Goal: Task Accomplishment & Management: Complete application form

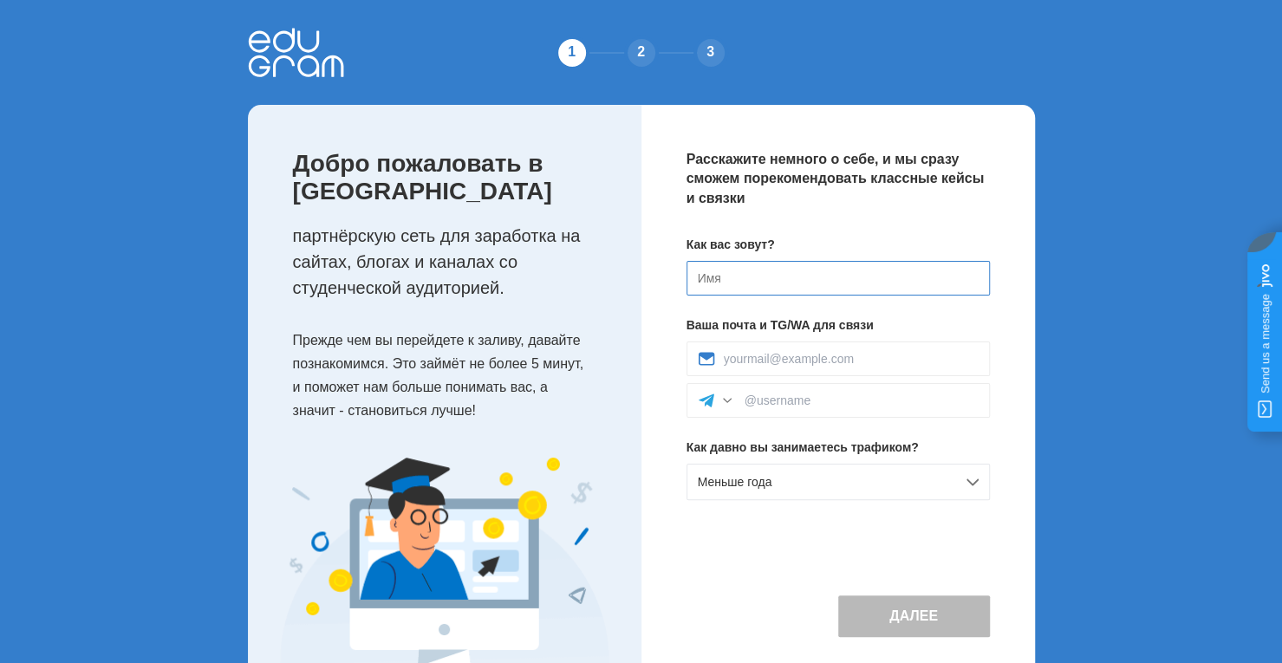
click at [764, 283] on input at bounding box center [837, 278] width 303 height 35
click at [830, 476] on div "Меньше года" at bounding box center [837, 482] width 303 height 36
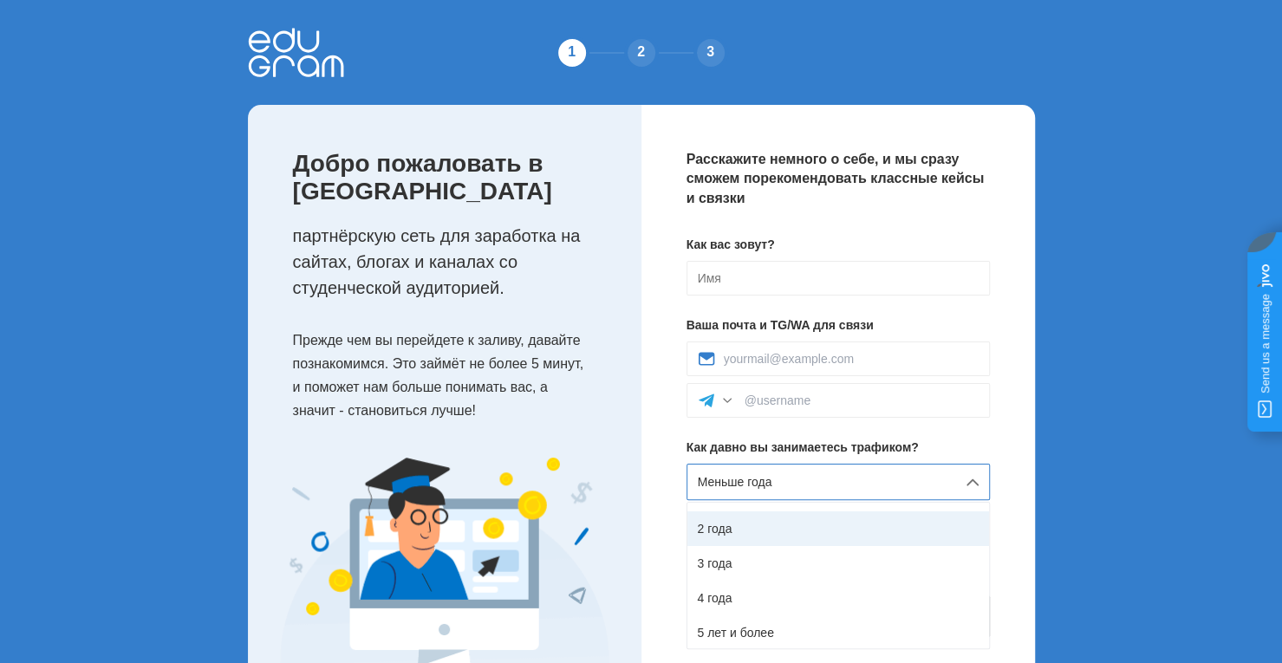
scroll to position [97, 0]
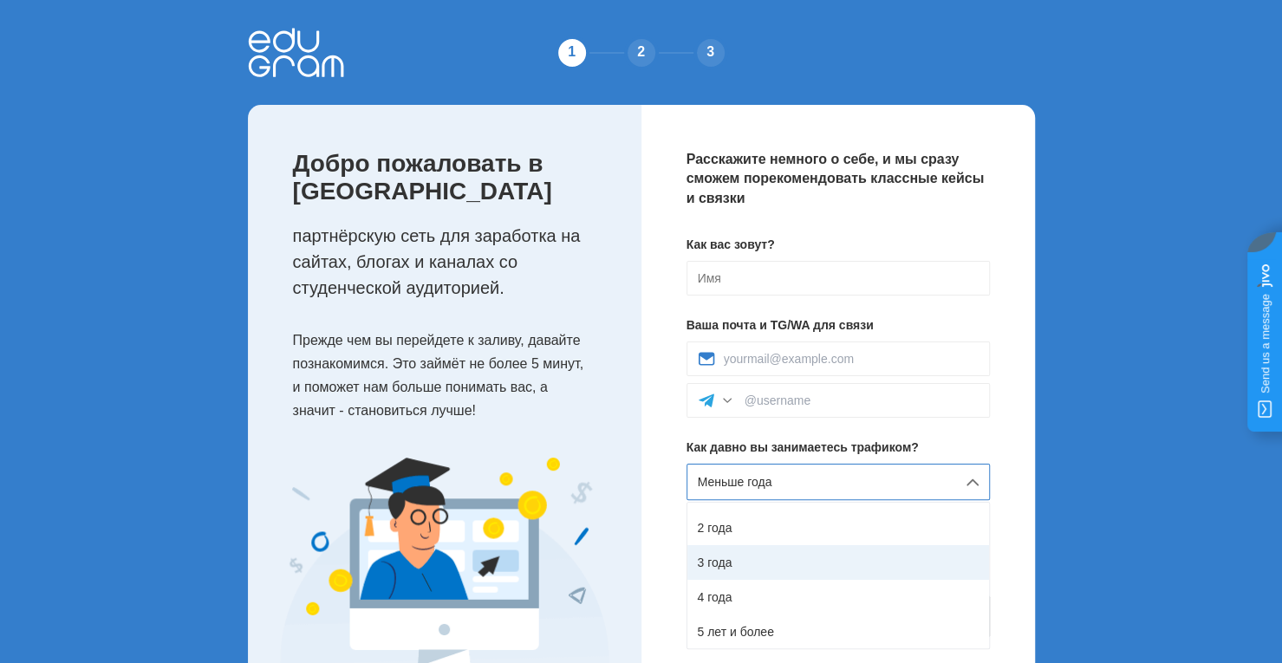
click at [754, 568] on div "3 года" at bounding box center [838, 562] width 302 height 35
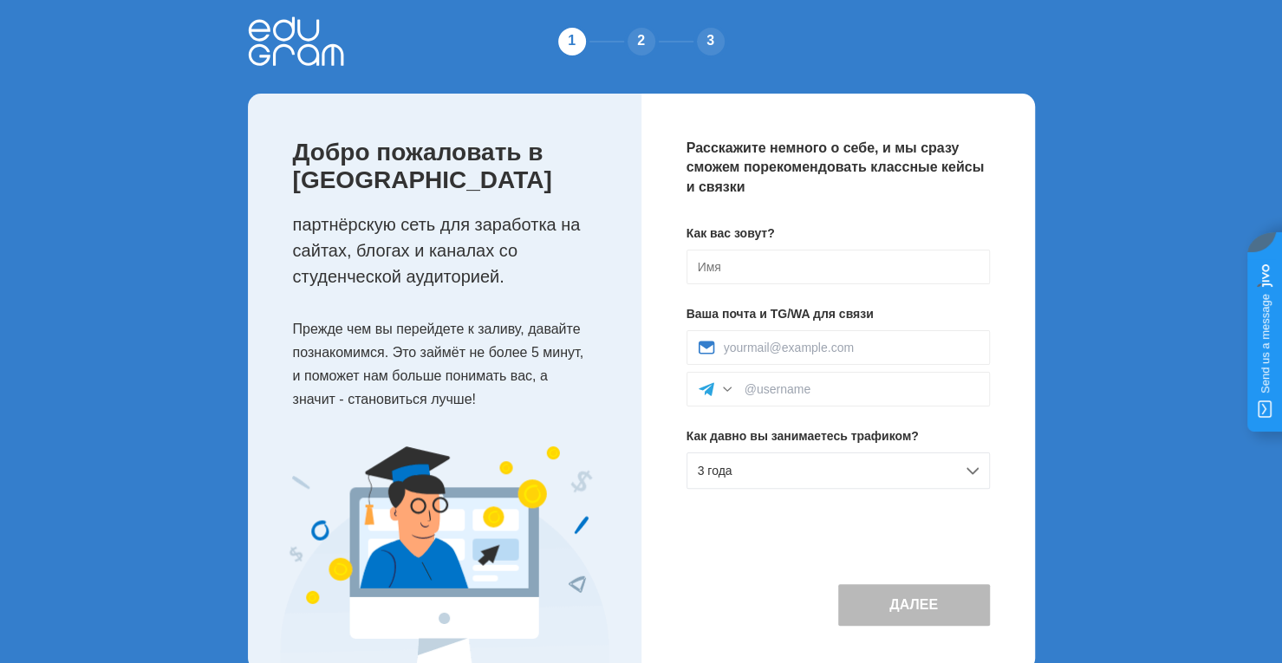
scroll to position [46, 0]
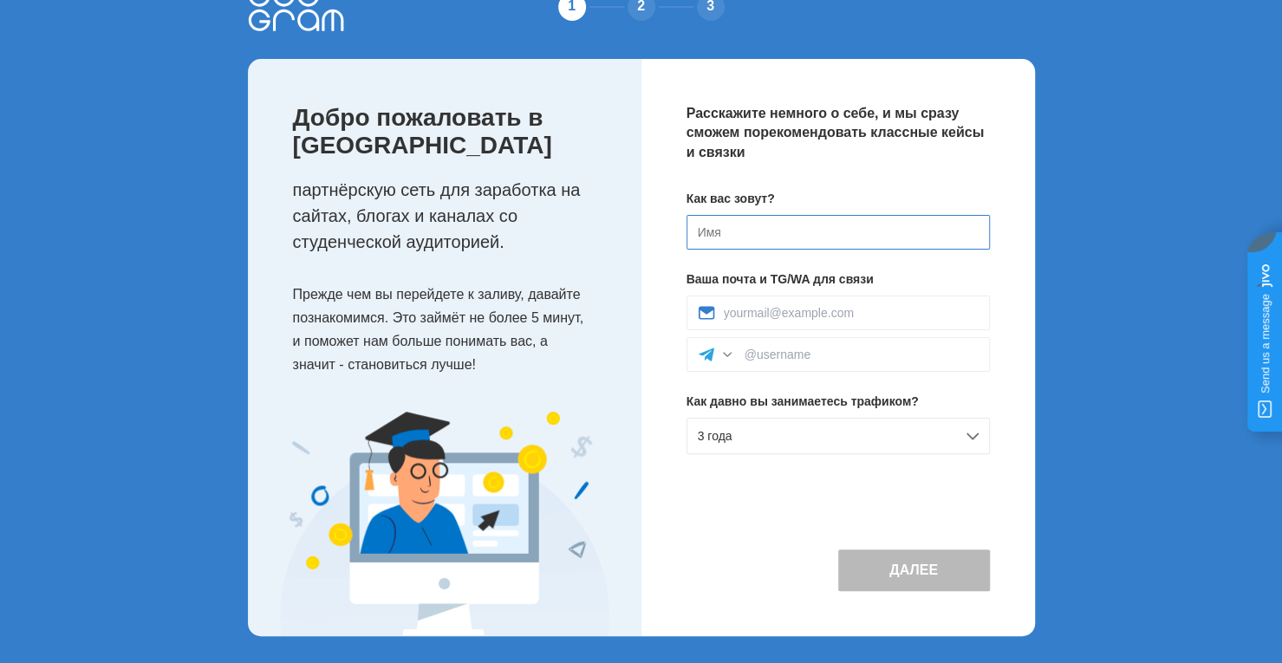
click at [712, 235] on input at bounding box center [837, 232] width 303 height 35
type input "L"
click at [810, 351] on input at bounding box center [862, 355] width 234 height 14
type input "@Dizechka"
click at [840, 479] on div "Расскажите немного о себе, и мы сразу сможем порекомендовать классные кейсы и с…" at bounding box center [837, 347] width 393 height 577
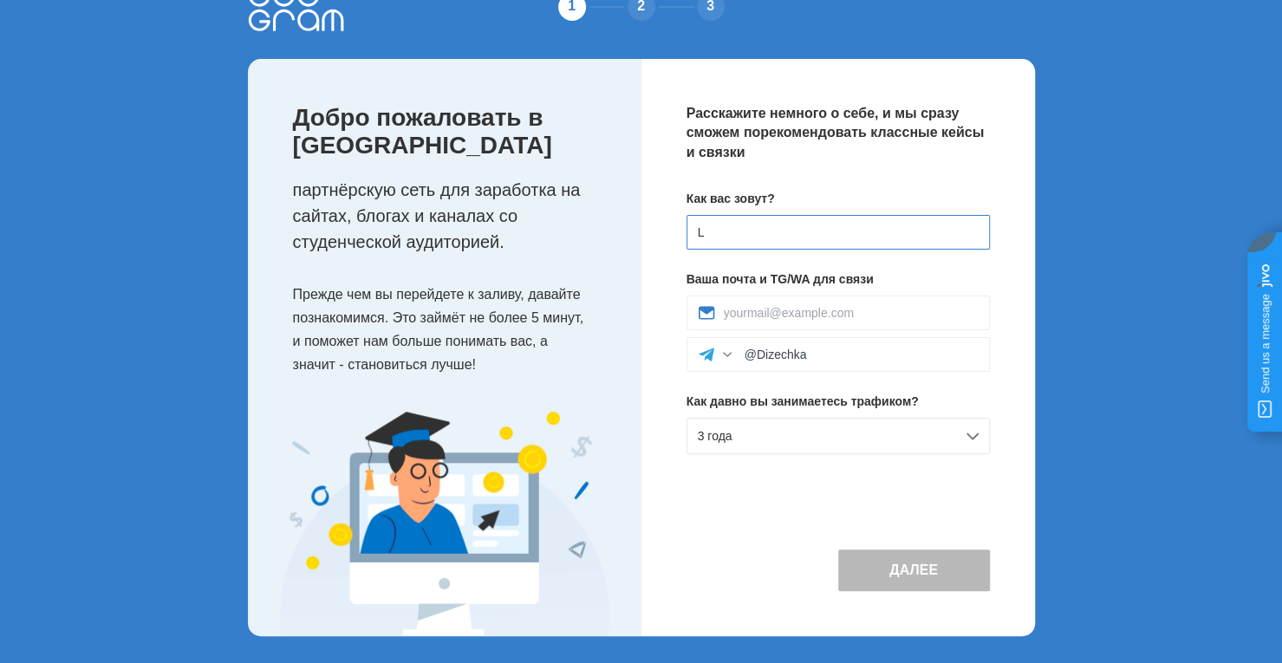
click at [792, 242] on input "L" at bounding box center [837, 232] width 303 height 35
click at [881, 585] on button "Далее" at bounding box center [914, 571] width 152 height 42
click at [754, 239] on input "L" at bounding box center [837, 232] width 303 height 35
type input "L"
click at [807, 320] on div at bounding box center [837, 313] width 303 height 35
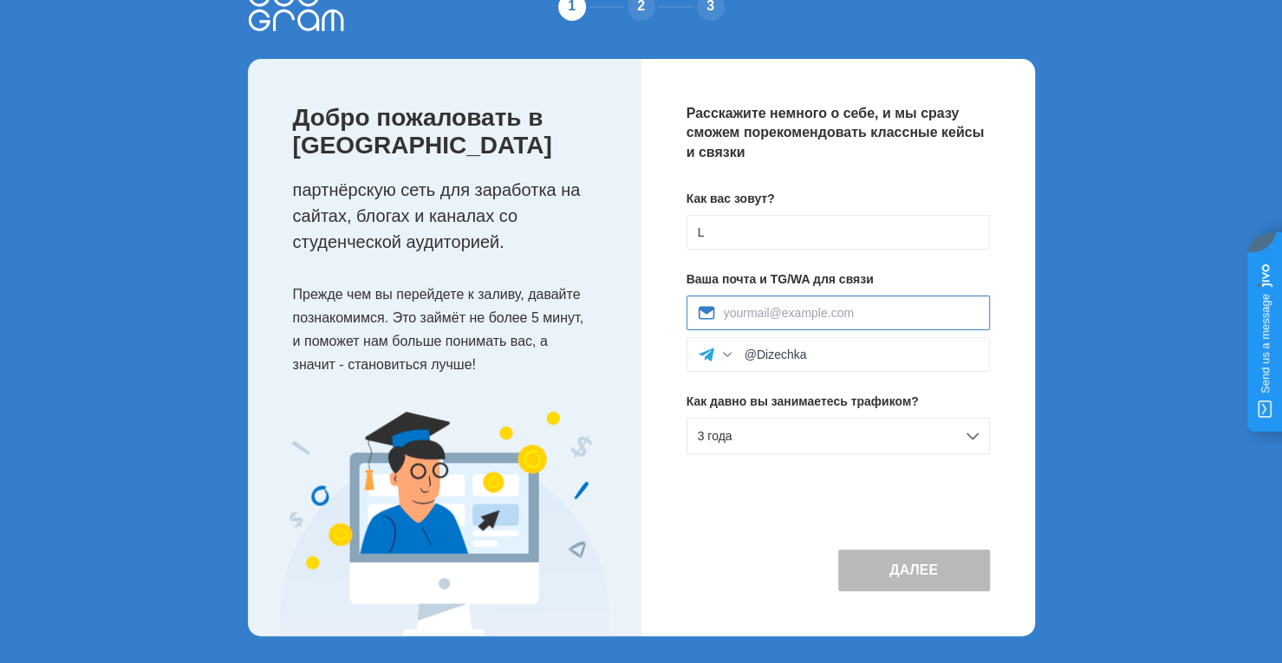
click at [807, 315] on input at bounding box center [851, 313] width 255 height 14
type input "link130425@gmail.com"
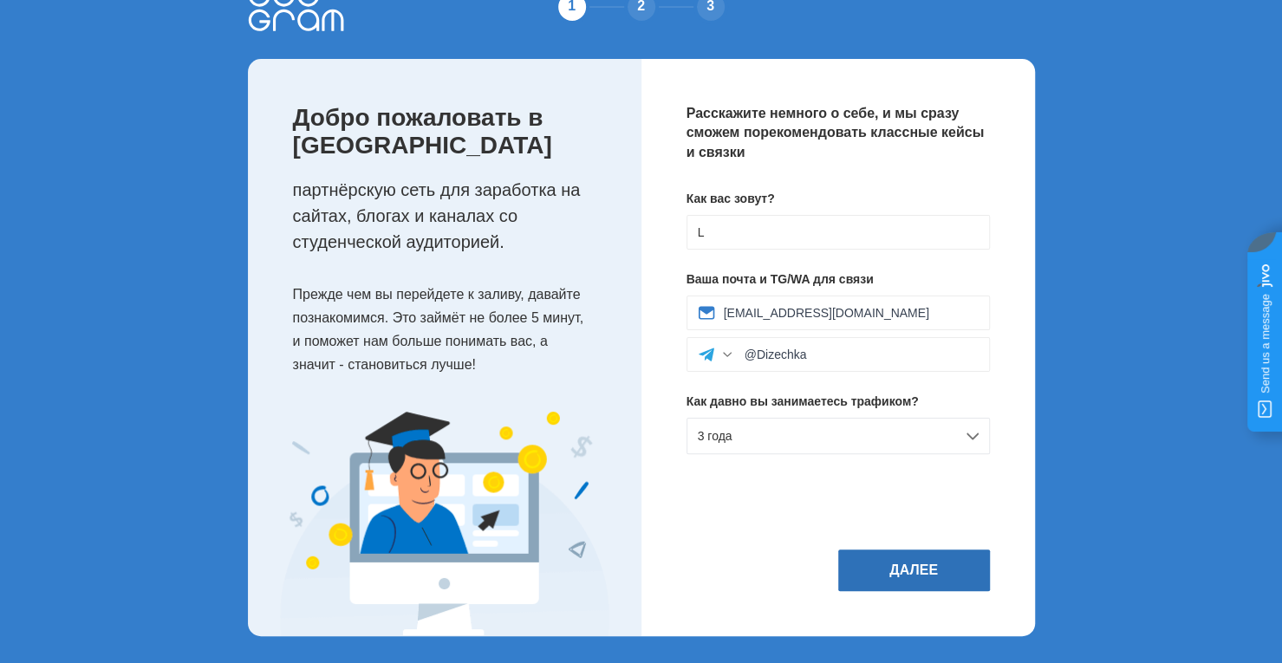
click at [909, 582] on button "Далее" at bounding box center [914, 571] width 152 height 42
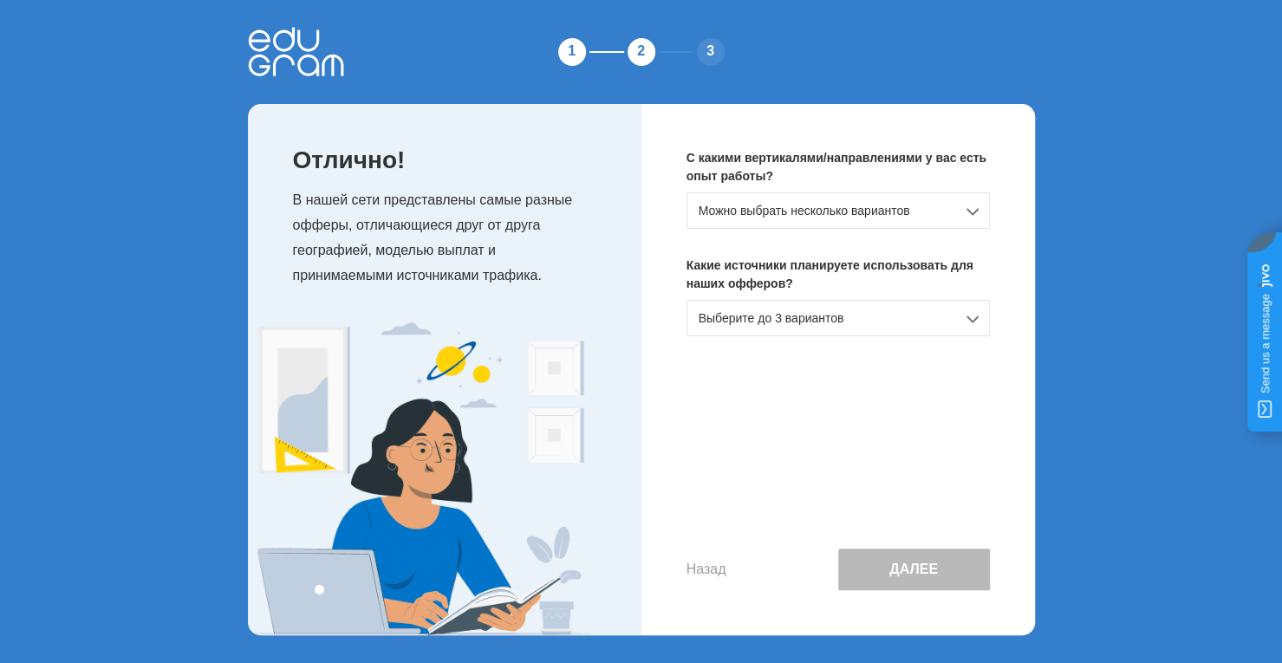
scroll to position [0, 0]
click at [877, 219] on div "Можно выбрать несколько вариантов" at bounding box center [837, 211] width 303 height 36
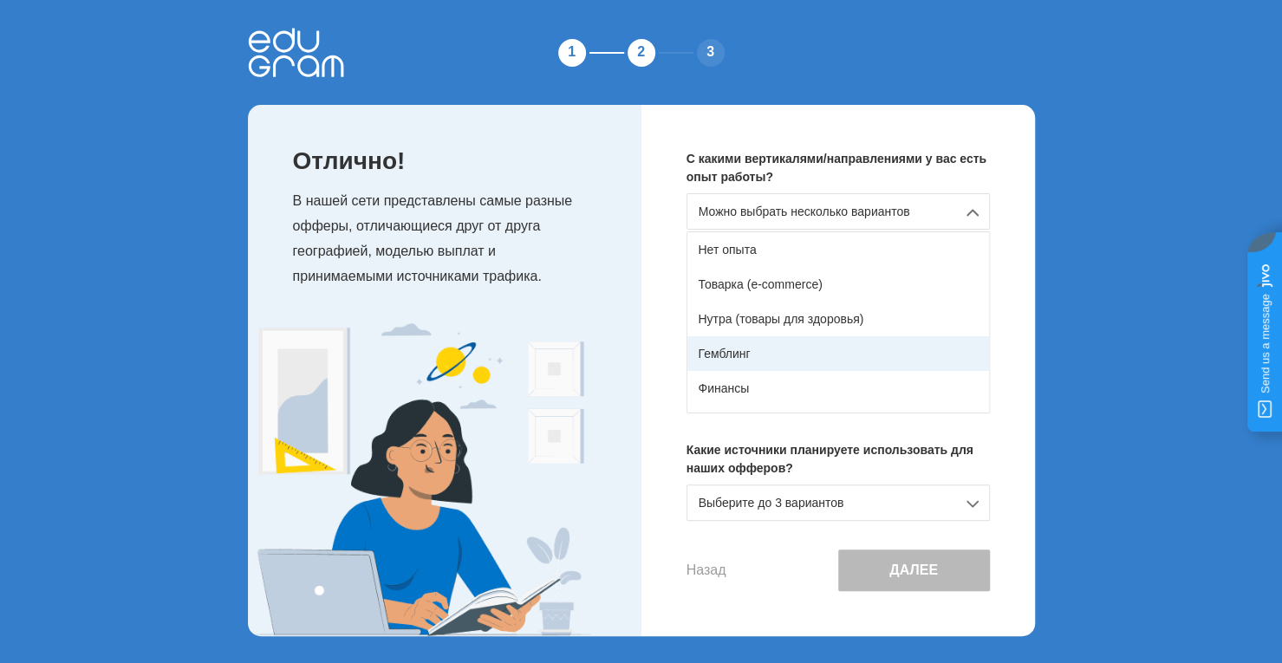
click at [776, 355] on div "Гемблинг" at bounding box center [838, 353] width 302 height 35
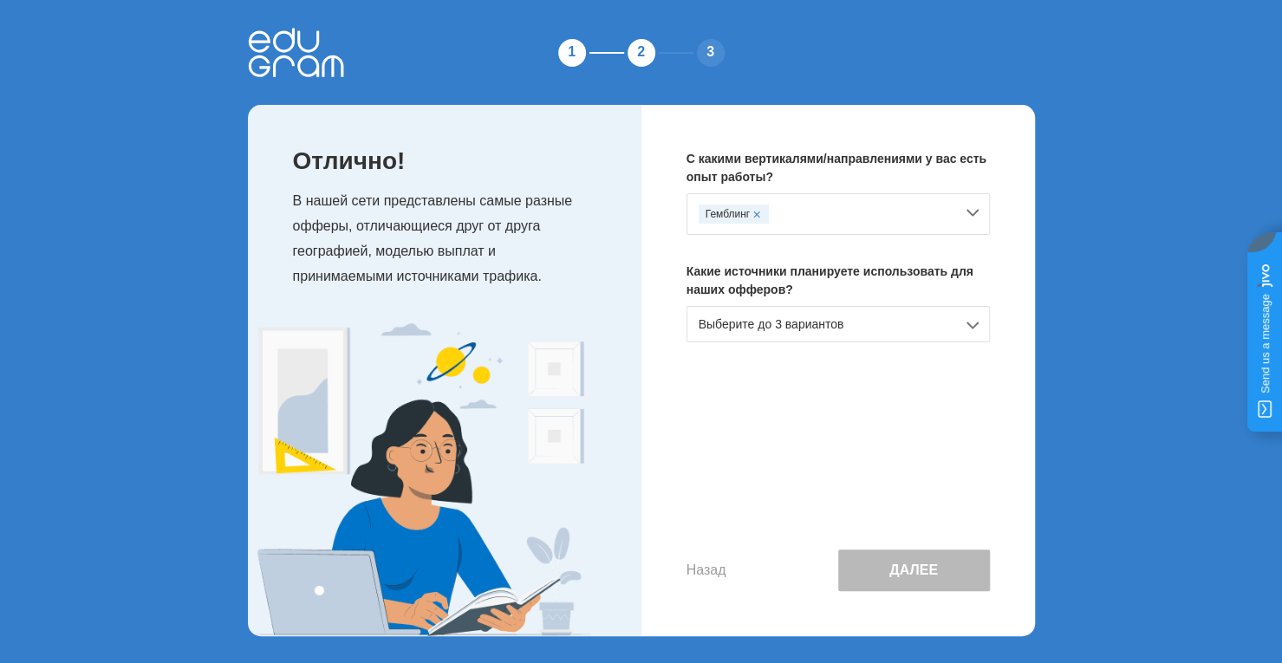
click at [947, 201] on div "Гемблинг" at bounding box center [837, 214] width 303 height 42
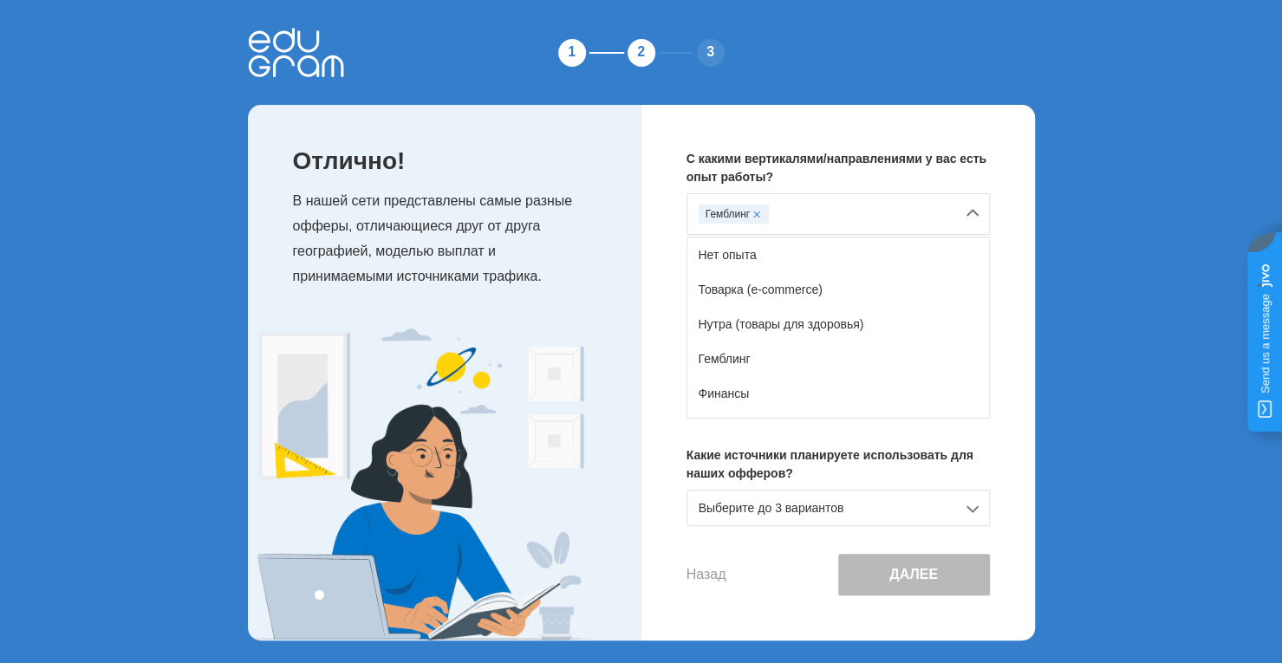
click at [877, 152] on p "С какими вертикалями/направлениями у вас есть опыт работы?" at bounding box center [837, 168] width 303 height 36
click at [963, 211] on div "Гемблинг" at bounding box center [837, 214] width 303 height 42
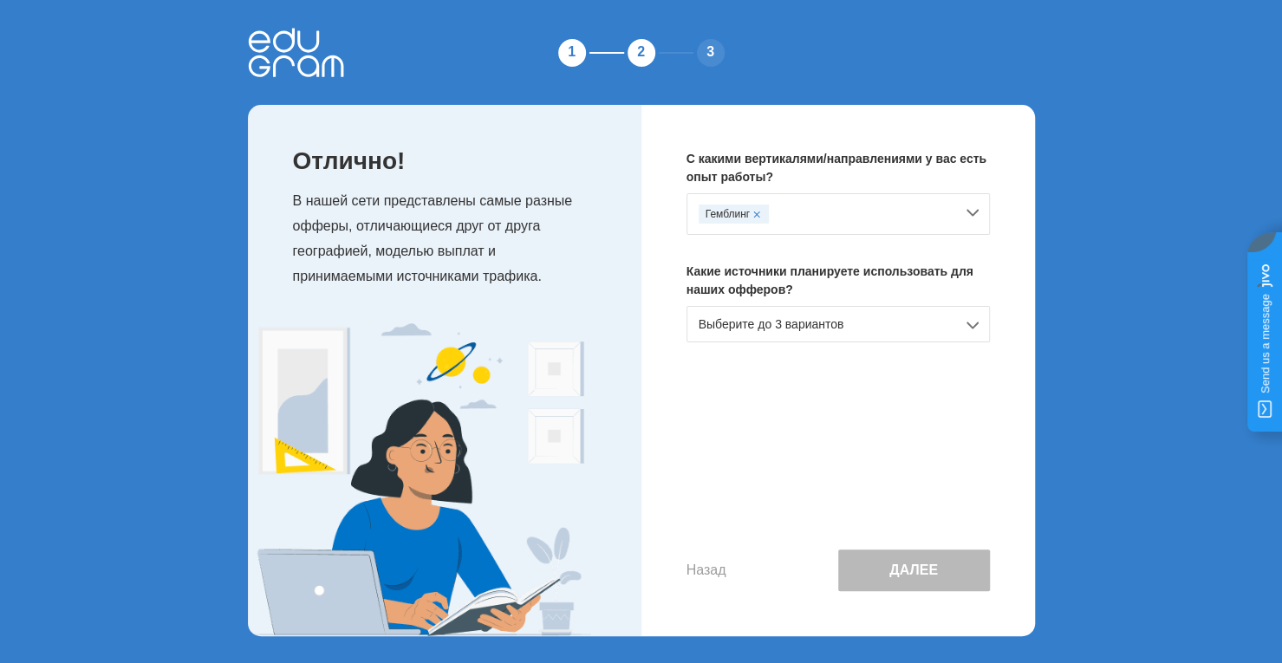
click at [855, 330] on div "Выберите до 3 вариантов" at bounding box center [837, 324] width 303 height 36
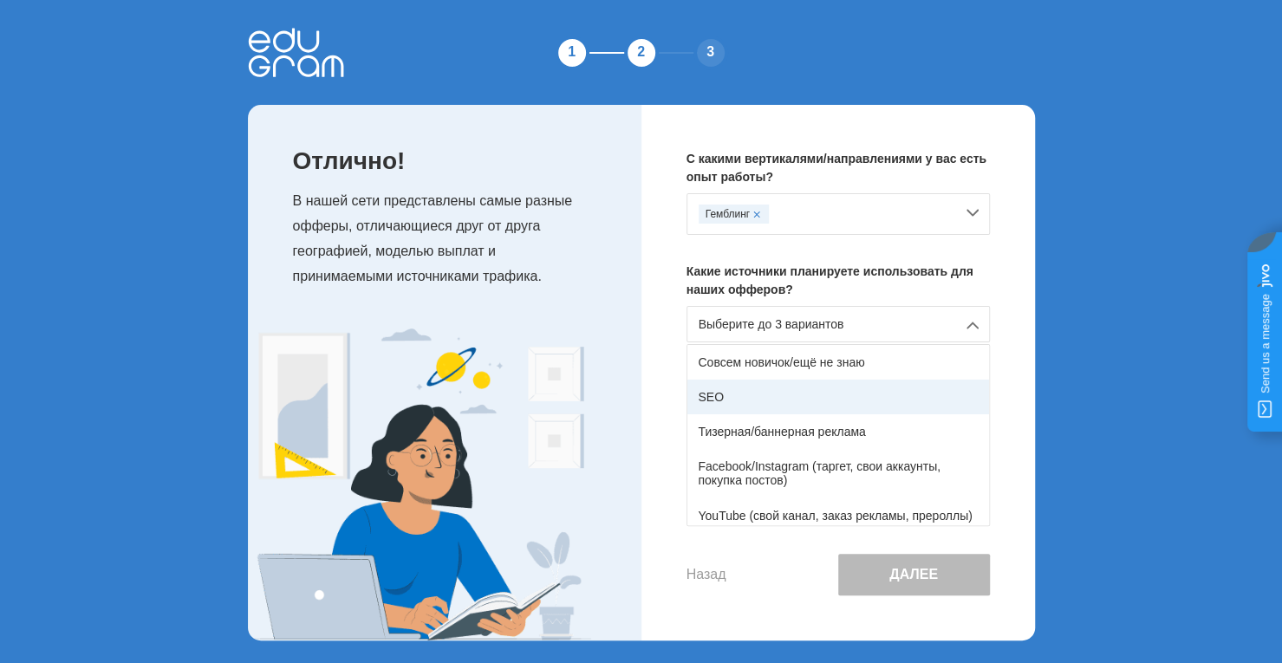
click at [733, 400] on div "SEO" at bounding box center [838, 397] width 302 height 35
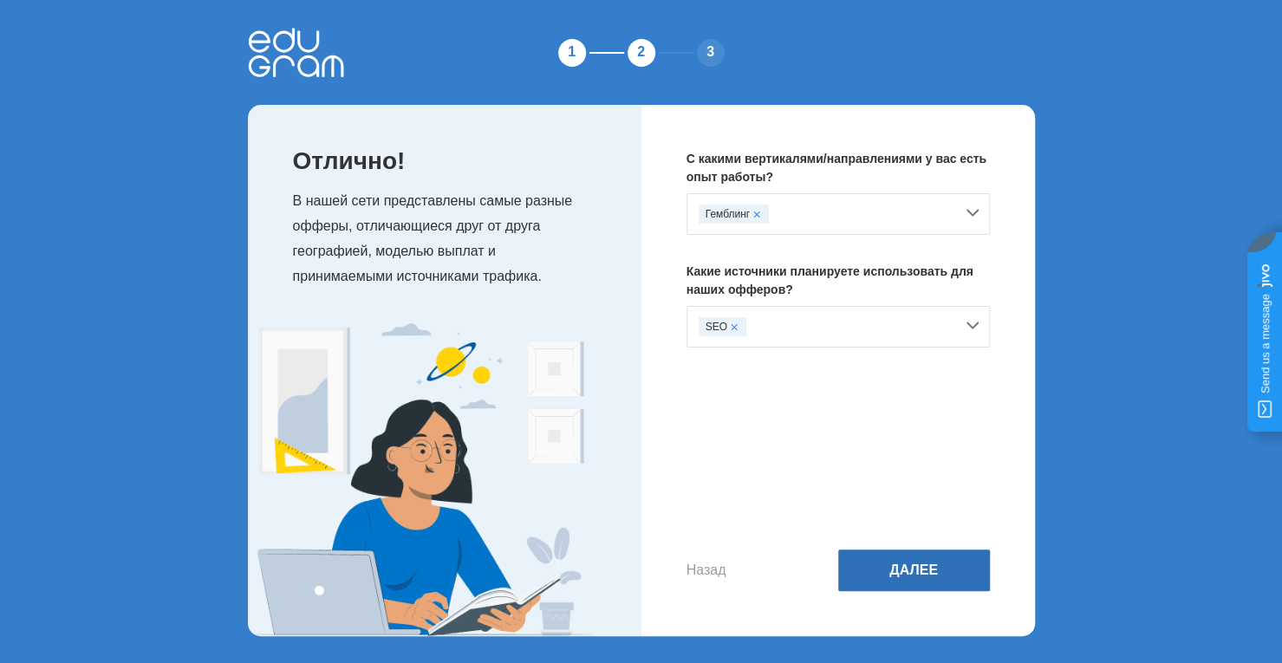
click at [880, 564] on button "Далее" at bounding box center [914, 571] width 152 height 42
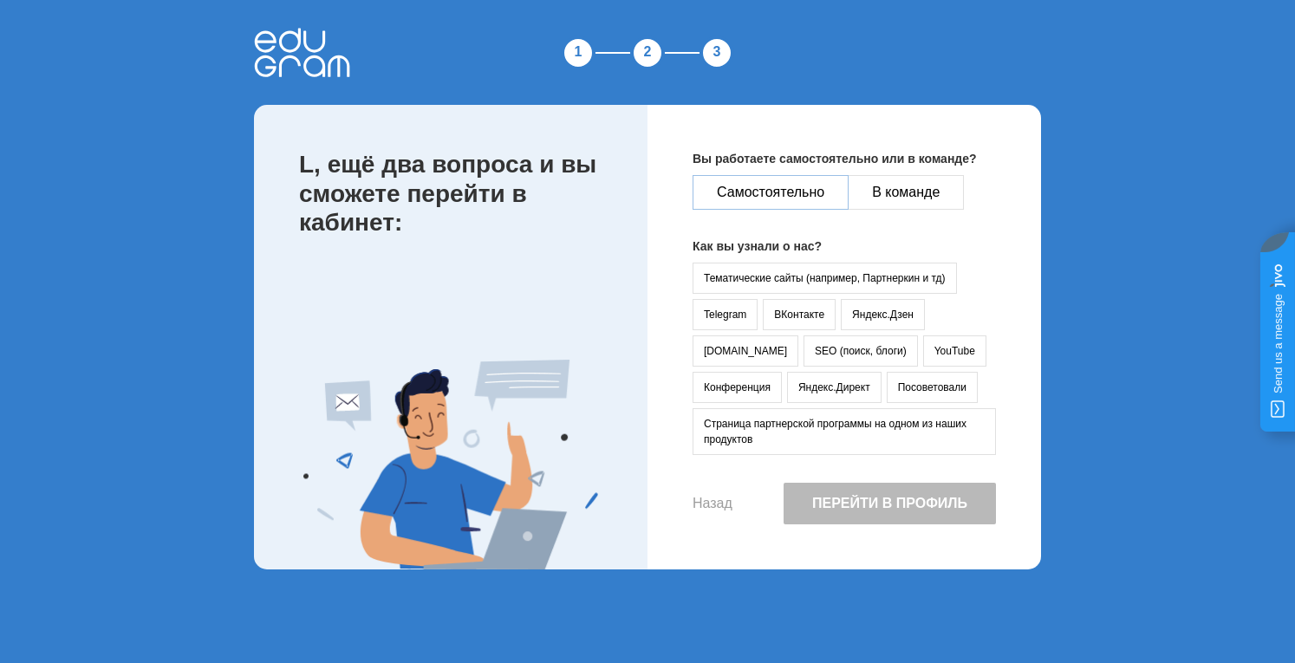
click at [761, 178] on button "Самостоятельно" at bounding box center [771, 192] width 156 height 35
click at [887, 393] on button "Посоветовали" at bounding box center [932, 387] width 91 height 31
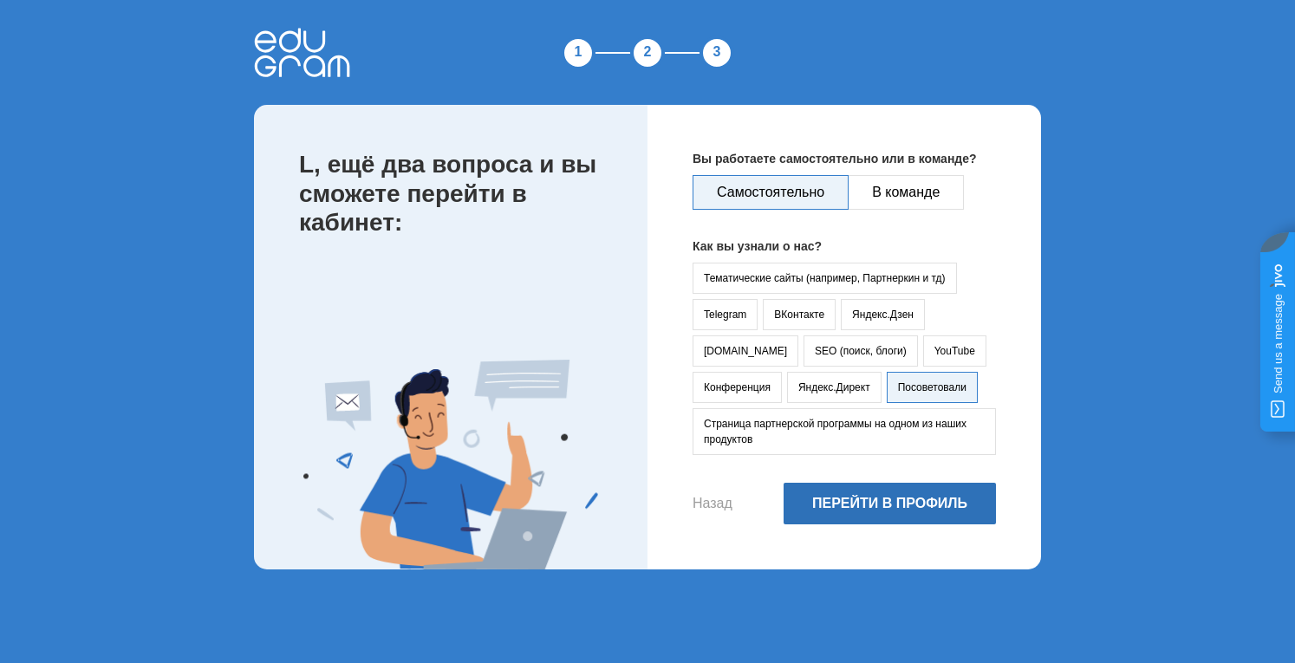
click at [834, 503] on button "Перейти в профиль" at bounding box center [890, 504] width 212 height 42
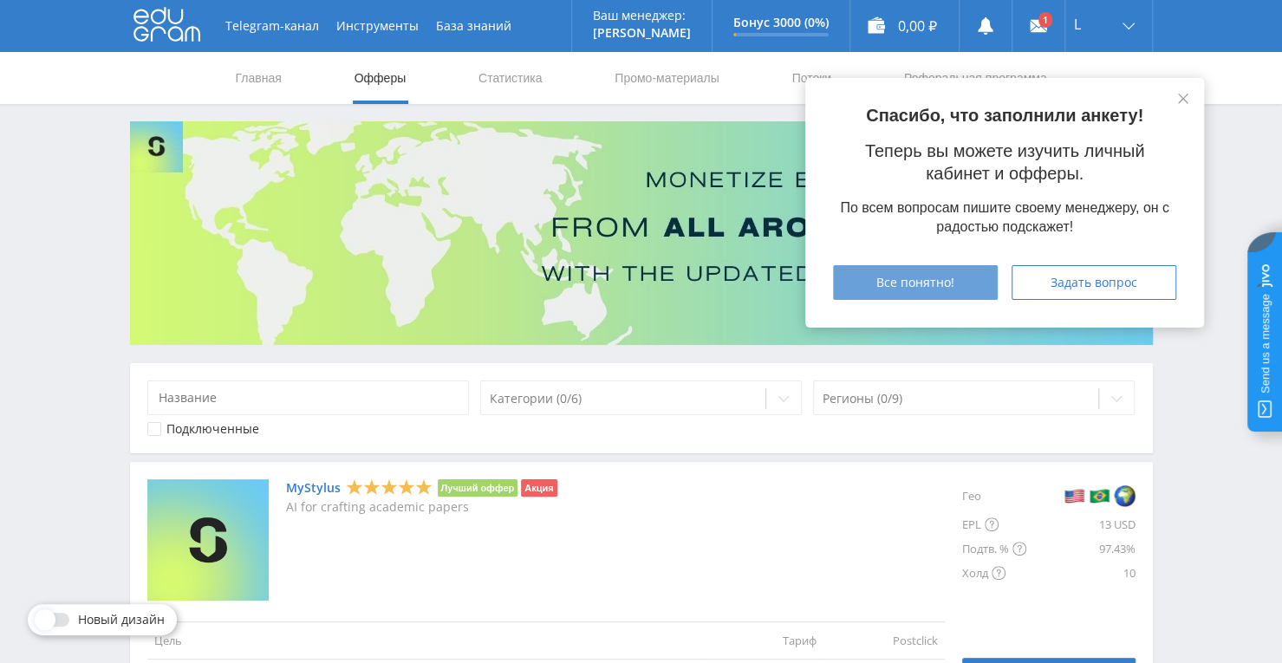
click at [935, 278] on span "Все понятно!" at bounding box center [915, 283] width 78 height 14
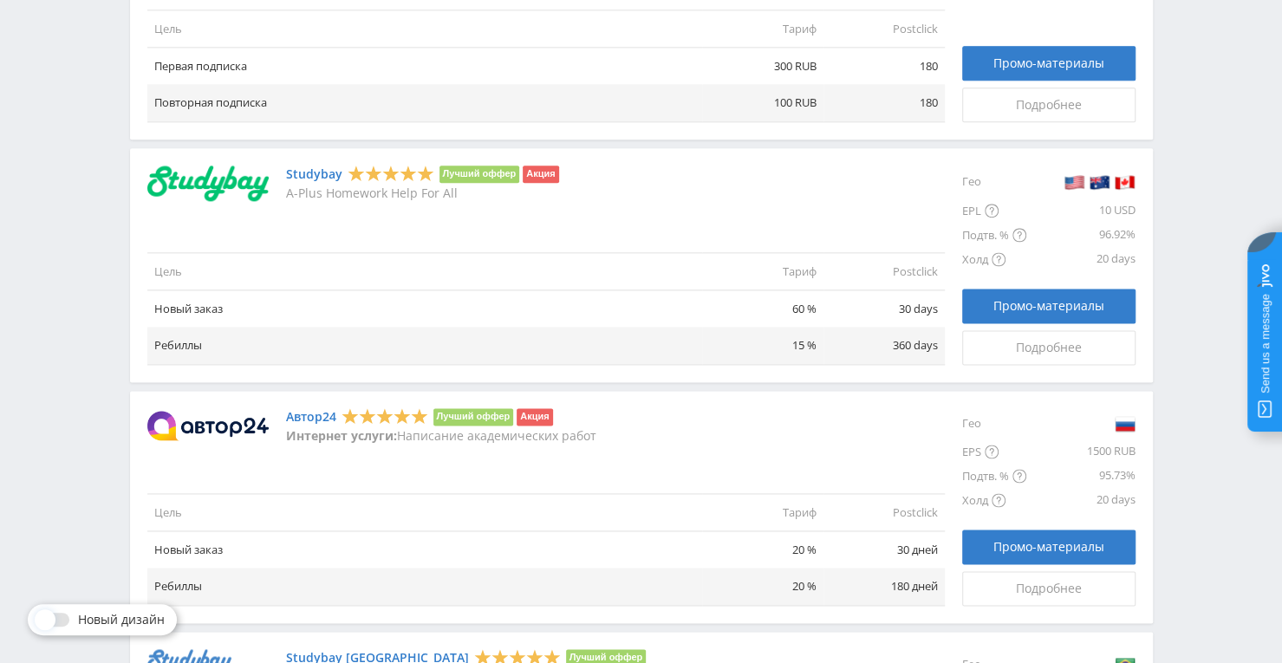
scroll to position [1300, 0]
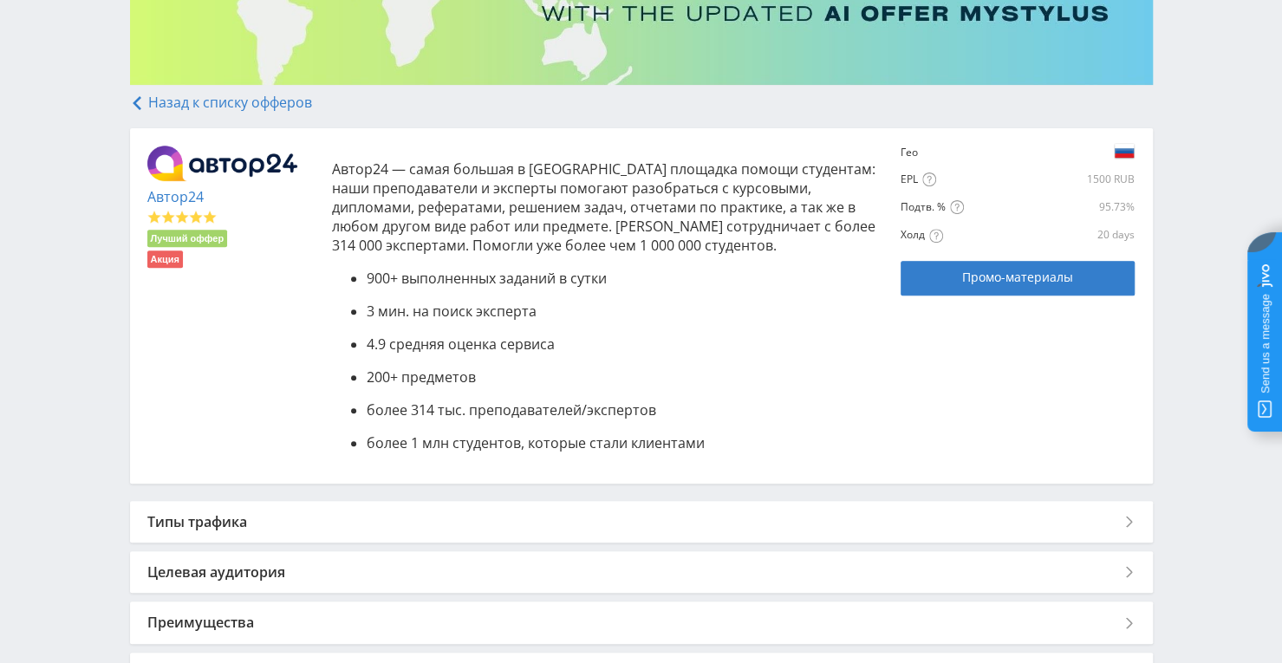
scroll to position [433, 0]
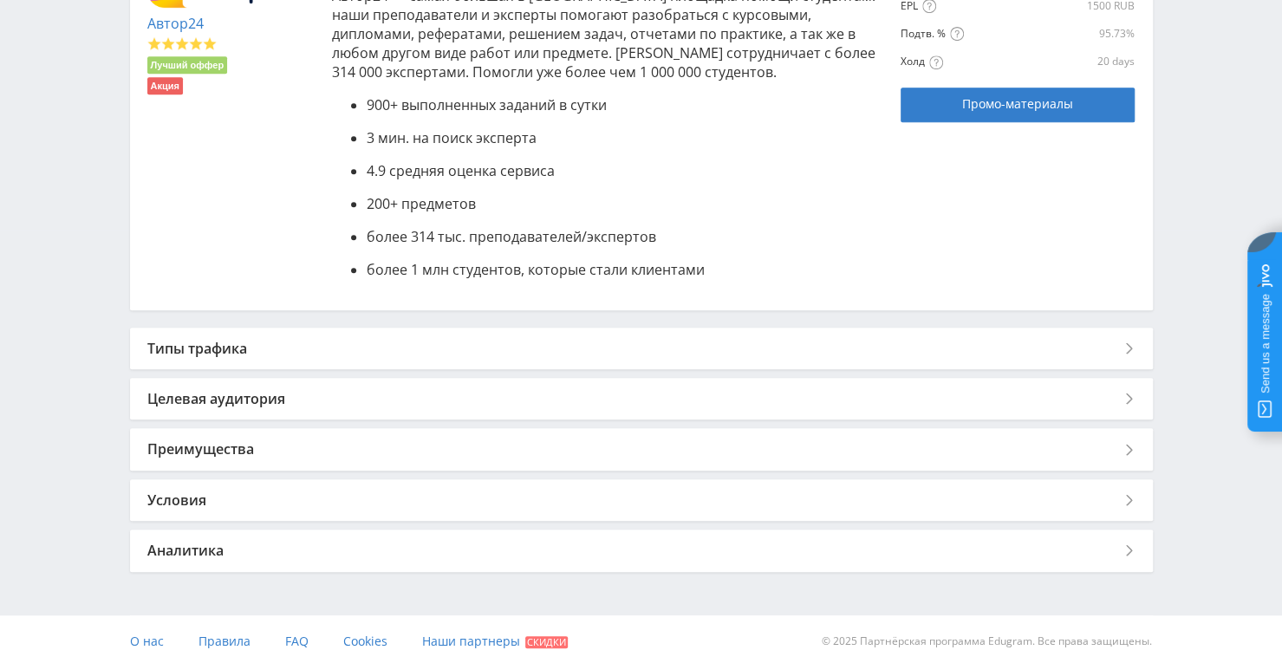
click at [684, 335] on div "Типы трафика" at bounding box center [641, 349] width 1023 height 42
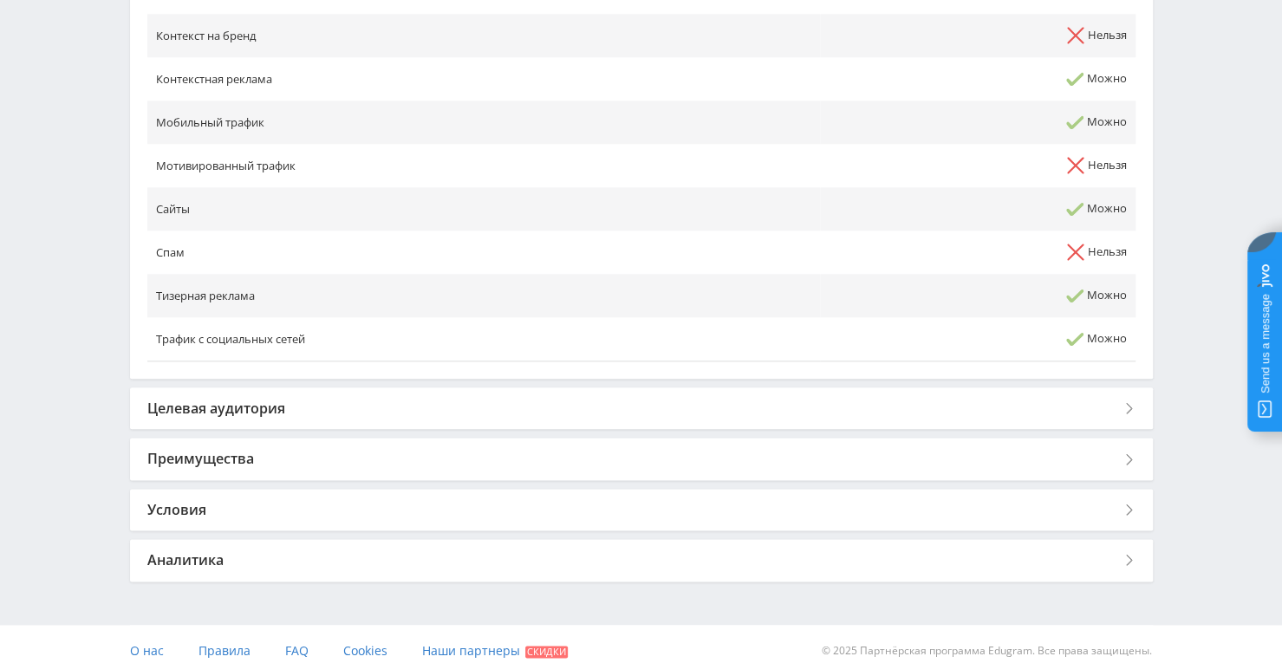
scroll to position [1023, 0]
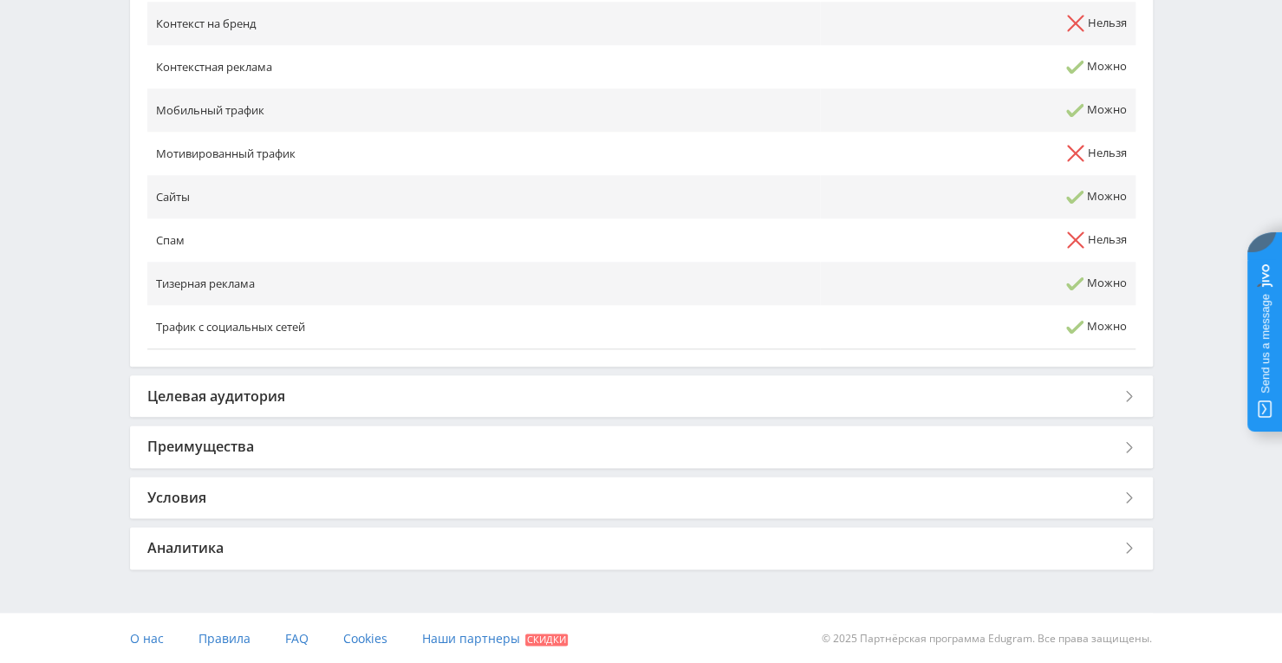
click at [667, 387] on div "Целевая аудитория" at bounding box center [641, 396] width 1023 height 42
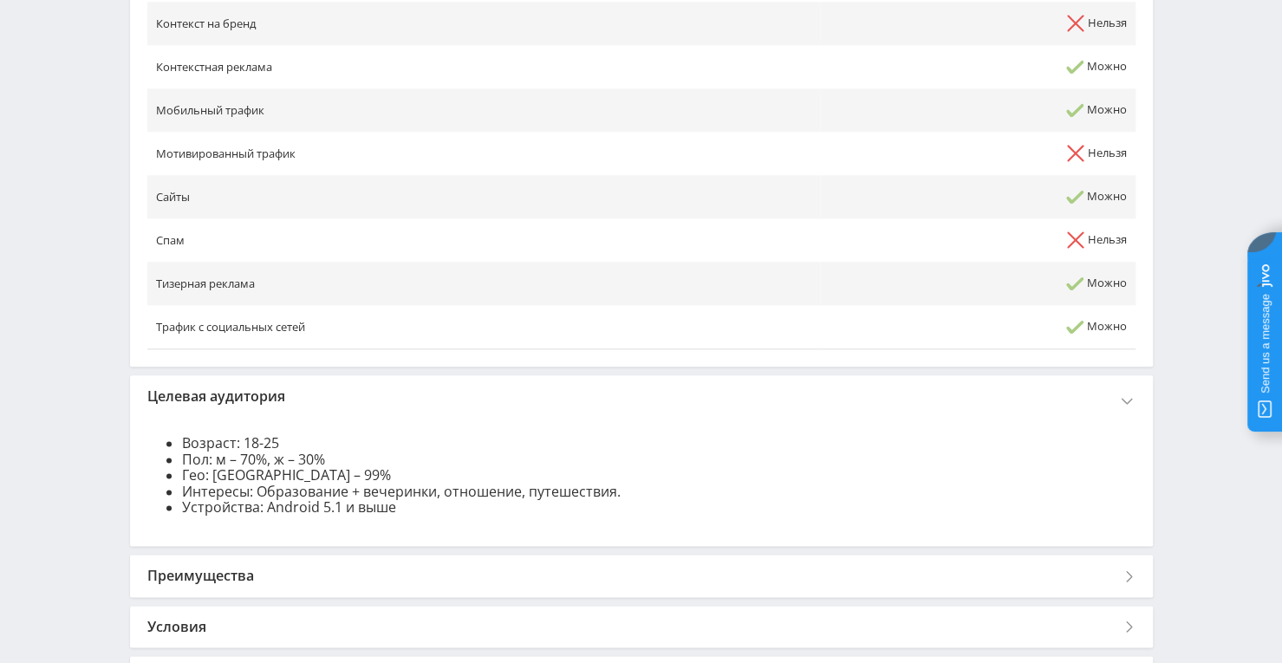
click at [667, 394] on div "Целевая аудитория" at bounding box center [641, 396] width 1023 height 42
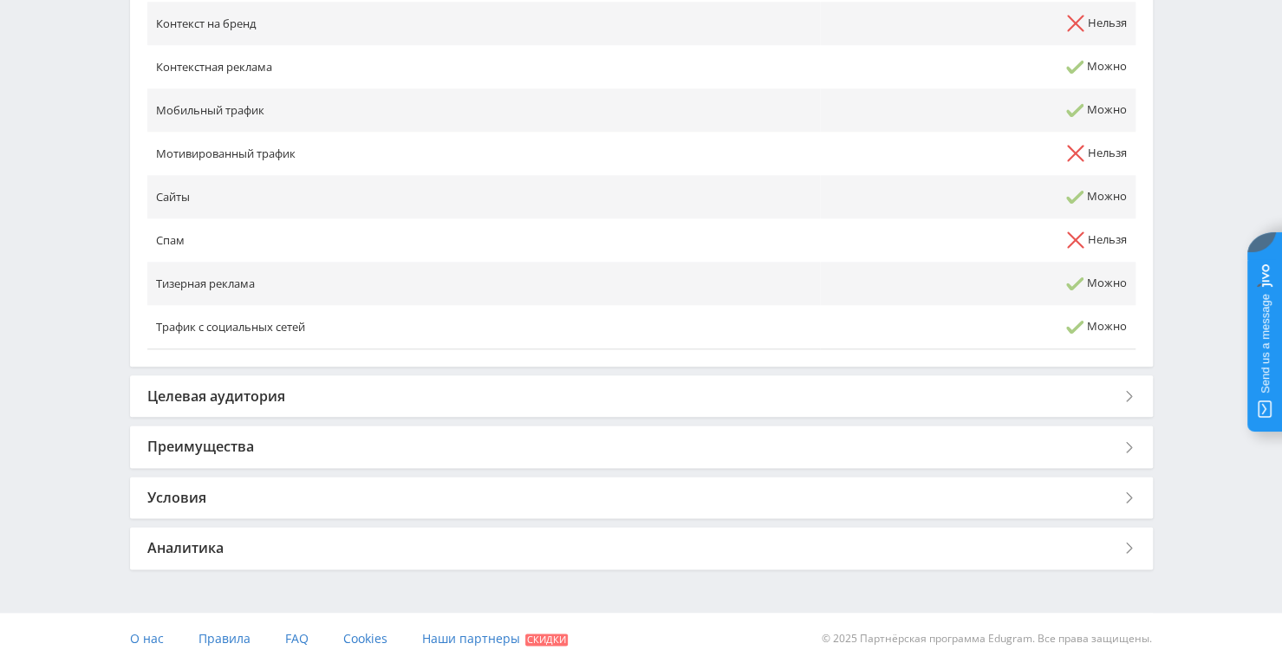
click at [751, 541] on div "Аналитика" at bounding box center [641, 548] width 1023 height 42
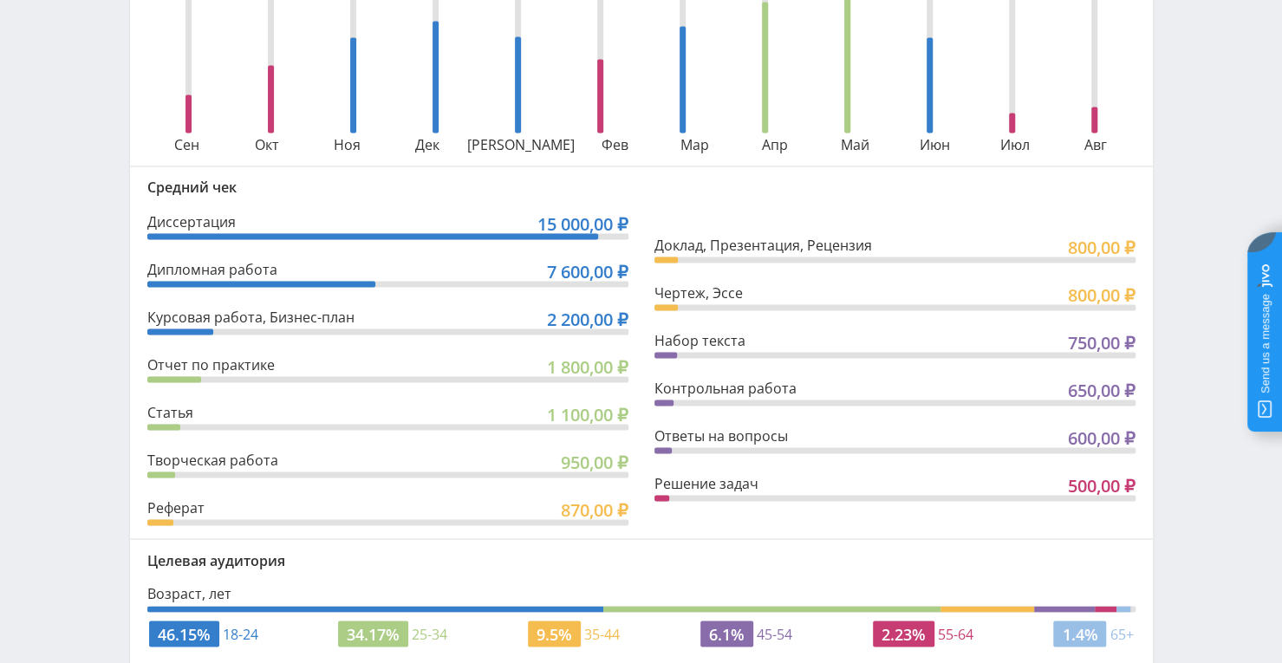
scroll to position [1803, 0]
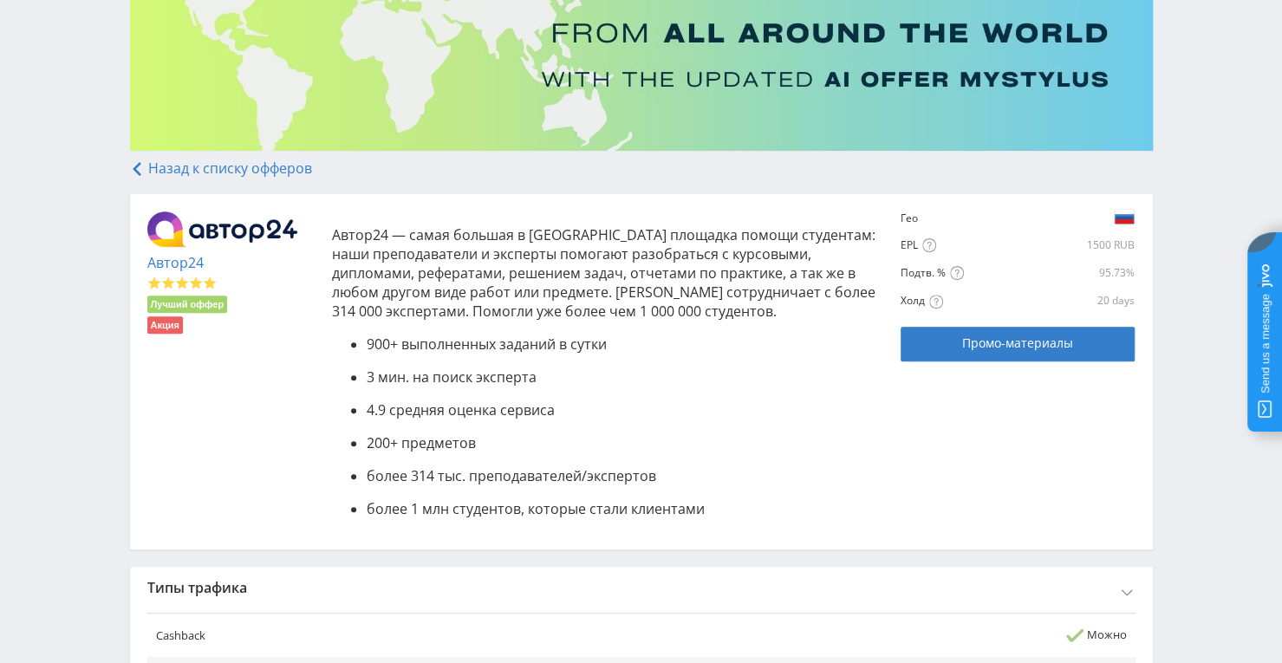
scroll to position [0, 0]
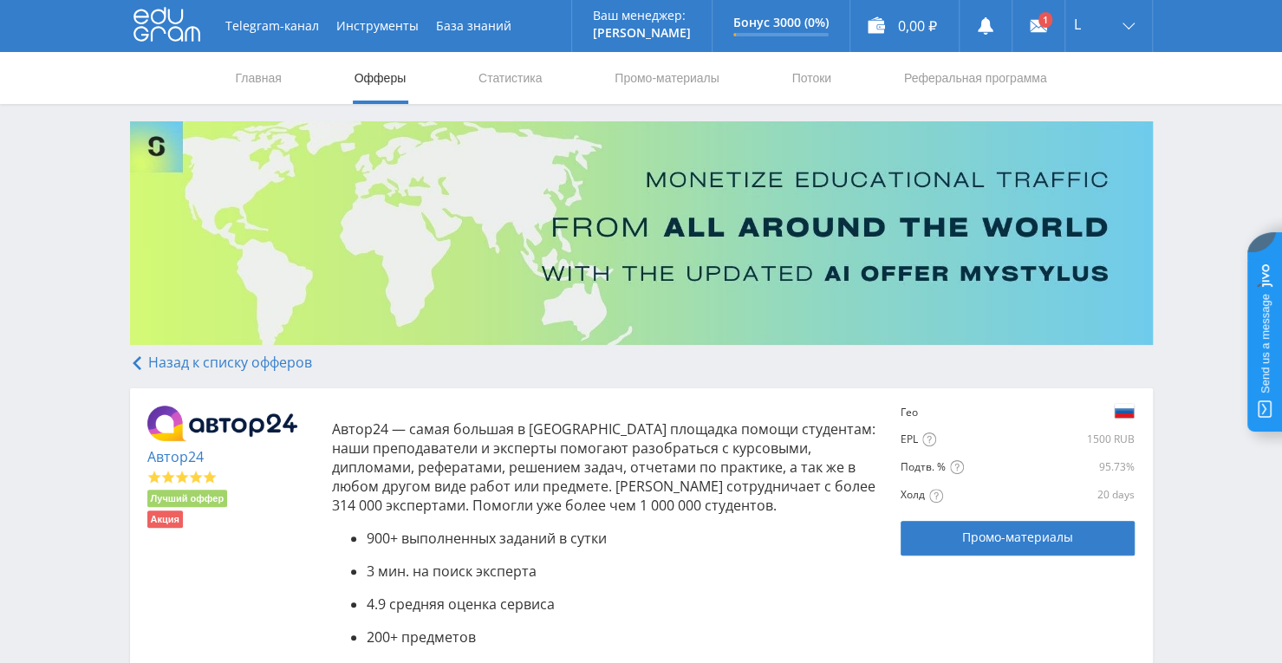
click at [293, 363] on link "Назад к списку офферов" at bounding box center [221, 362] width 182 height 19
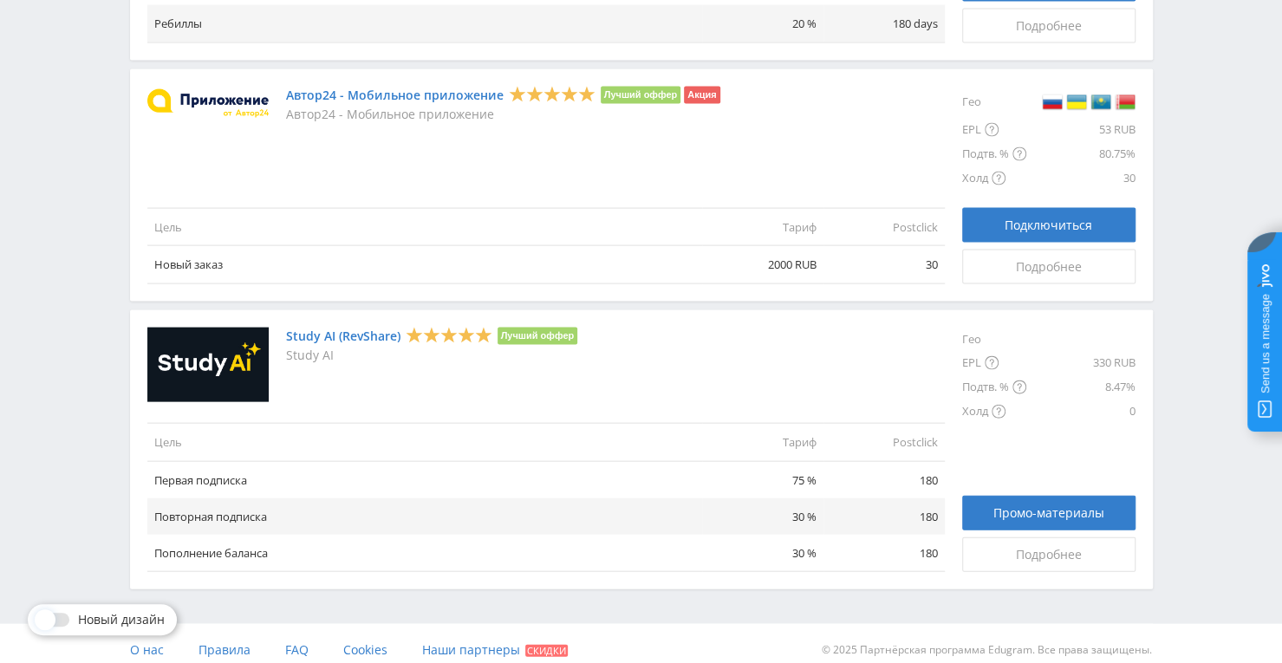
scroll to position [2019, 0]
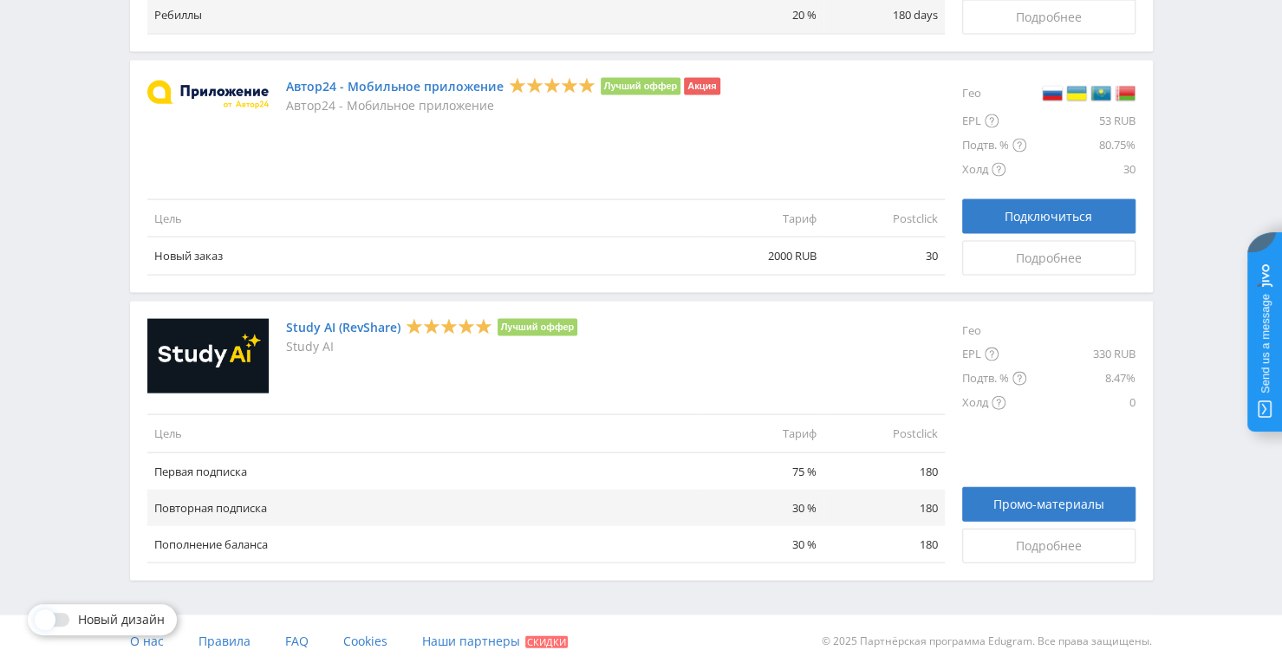
click at [383, 322] on link "Study AI (RevShare)" at bounding box center [343, 328] width 114 height 14
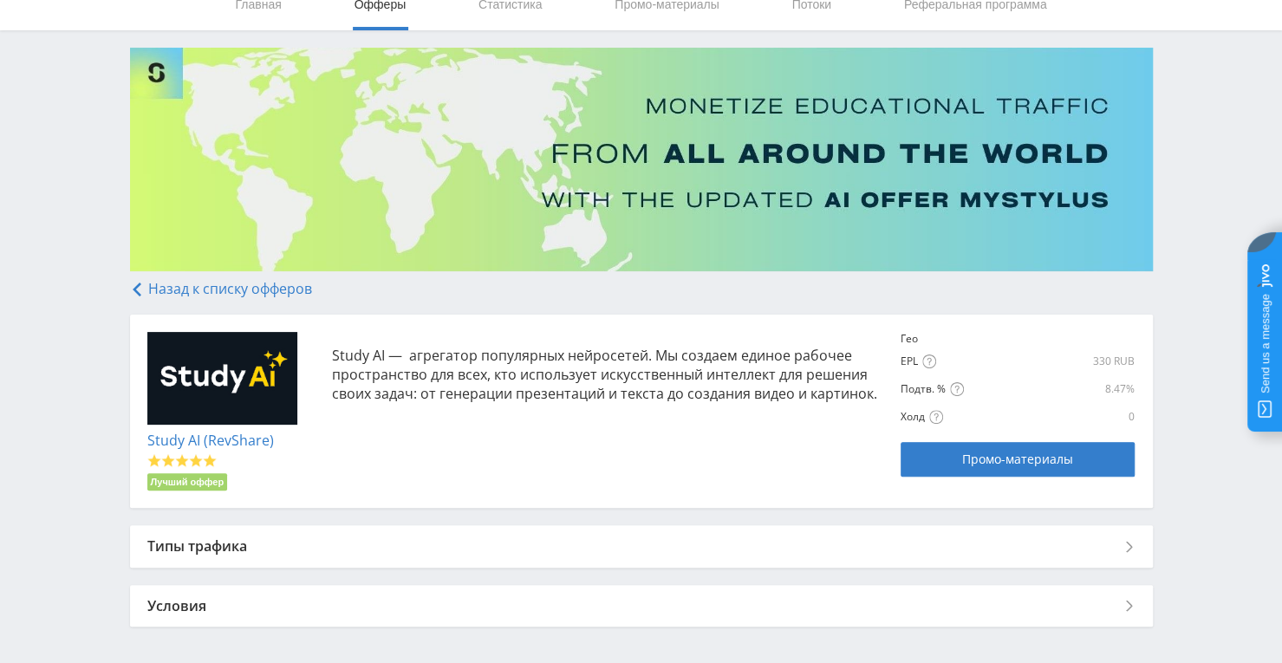
scroll to position [140, 0]
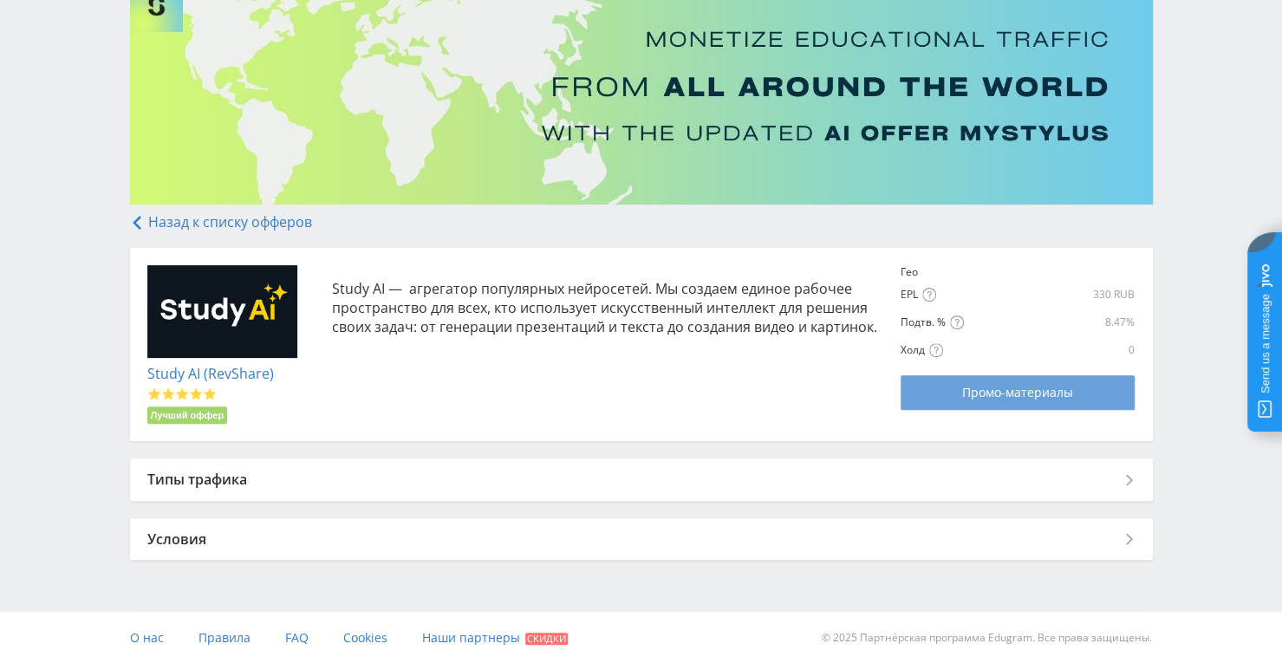
click at [920, 390] on link "Промо-материалы" at bounding box center [1018, 392] width 234 height 35
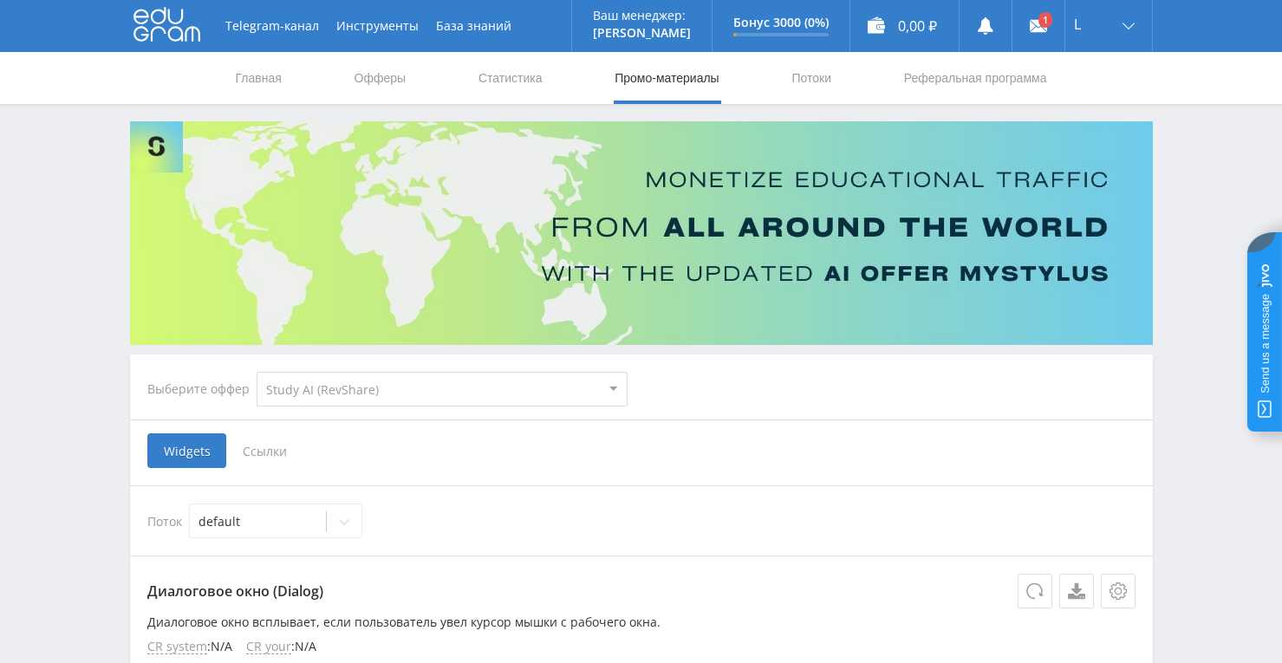
select select "376"
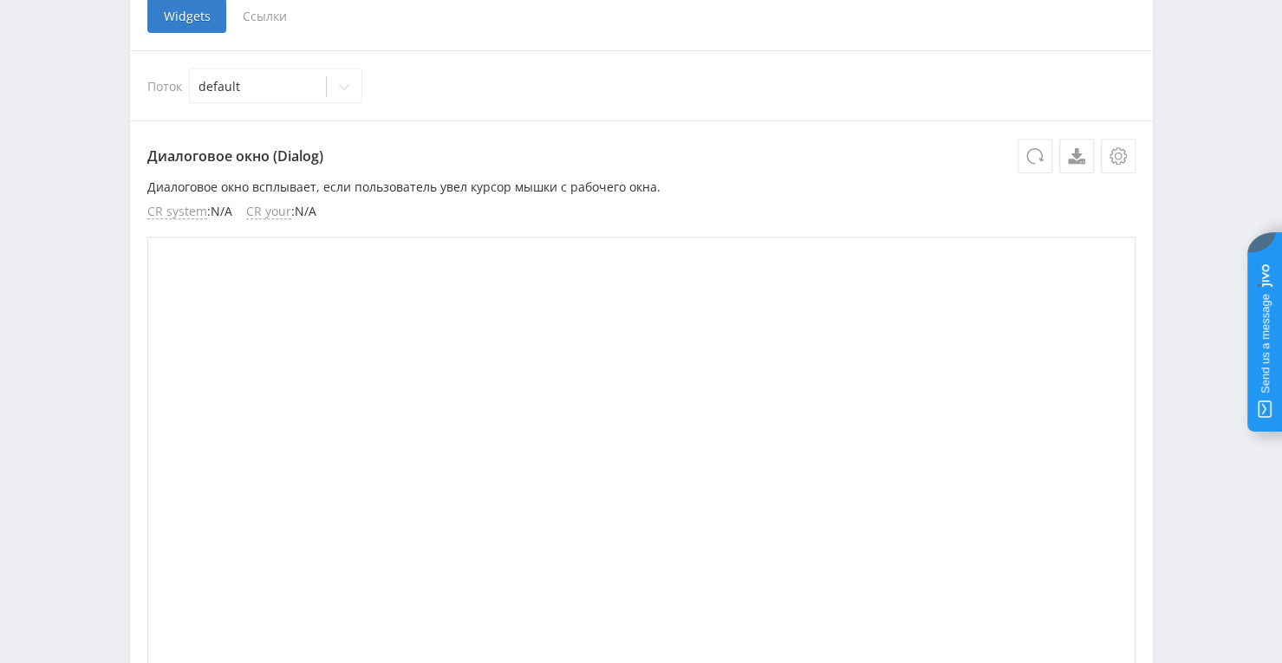
scroll to position [433, 0]
click at [352, 92] on div at bounding box center [344, 88] width 35 height 35
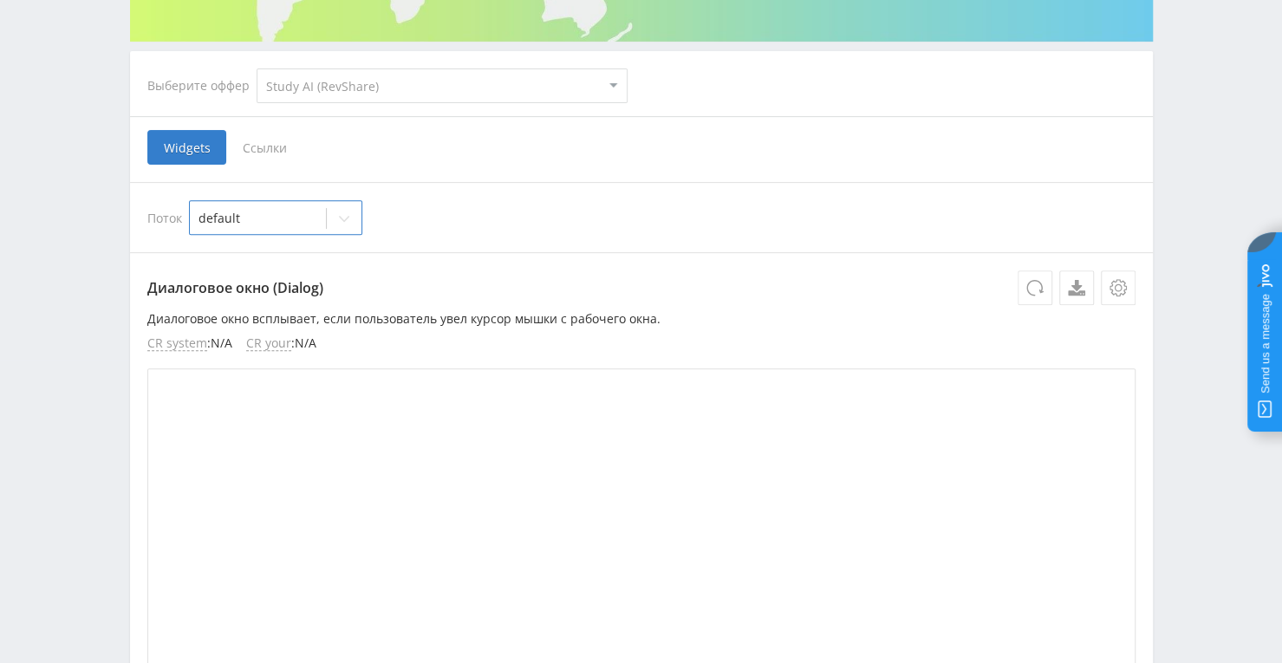
scroll to position [173, 0]
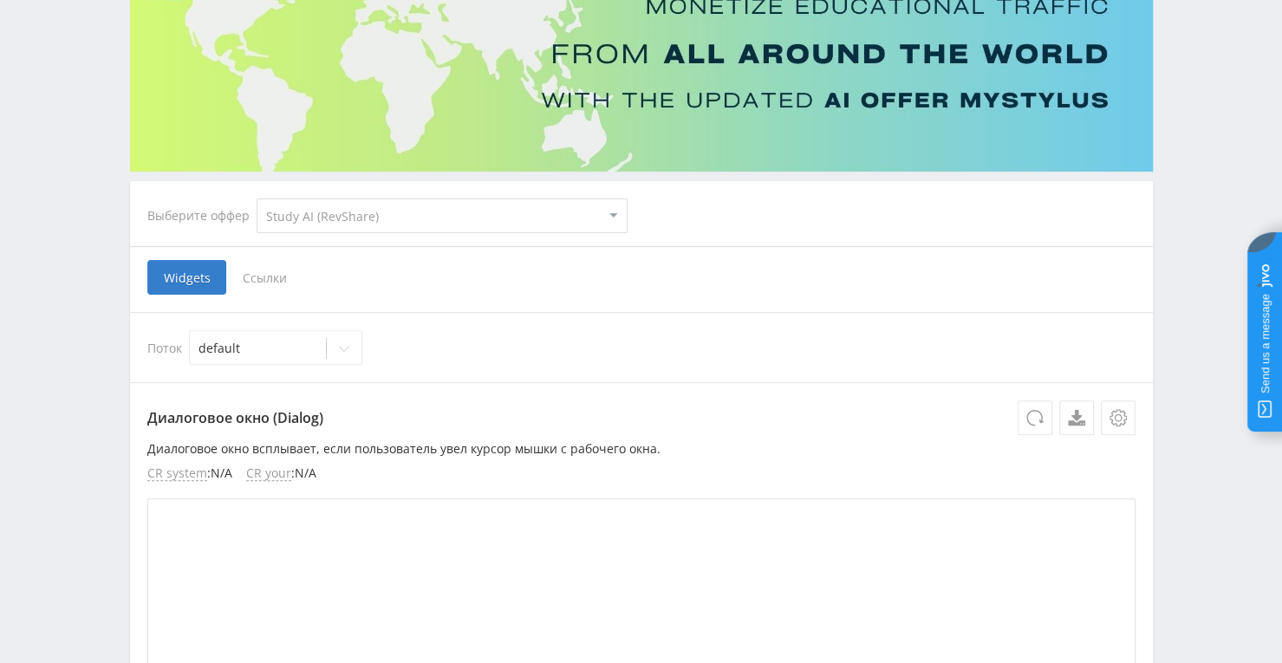
click at [613, 218] on select "MyStylus MyStylus - Revshare Кампус AI Studybay Автор24 Studybay Brazil Study A…" at bounding box center [442, 215] width 371 height 35
click at [248, 273] on span "Ссылки" at bounding box center [264, 277] width 77 height 35
click at [0, 0] on input "Ссылки" at bounding box center [0, 0] width 0 height 0
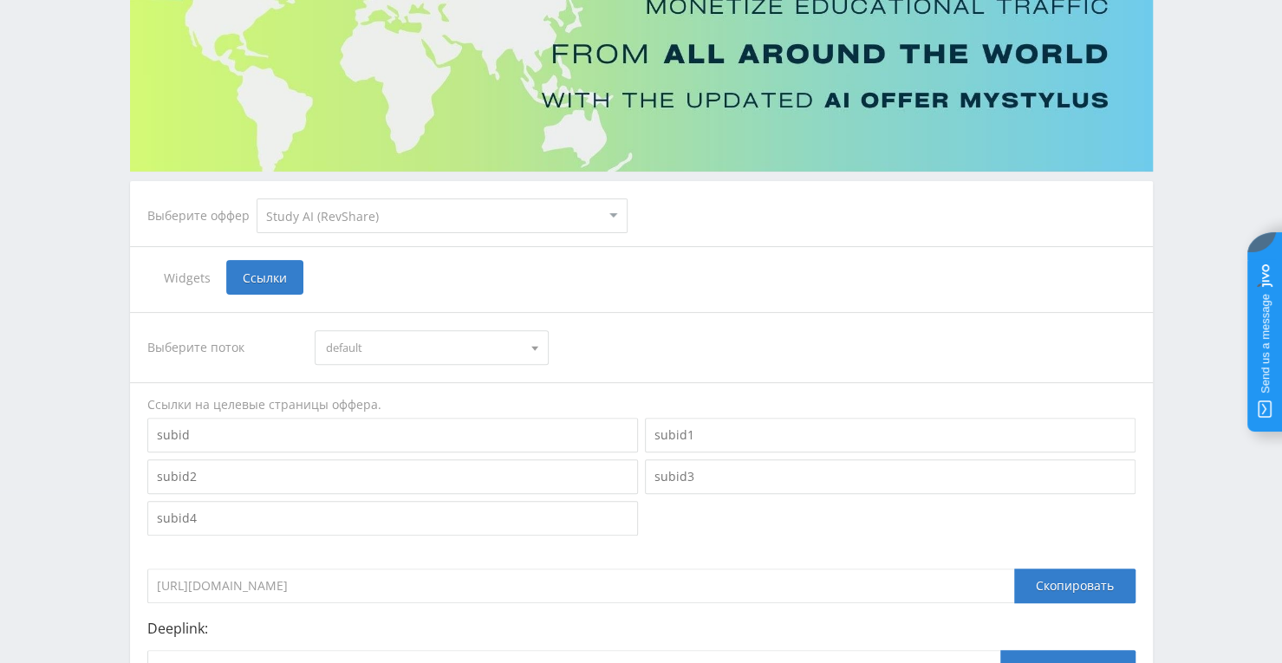
click at [445, 351] on span "default" at bounding box center [424, 347] width 196 height 33
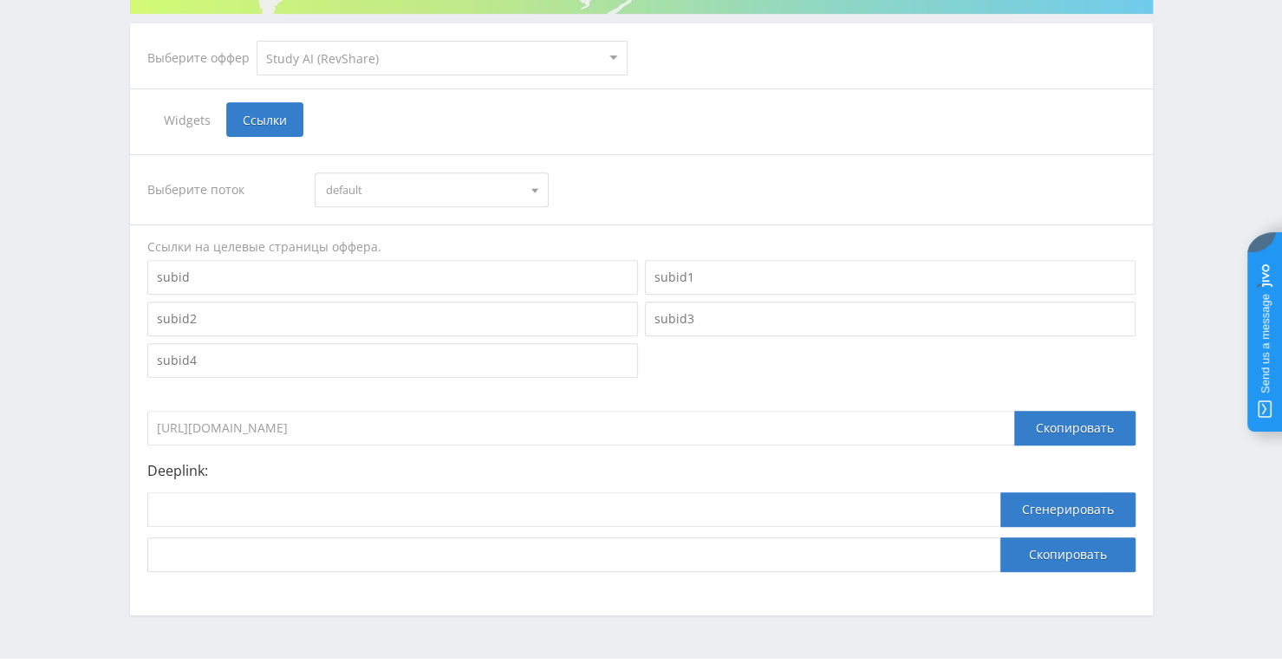
scroll to position [347, 0]
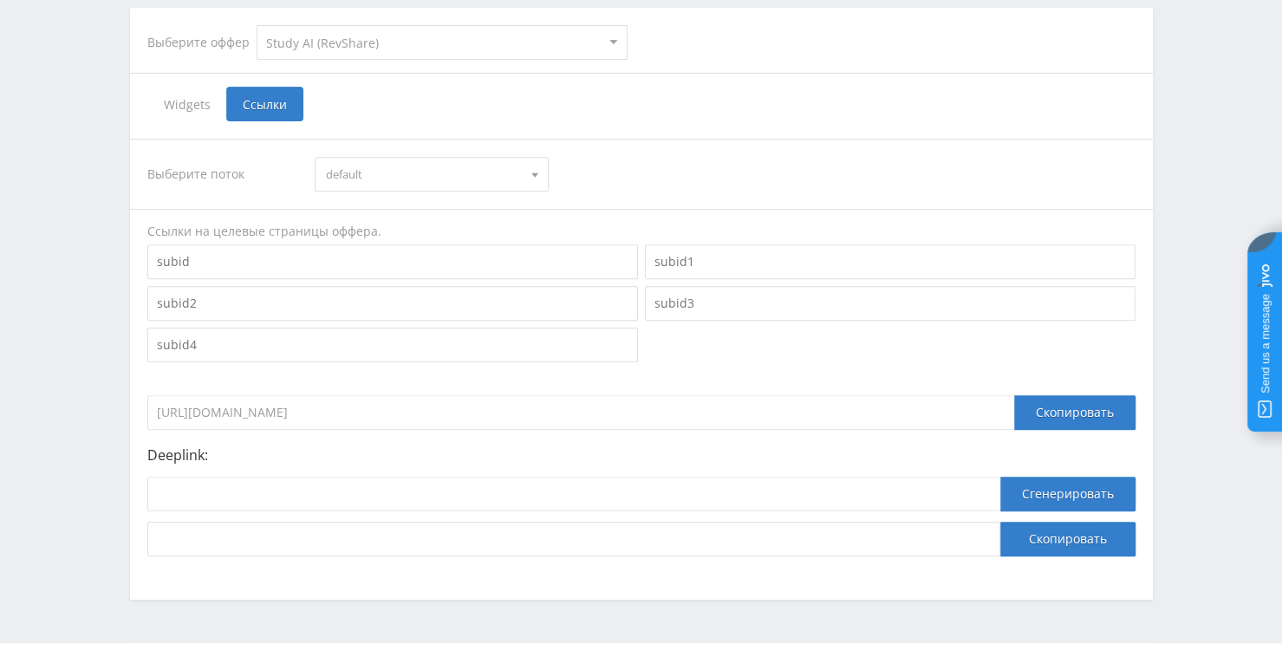
click at [442, 267] on input at bounding box center [392, 261] width 491 height 35
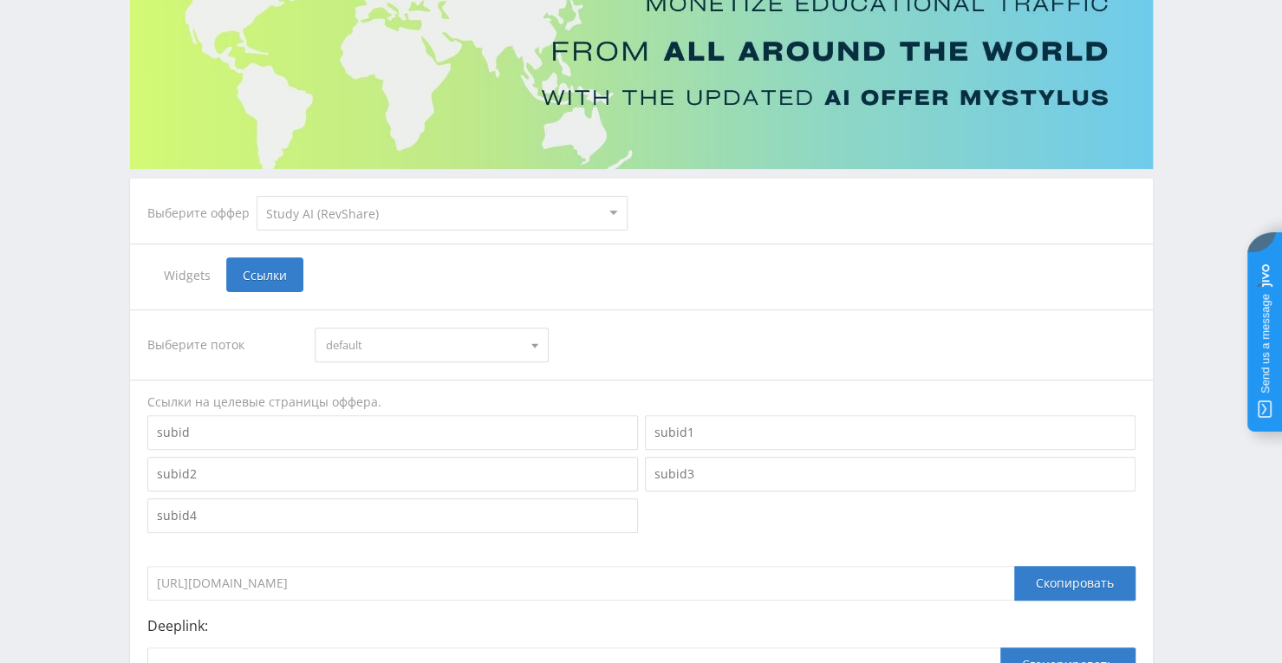
scroll to position [260, 0]
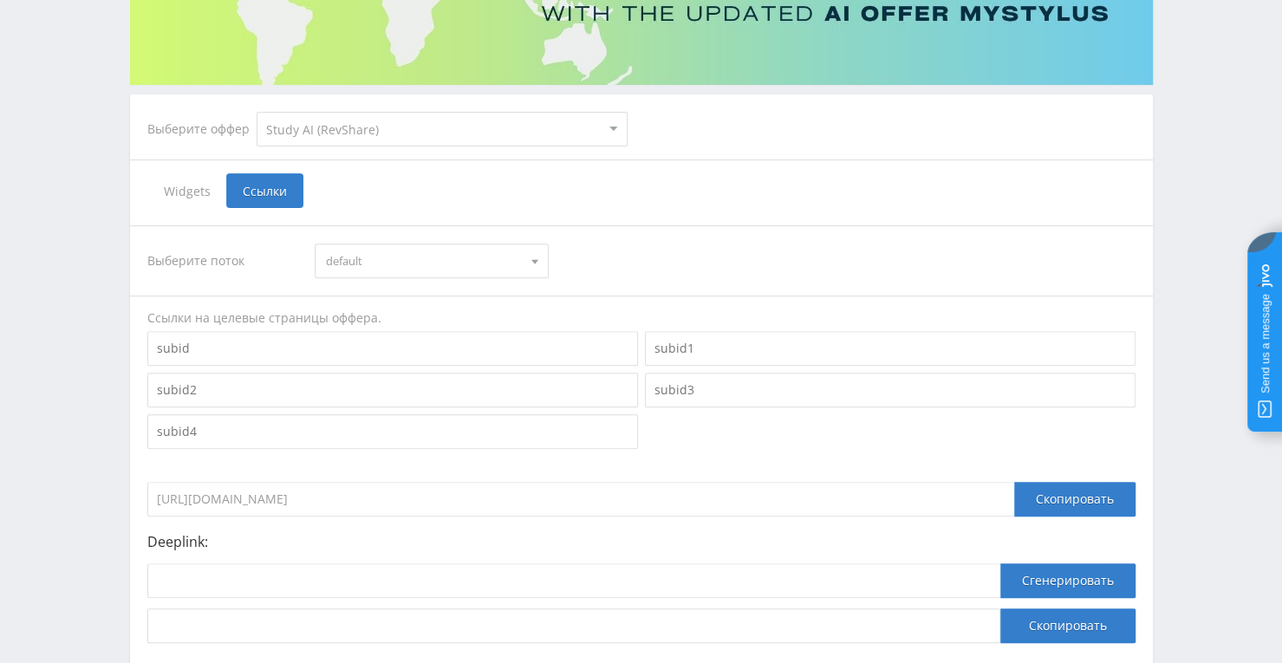
click at [468, 488] on input "https://eduforms.org/?rid=0dc2aa253688bd6c" at bounding box center [580, 499] width 867 height 35
click at [465, 491] on input "https://eduforms.org/?rid=0dc2aa253688bd6c" at bounding box center [580, 499] width 867 height 35
click at [624, 127] on select "MyStylus MyStylus - Revshare Кампус AI Studybay Автор24 Studybay Brazil Study A…" at bounding box center [442, 129] width 371 height 35
click at [257, 112] on select "MyStylus MyStylus - Revshare Кампус AI Studybay Автор24 Studybay Brazil Study A…" at bounding box center [442, 129] width 371 height 35
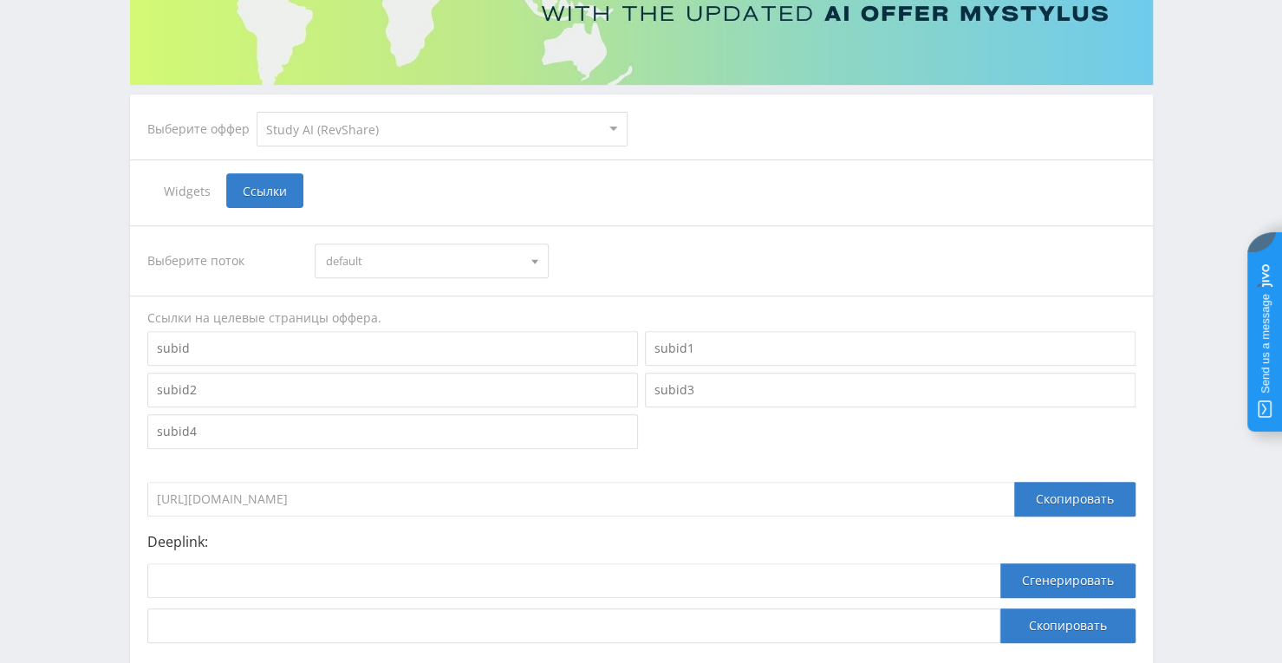
click at [344, 267] on span "default" at bounding box center [424, 260] width 196 height 33
click at [112, 440] on div "Telegram-канал Инструменты База знаний Ваш менеджер: Alex Alex Online @edugram_…" at bounding box center [641, 261] width 1282 height 1042
drag, startPoint x: 438, startPoint y: 498, endPoint x: 151, endPoint y: 502, distance: 286.9
click at [151, 502] on input "https://eduforms.org/?rid=0dc2aa253688bd6c" at bounding box center [580, 499] width 867 height 35
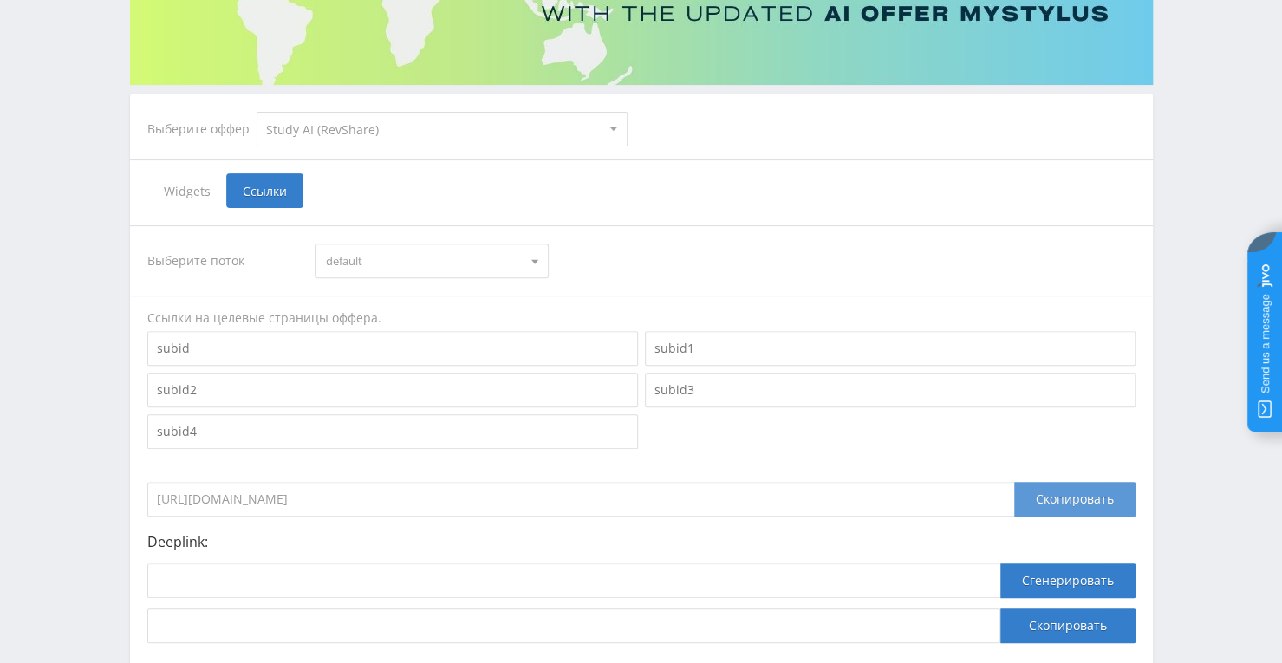
click at [1076, 497] on div "Скопировать" at bounding box center [1074, 499] width 121 height 35
click at [380, 342] on input at bounding box center [392, 348] width 491 height 35
paste input "chat/open_ai_image_bot"
click at [1050, 491] on div "Скопировать" at bounding box center [1074, 499] width 121 height 35
click at [690, 500] on input "https://eduforms.org/?rid=0dc2aa253688bd6c&subid=chat%2Fopen_ai_image_bot" at bounding box center [580, 499] width 867 height 35
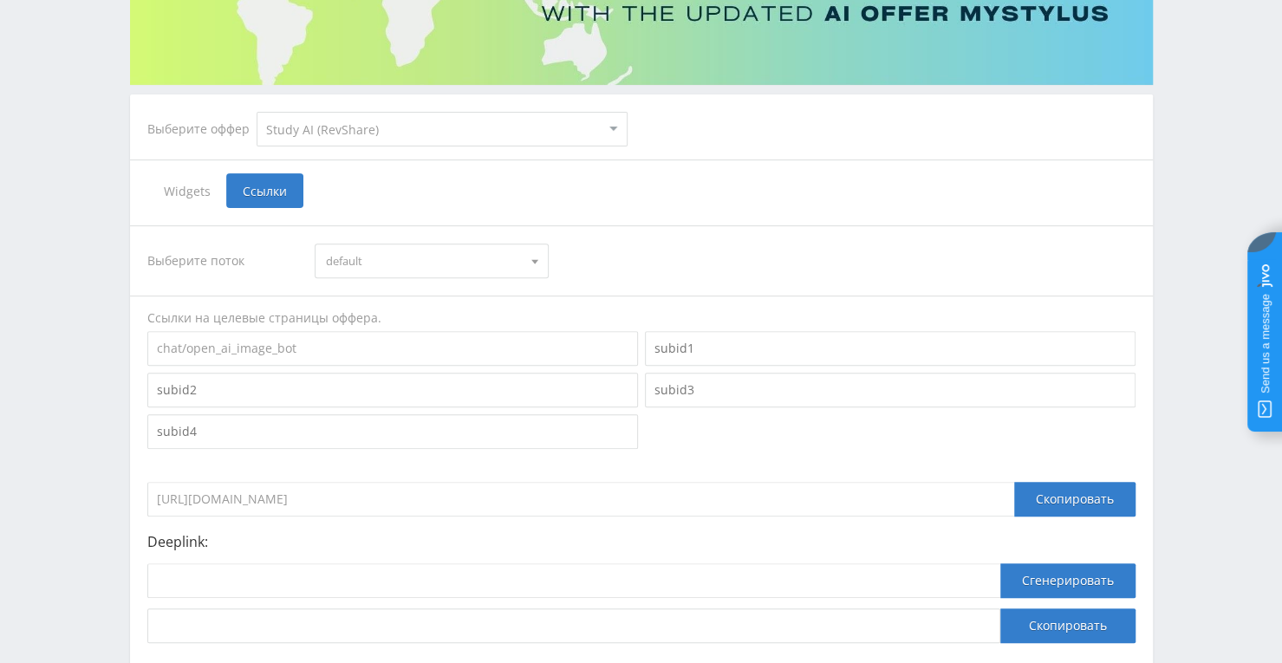
drag, startPoint x: 679, startPoint y: 502, endPoint x: 115, endPoint y: 496, distance: 563.4
click at [115, 496] on div "Telegram-канал Инструменты База знаний Ваш менеджер: Alex Alex Online @edugram_…" at bounding box center [641, 261] width 1282 height 1042
drag, startPoint x: 402, startPoint y: 363, endPoint x: 396, endPoint y: 353, distance: 12.0
click at [400, 362] on input "chat/open_ai_image_bot" at bounding box center [392, 348] width 491 height 35
drag, startPoint x: 293, startPoint y: 346, endPoint x: 99, endPoint y: 345, distance: 194.1
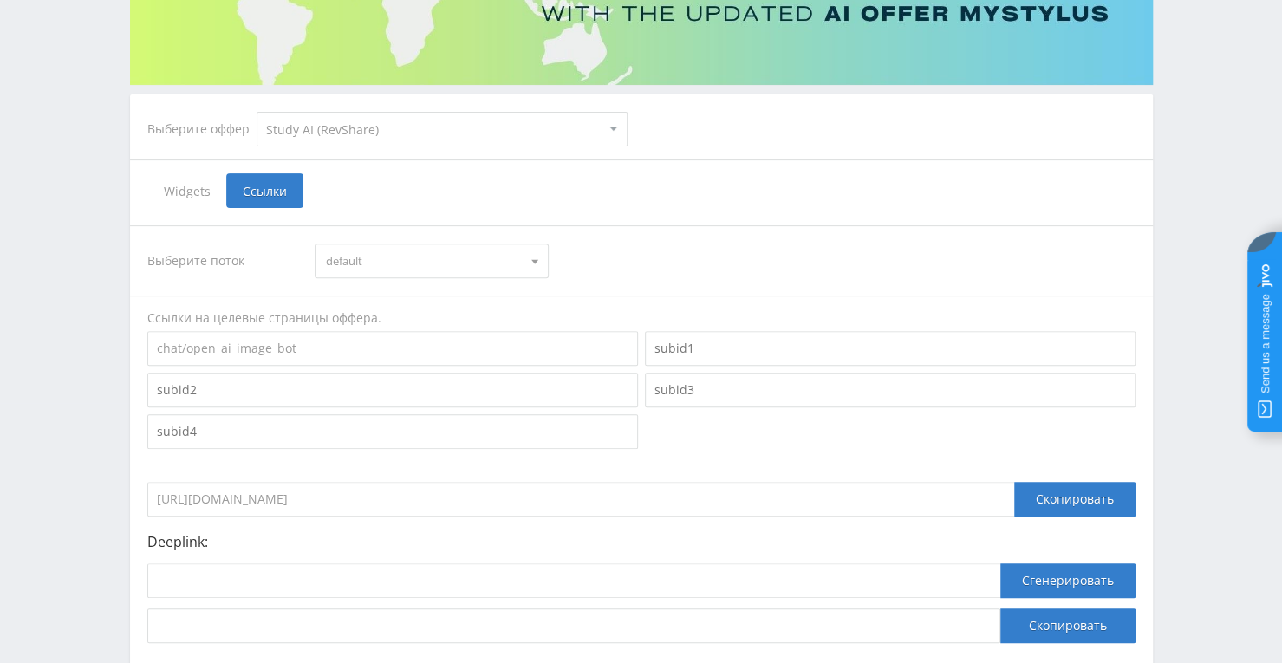
click at [99, 345] on div "Telegram-канал Инструменты База знаний Ваш менеджер: Alex Alex Online @edugram_…" at bounding box center [641, 261] width 1282 height 1042
paste input "https://eduforms.org/?rid=0dc2aa253688bd6c&subid=chat%2F"
click at [1042, 504] on div "Скопировать" at bounding box center [1074, 499] width 121 height 35
click at [513, 332] on input "https://eduforms.org/?rid=0dc2aa253688bd6c&subid=chat%2Fopen_ai_image_bot" at bounding box center [392, 348] width 491 height 35
drag, startPoint x: 630, startPoint y: 342, endPoint x: 120, endPoint y: 337, distance: 510.5
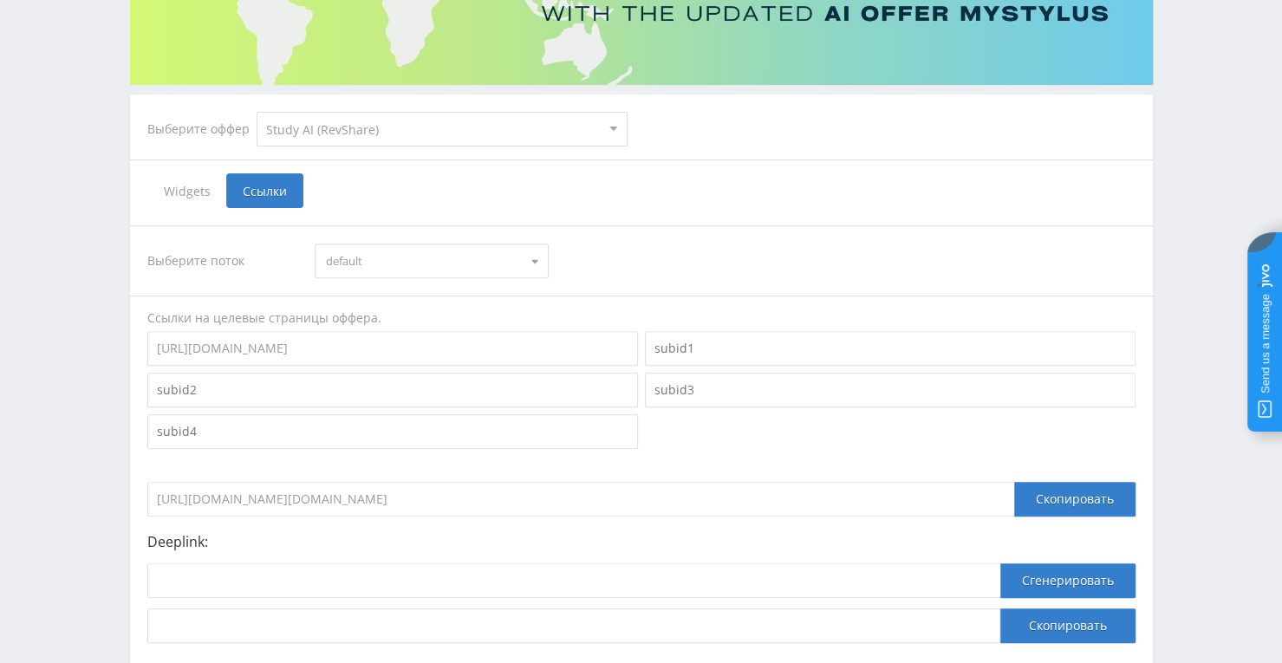
click at [120, 337] on div "Telegram-канал Инструменты База знаний Ваш менеджер: Alex Alex Online @edugram_…" at bounding box center [641, 261] width 1282 height 1042
paste input "/"
type input "/open_ai_image_bot"
drag, startPoint x: 610, startPoint y: 498, endPoint x: 128, endPoint y: 502, distance: 481.9
click at [128, 502] on div "Выберите оффер MyStylus MyStylus - Revshare Кампус AI Studybay Автор24 Studybay…" at bounding box center [641, 273] width 1040 height 825
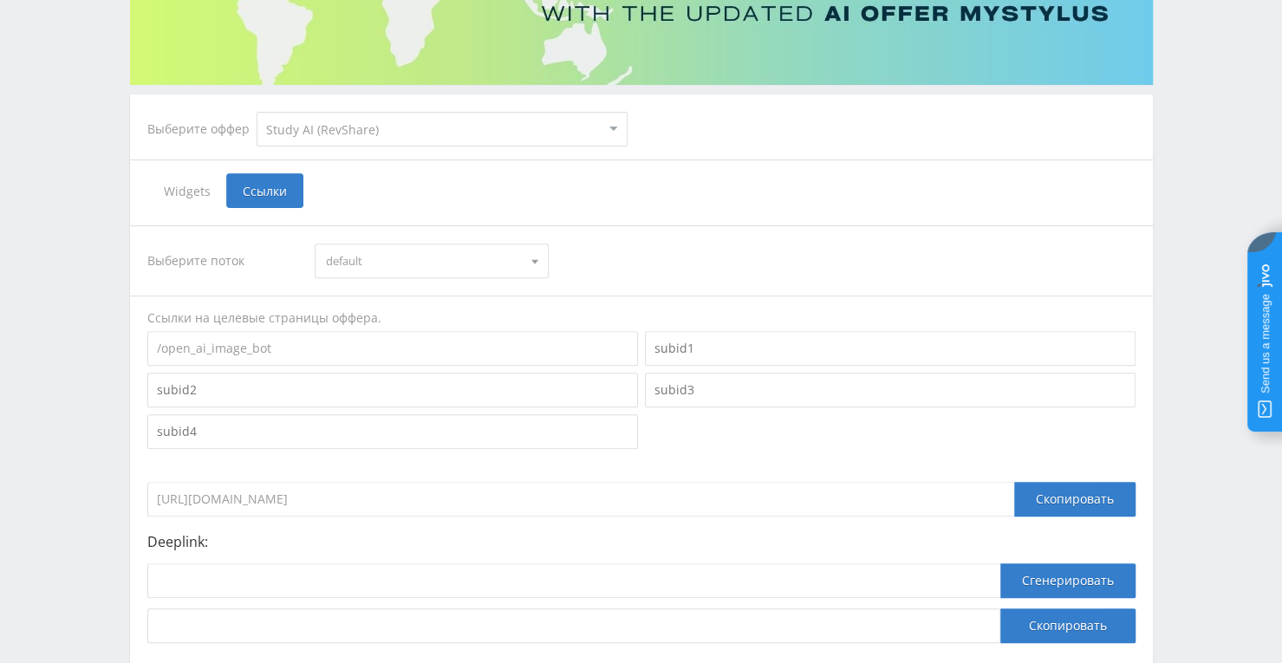
click at [398, 351] on input "/open_ai_image_bot" at bounding box center [392, 348] width 491 height 35
click at [478, 246] on span "default" at bounding box center [424, 260] width 196 height 33
click at [535, 251] on div at bounding box center [535, 260] width 26 height 33
click at [534, 252] on div at bounding box center [535, 260] width 26 height 33
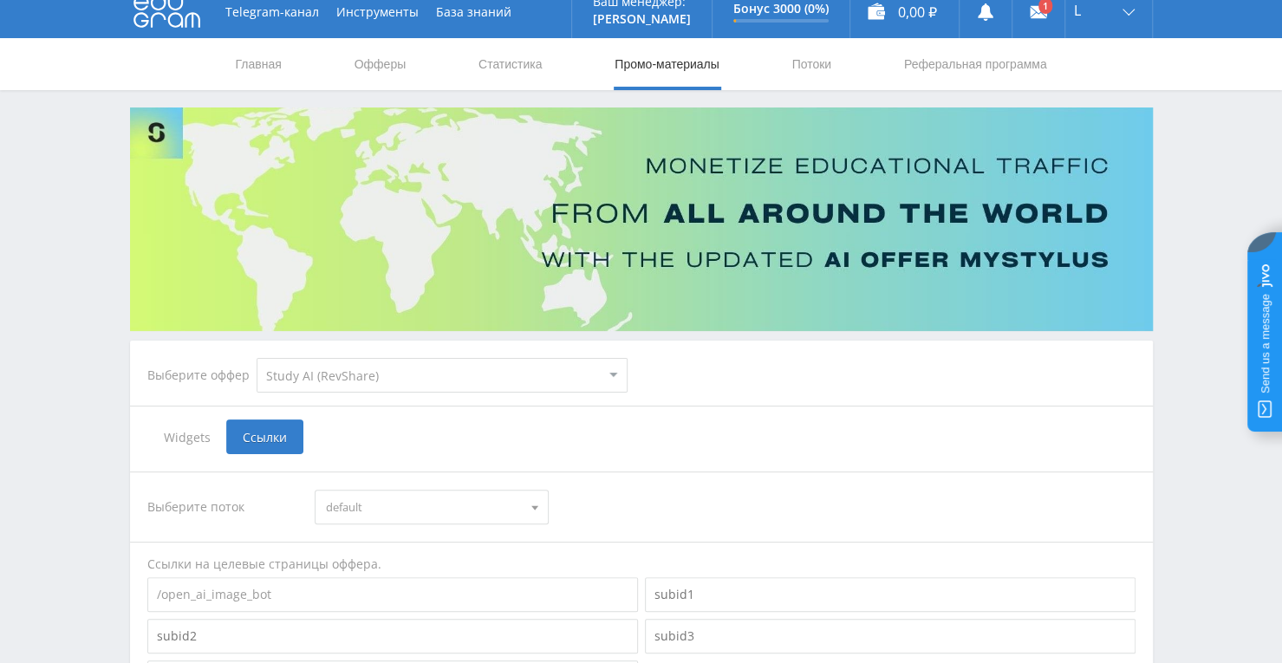
scroll to position [0, 0]
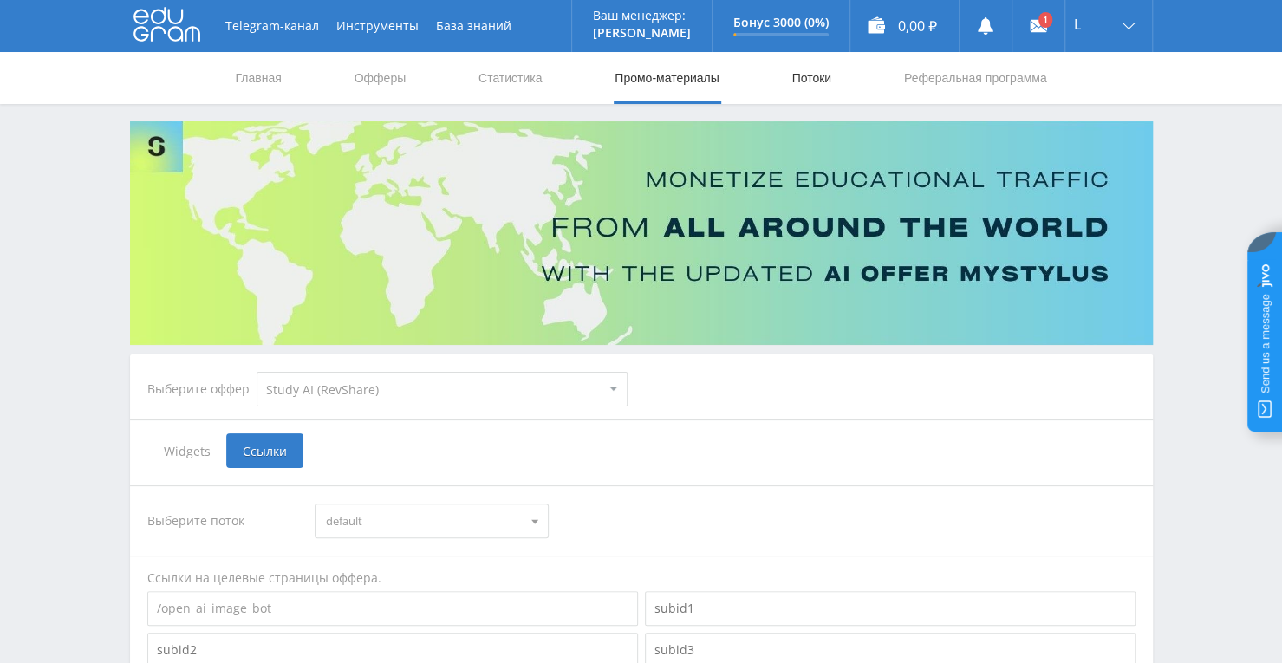
click at [804, 88] on link "Потоки" at bounding box center [811, 78] width 43 height 52
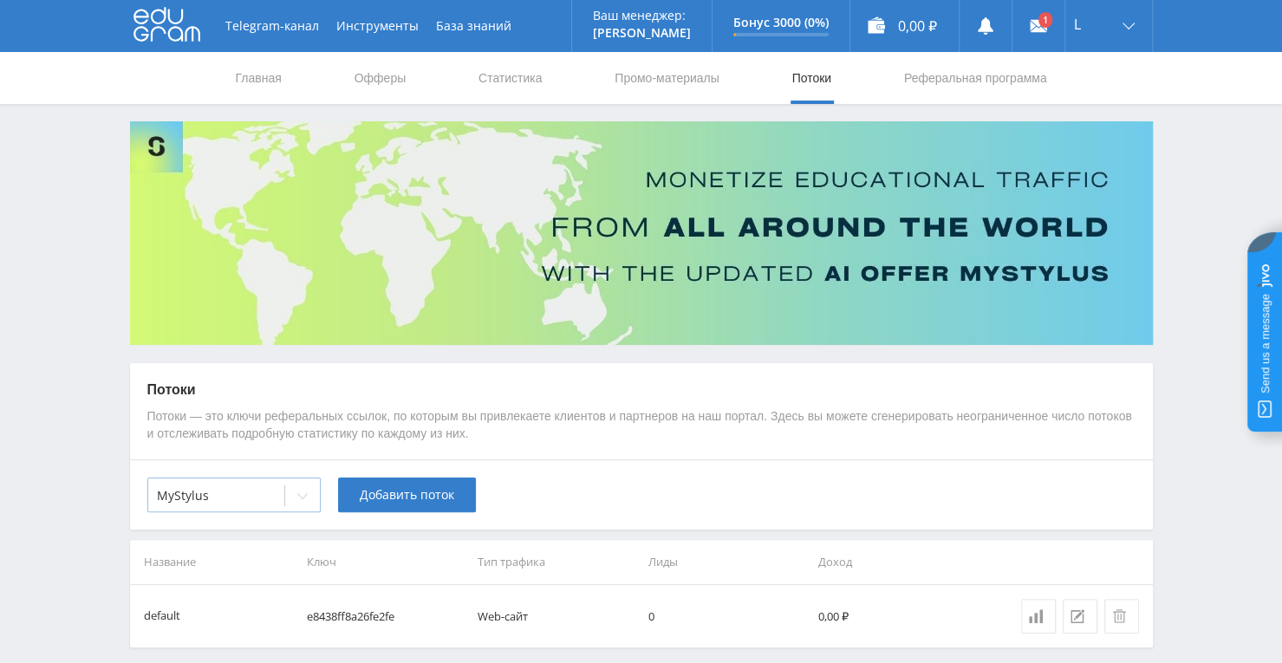
click at [309, 507] on div at bounding box center [302, 495] width 35 height 35
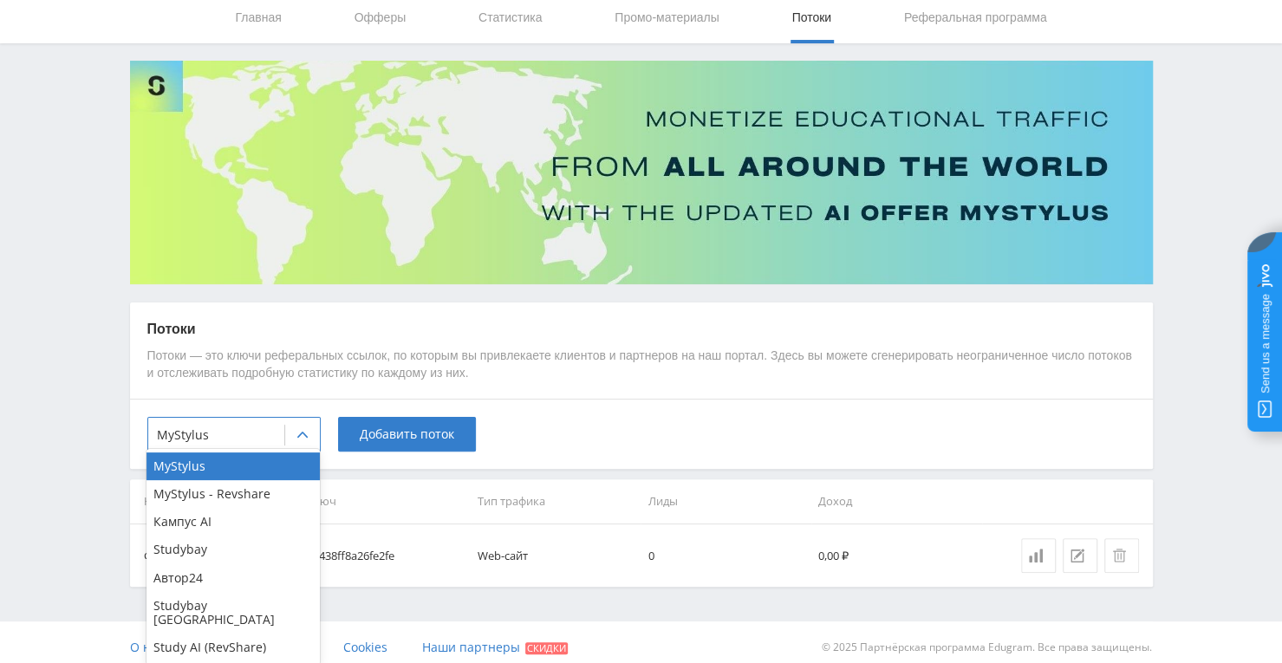
scroll to position [69, 0]
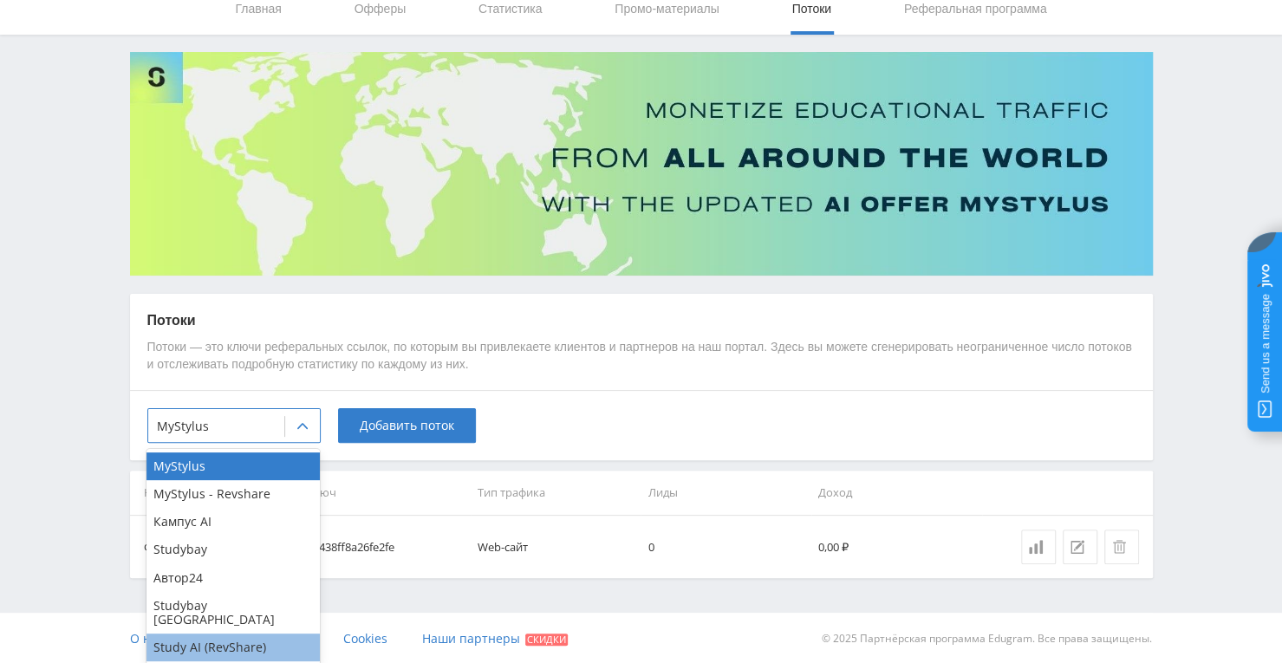
click at [236, 634] on div "Study AI (RevShare)" at bounding box center [232, 648] width 173 height 28
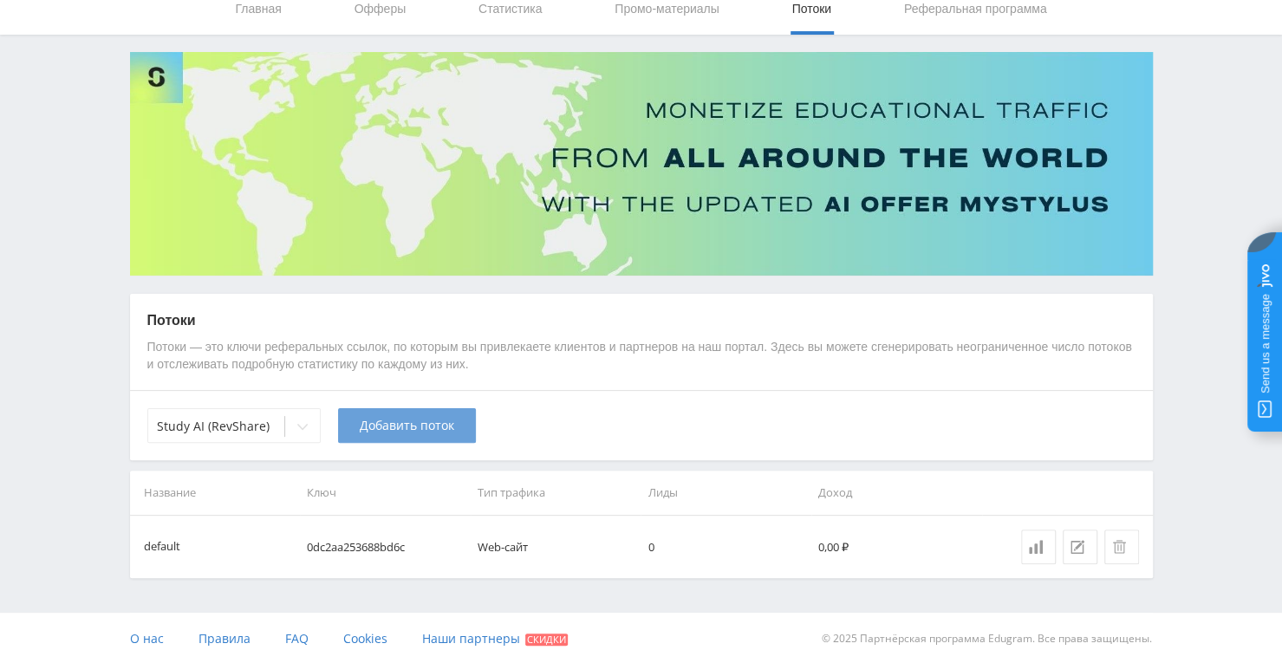
click at [427, 422] on span "Добавить поток" at bounding box center [407, 426] width 94 height 14
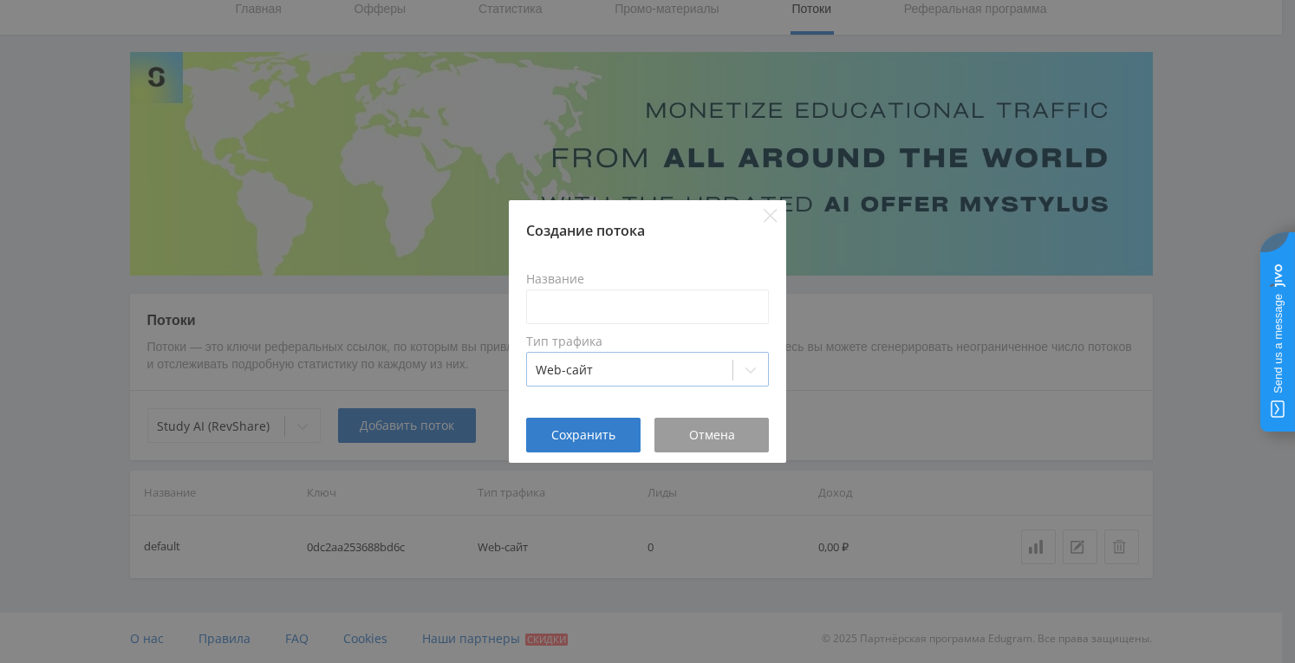
click at [745, 368] on icon at bounding box center [751, 370] width 14 height 14
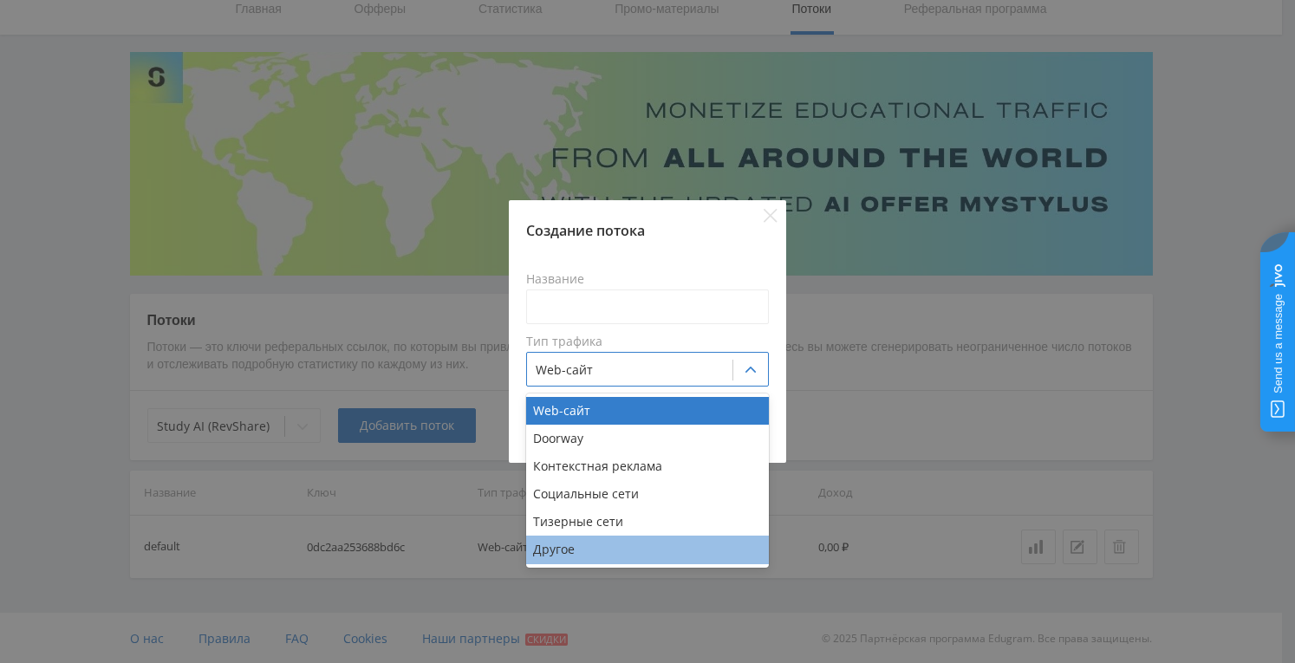
click at [567, 549] on div "Другое" at bounding box center [647, 550] width 243 height 28
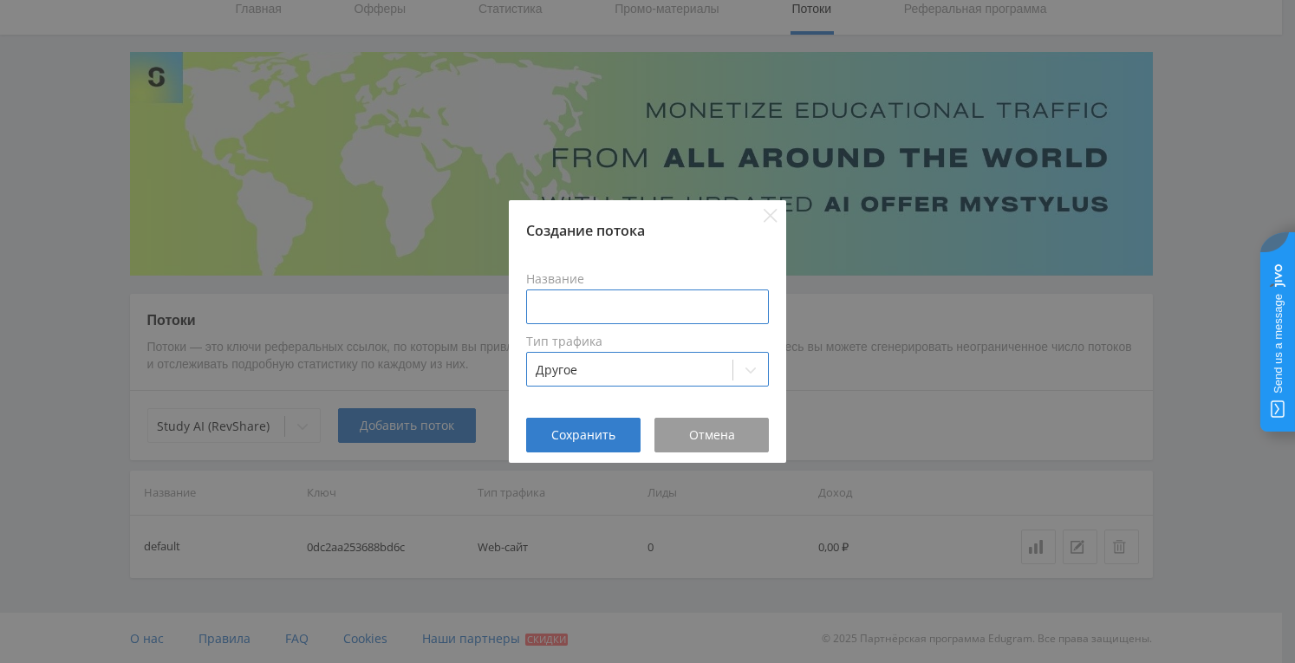
click at [641, 311] on input at bounding box center [647, 306] width 243 height 35
type input "Ф"
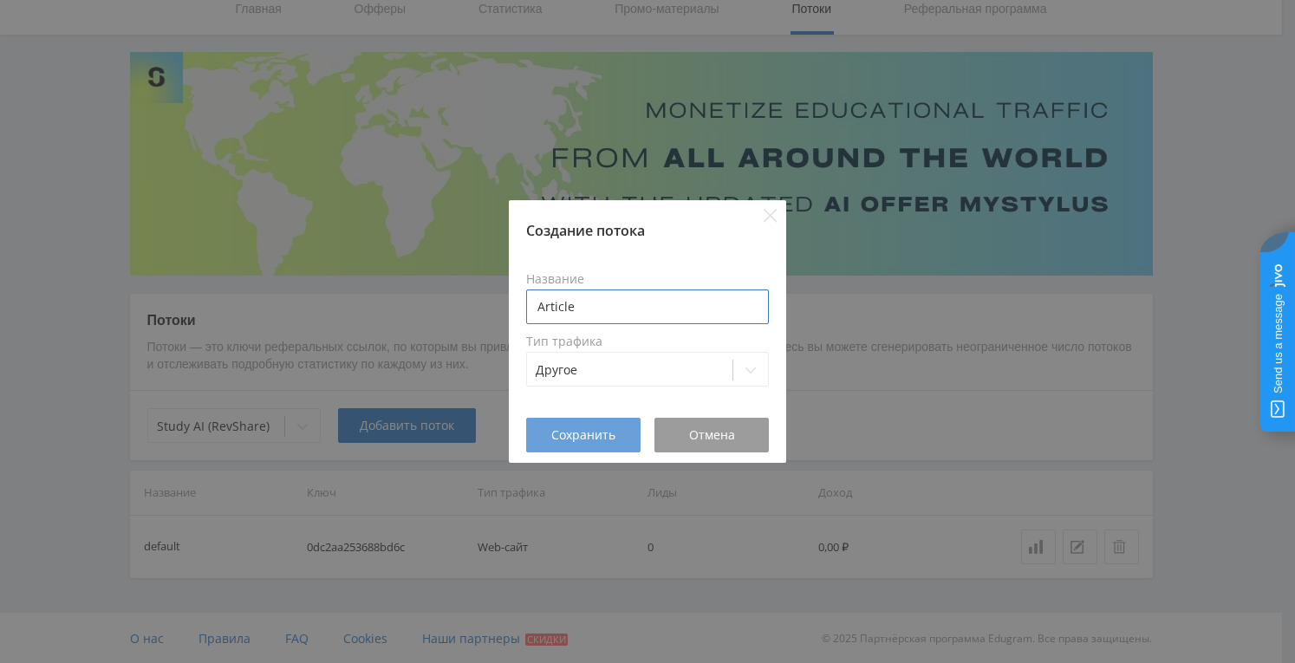
type input "Article"
click at [608, 436] on span "Сохранить" at bounding box center [583, 435] width 64 height 14
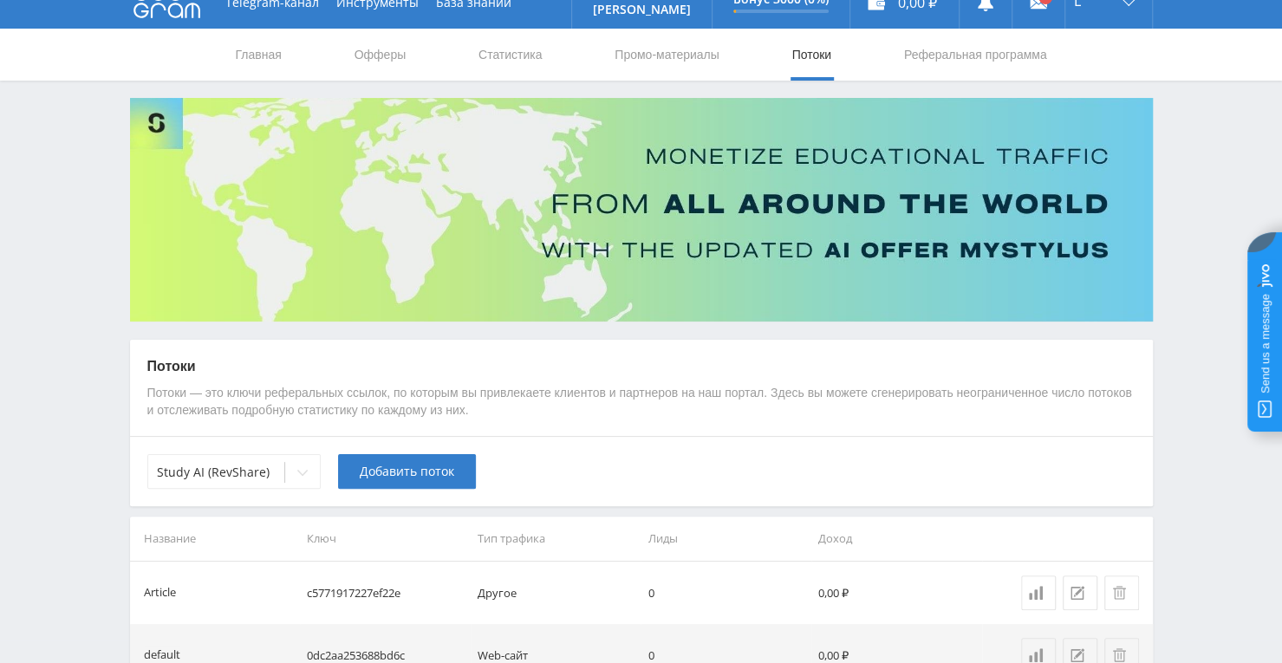
scroll to position [0, 0]
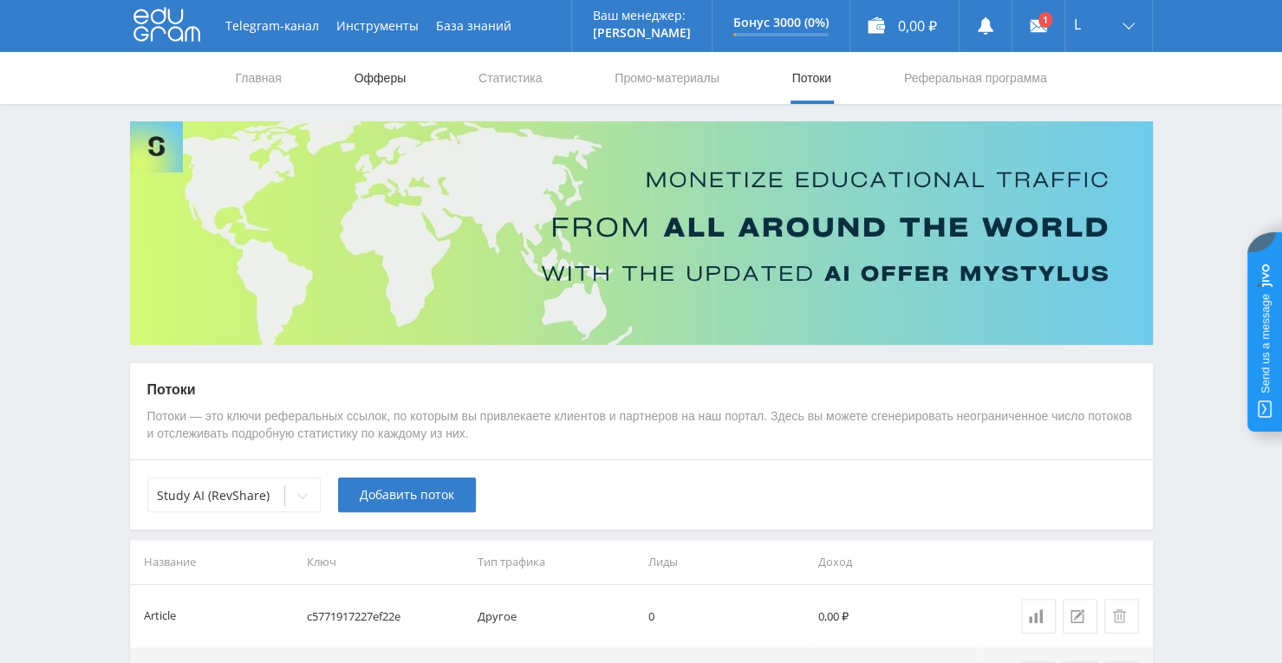
click at [393, 89] on link "Офферы" at bounding box center [380, 78] width 55 height 52
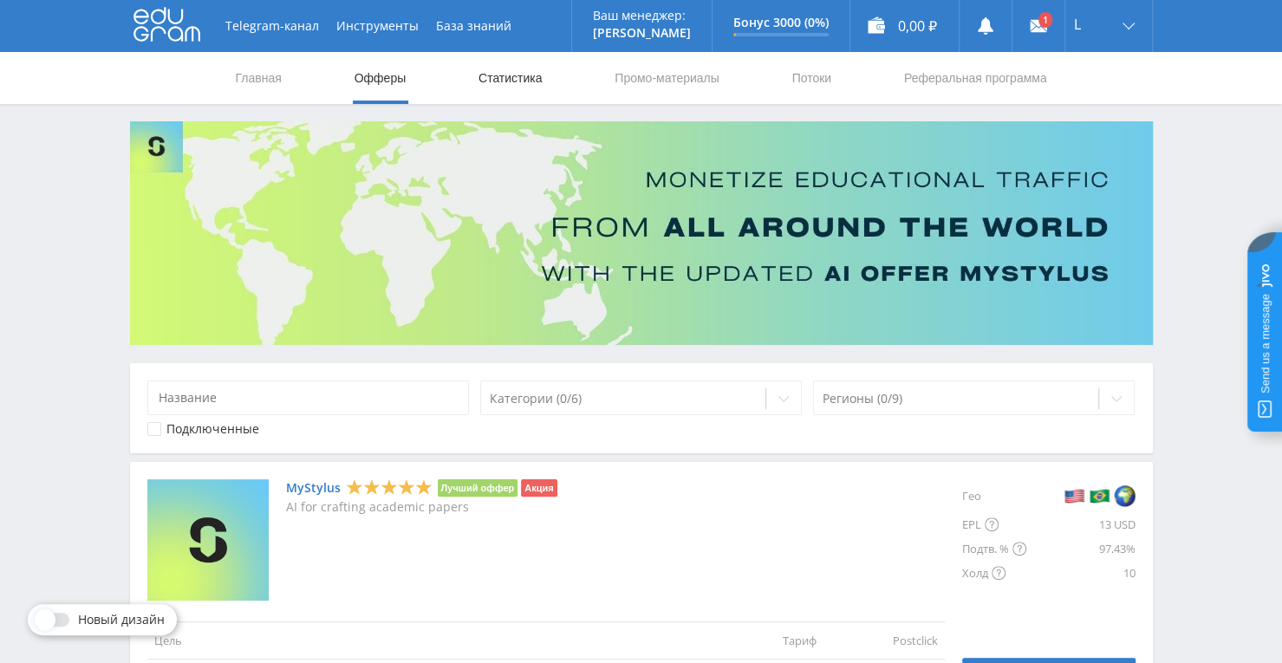
click at [509, 78] on link "Статистика" at bounding box center [511, 78] width 68 height 52
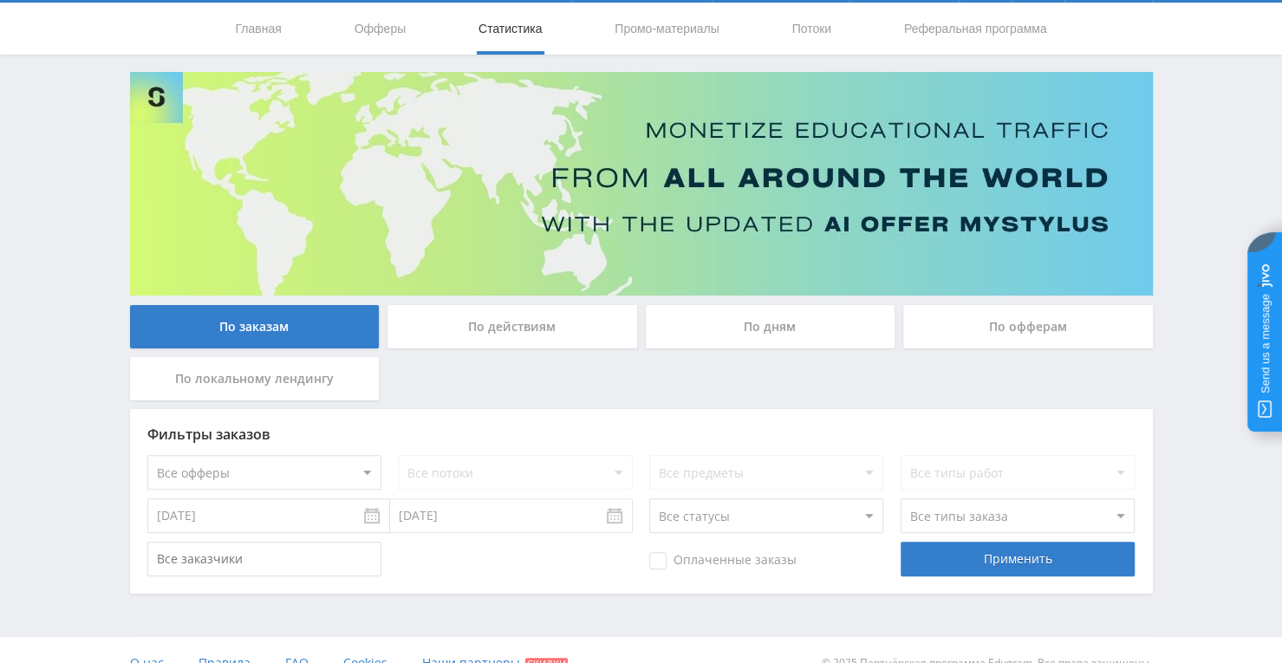
scroll to position [75, 0]
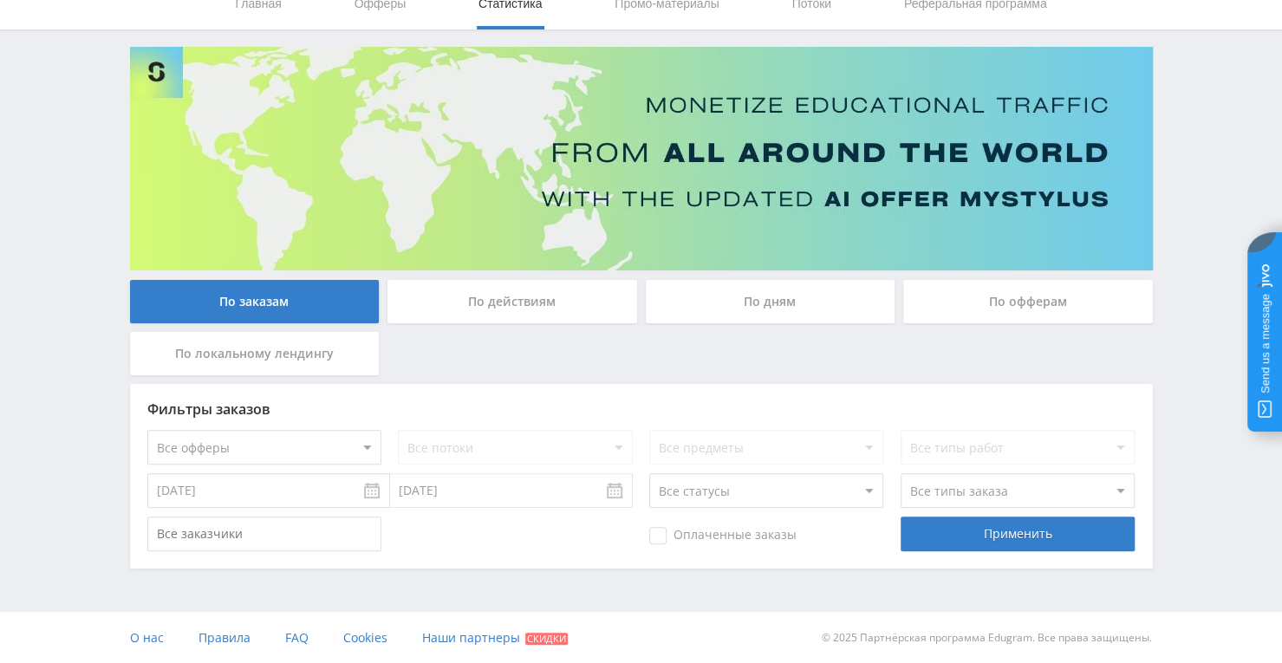
click at [541, 294] on div "По действиям" at bounding box center [512, 301] width 250 height 43
click at [0, 0] on input "По действиям" at bounding box center [0, 0] width 0 height 0
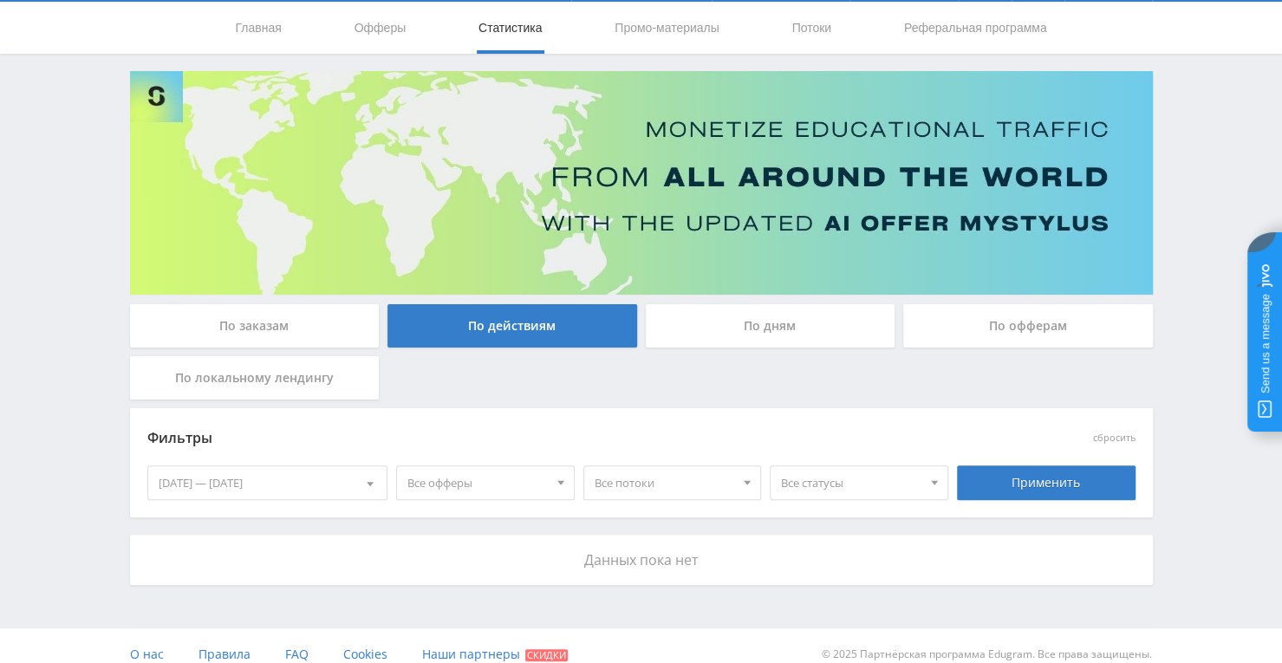
scroll to position [67, 0]
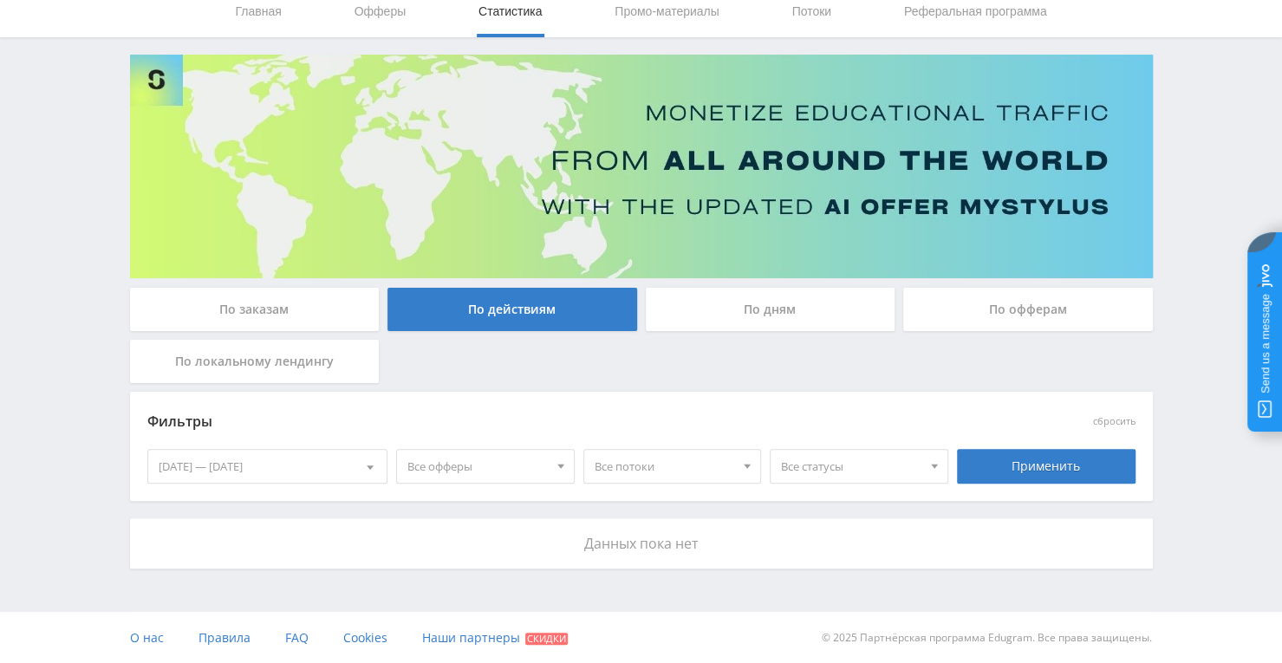
click at [362, 462] on div at bounding box center [370, 466] width 33 height 33
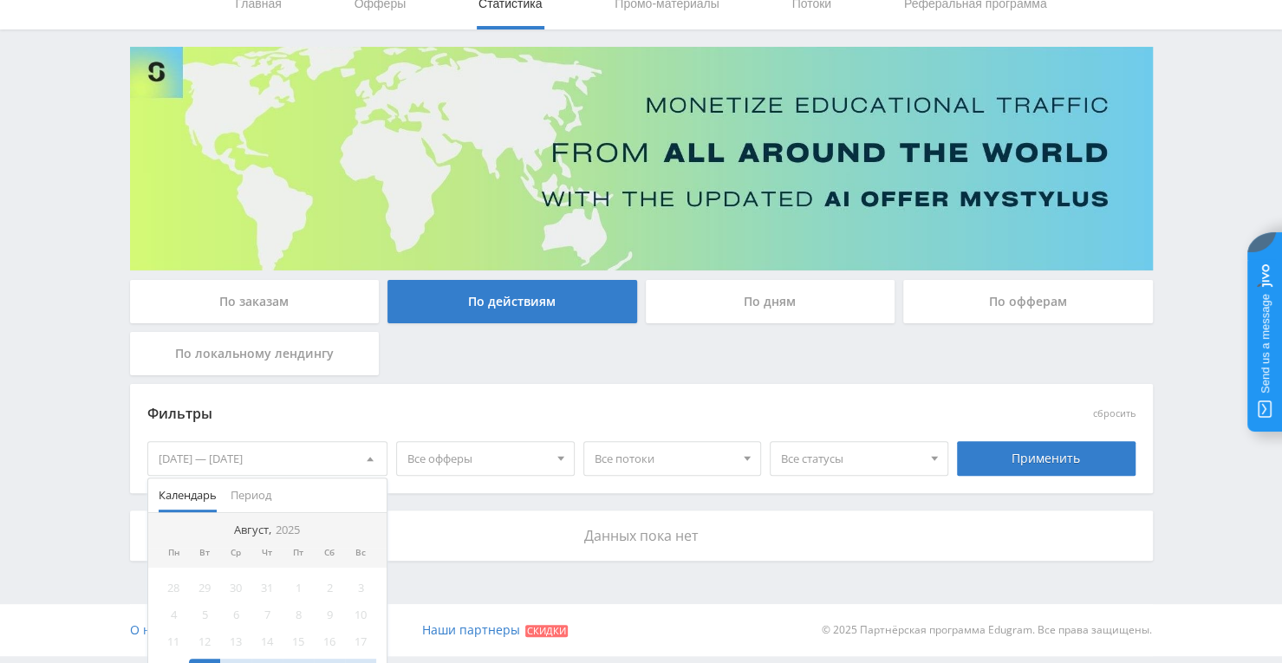
click at [362, 462] on div at bounding box center [370, 458] width 33 height 33
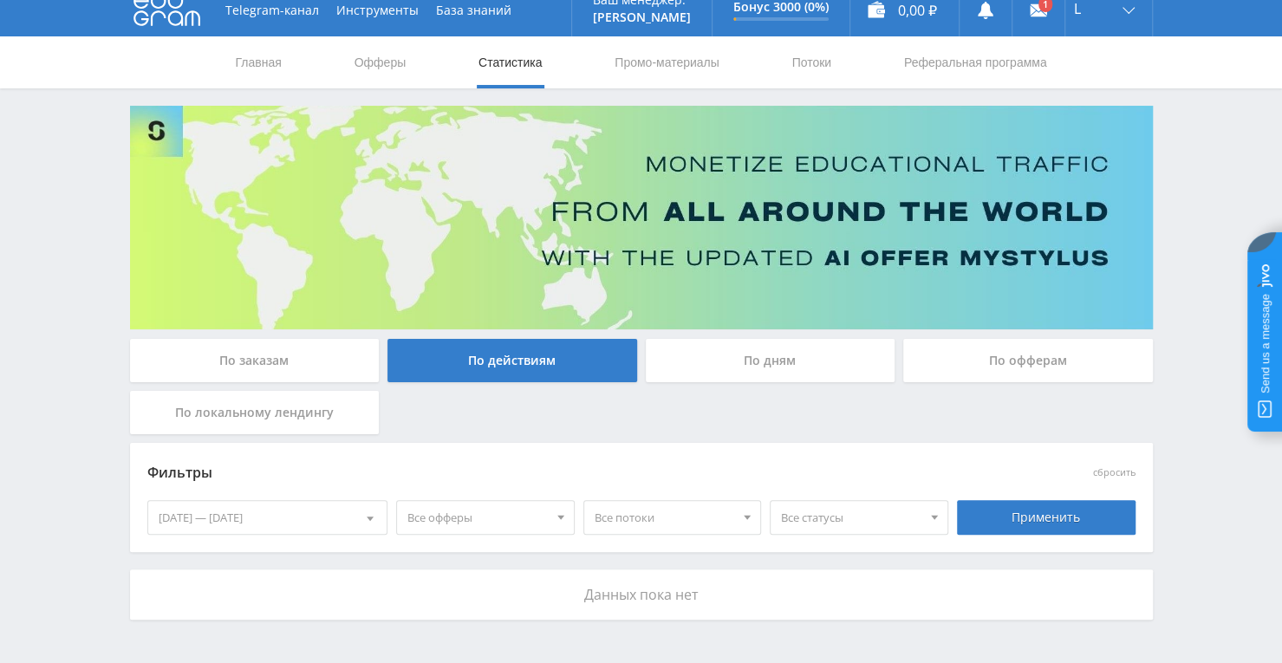
scroll to position [0, 0]
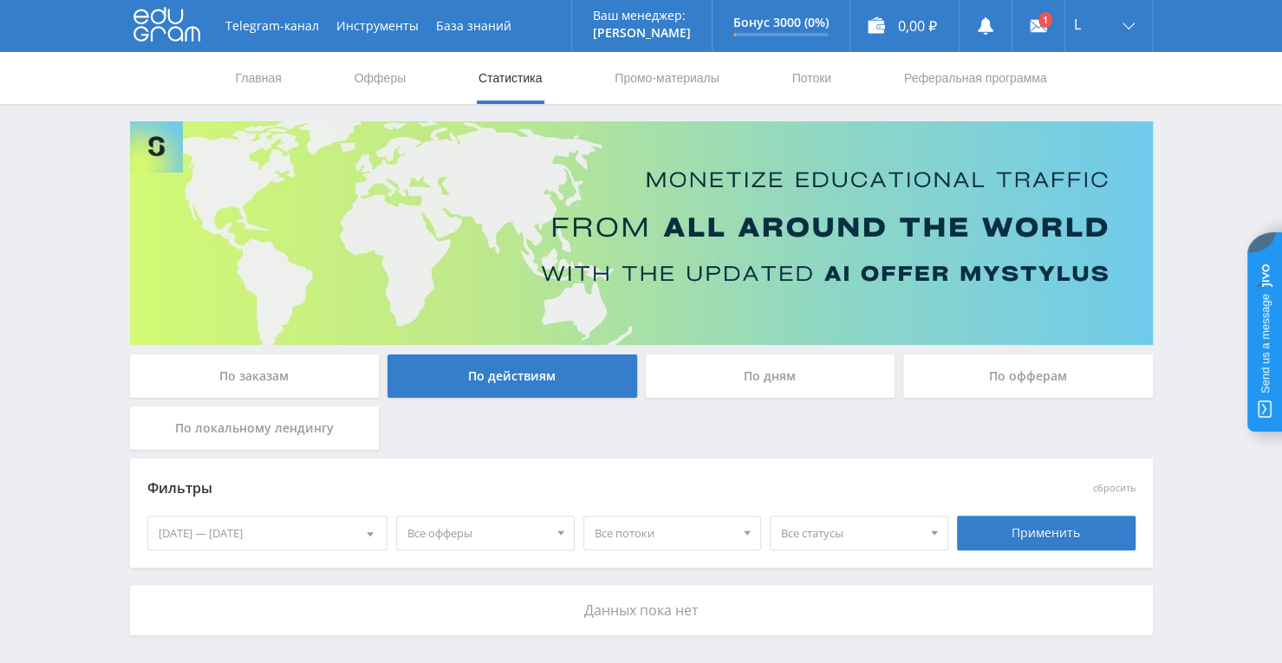
click at [725, 85] on nav "Главная Офферы Статистика Промо-материалы Потоки Реферальная программа" at bounding box center [641, 78] width 815 height 52
click at [682, 81] on link "Промо-материалы" at bounding box center [666, 78] width 107 height 52
select select "376"
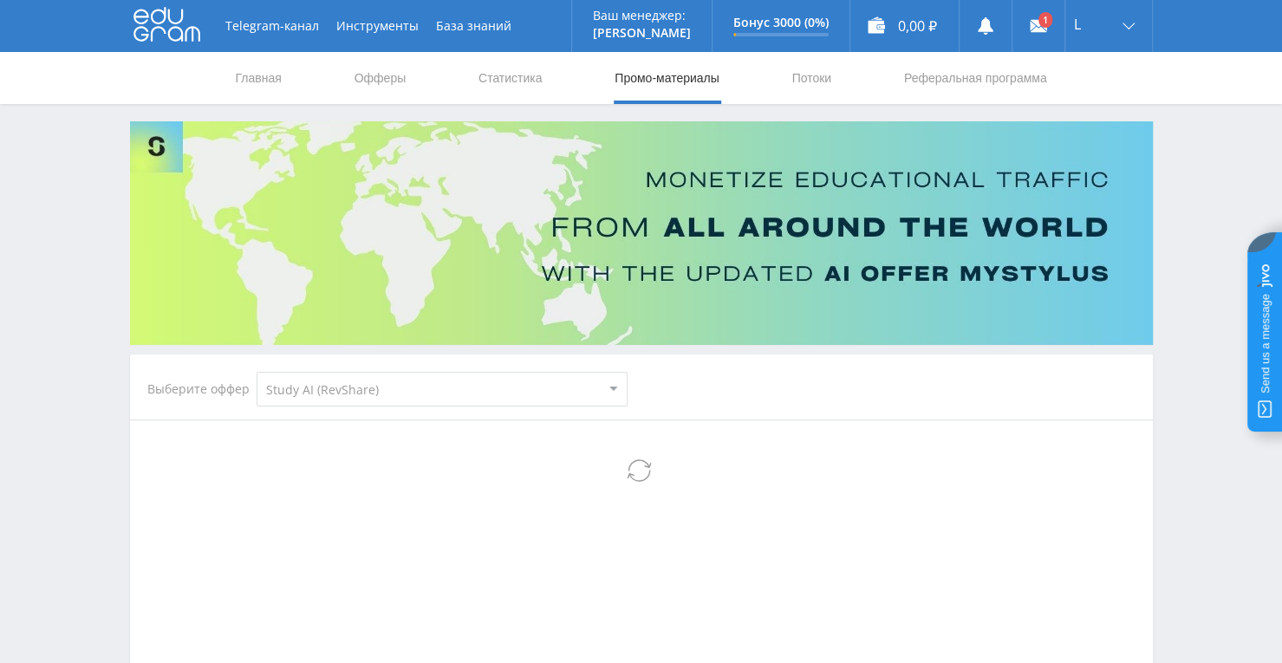
select select "376"
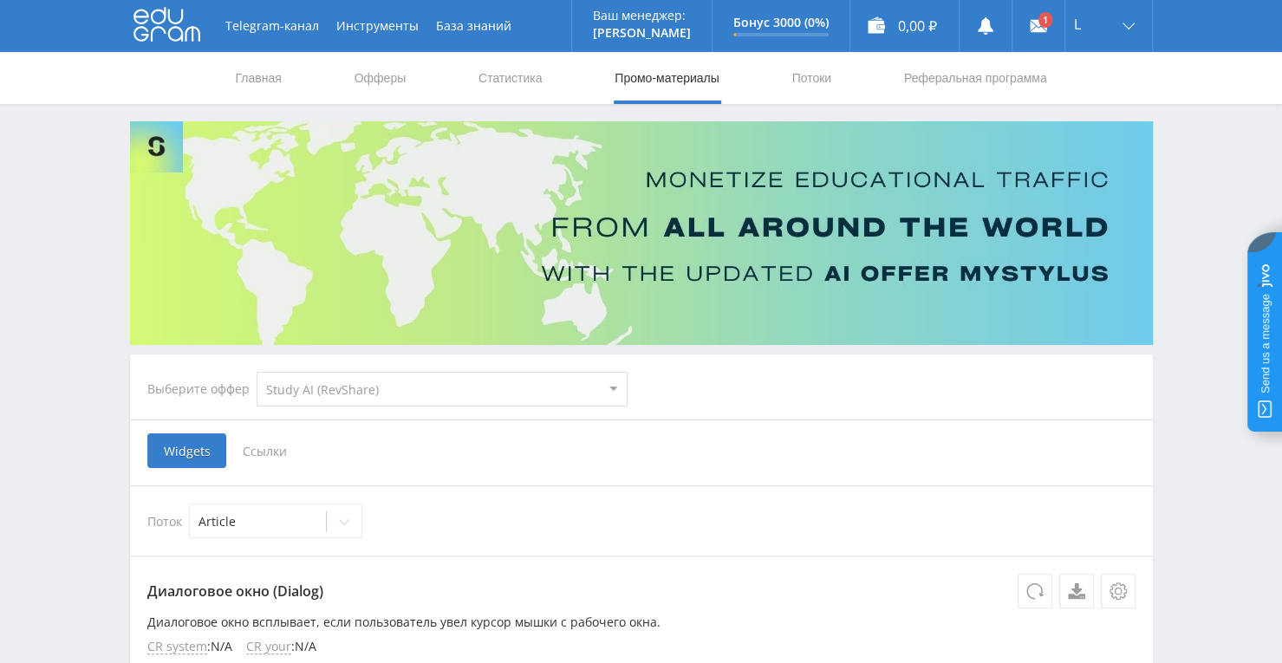
click at [589, 386] on select "MyStylus MyStylus - Revshare Кампус AI Studybay Автор24 Studybay Brazil Study A…" at bounding box center [442, 389] width 371 height 35
click at [257, 372] on select "MyStylus MyStylus - Revshare Кампус AI Studybay Автор24 Studybay Brazil Study A…" at bounding box center [442, 389] width 371 height 35
click at [389, 74] on link "Офферы" at bounding box center [380, 78] width 55 height 52
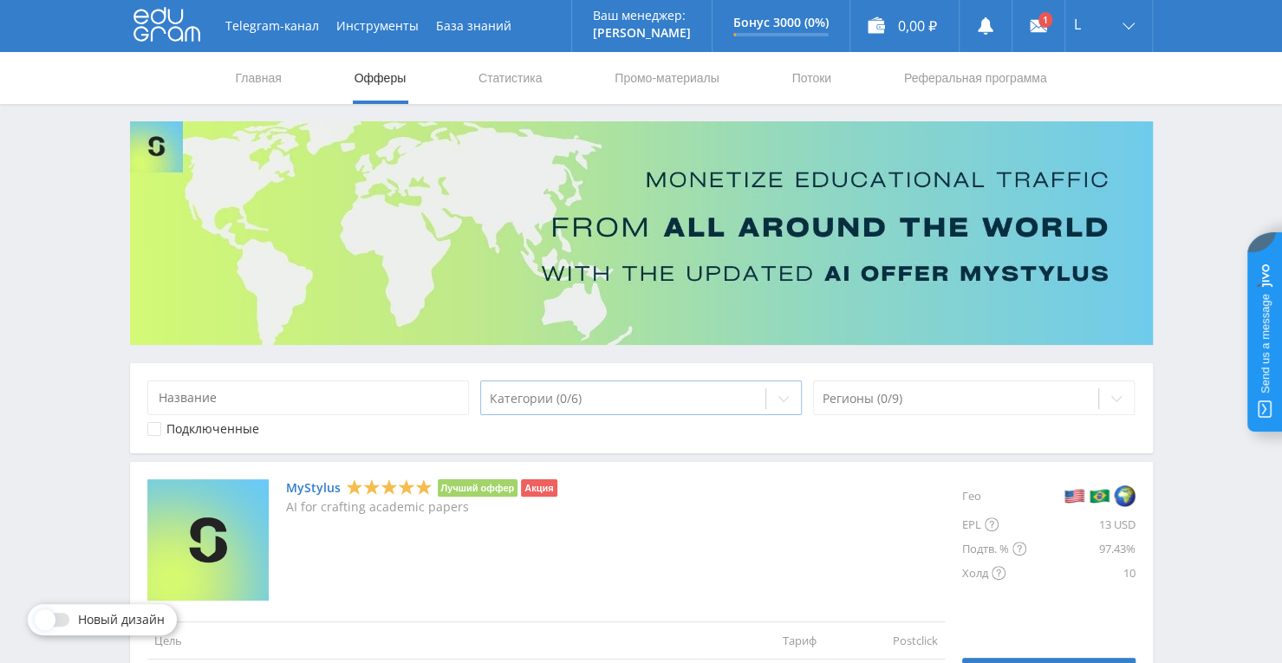
click at [795, 398] on div at bounding box center [783, 398] width 35 height 35
click at [1109, 395] on icon at bounding box center [1116, 399] width 14 height 14
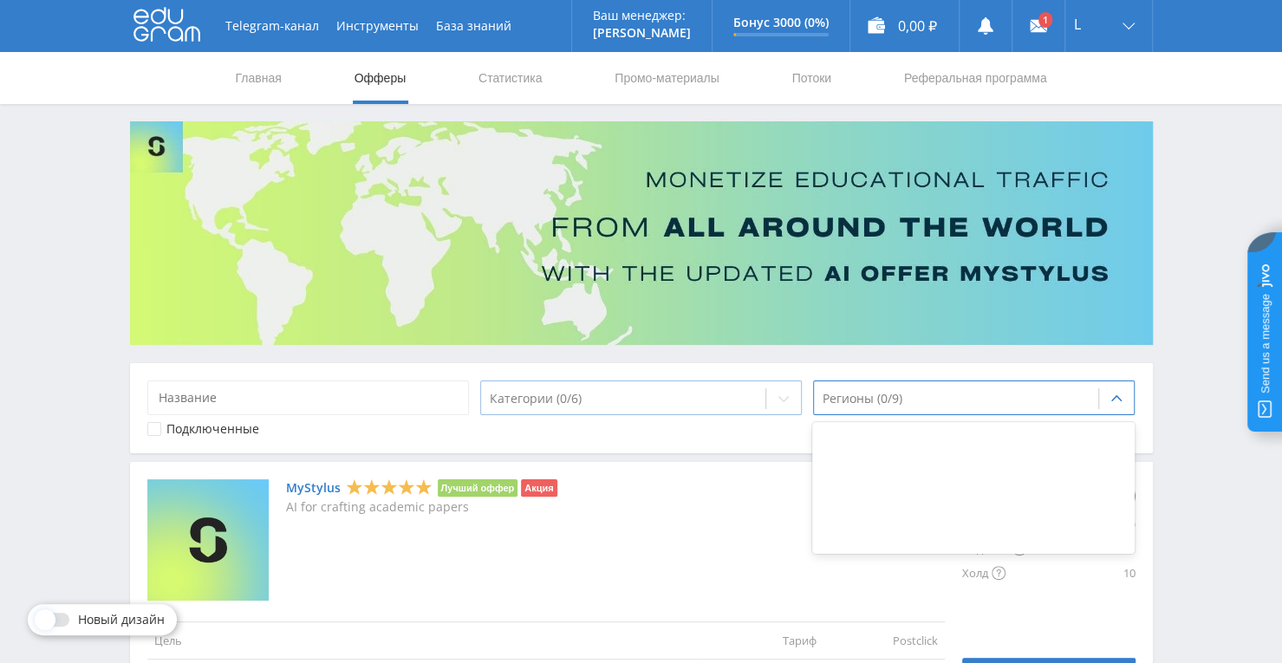
click at [785, 387] on div at bounding box center [783, 398] width 35 height 35
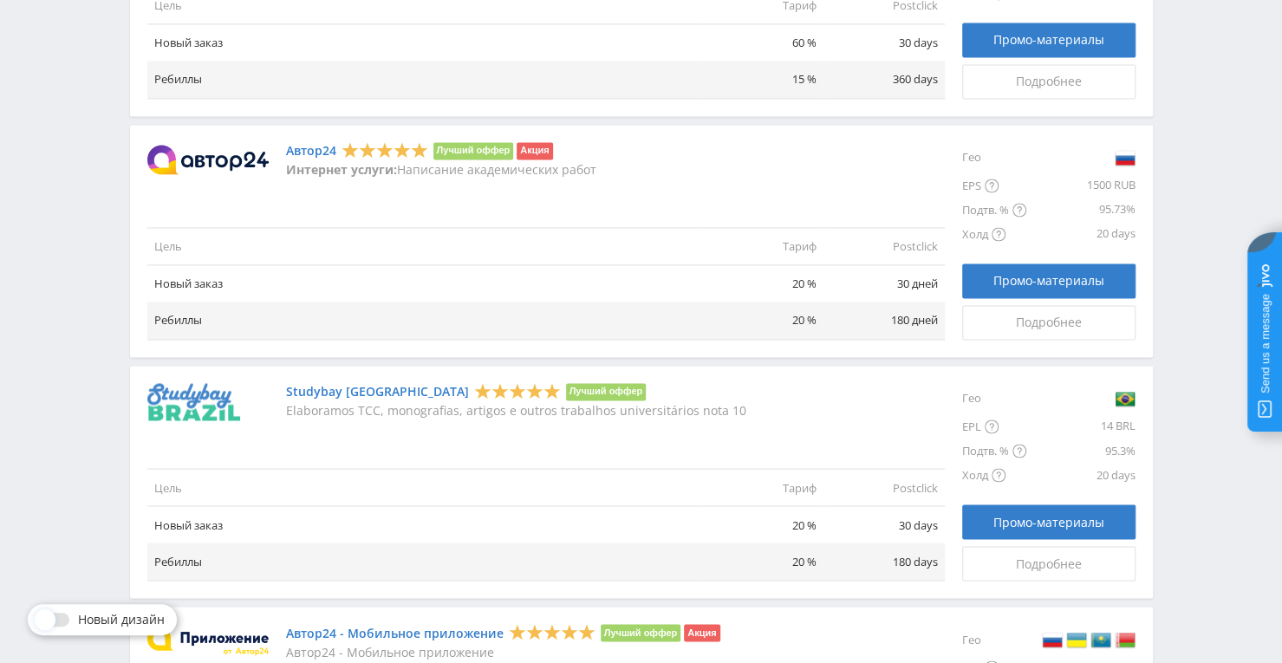
scroll to position [2019, 0]
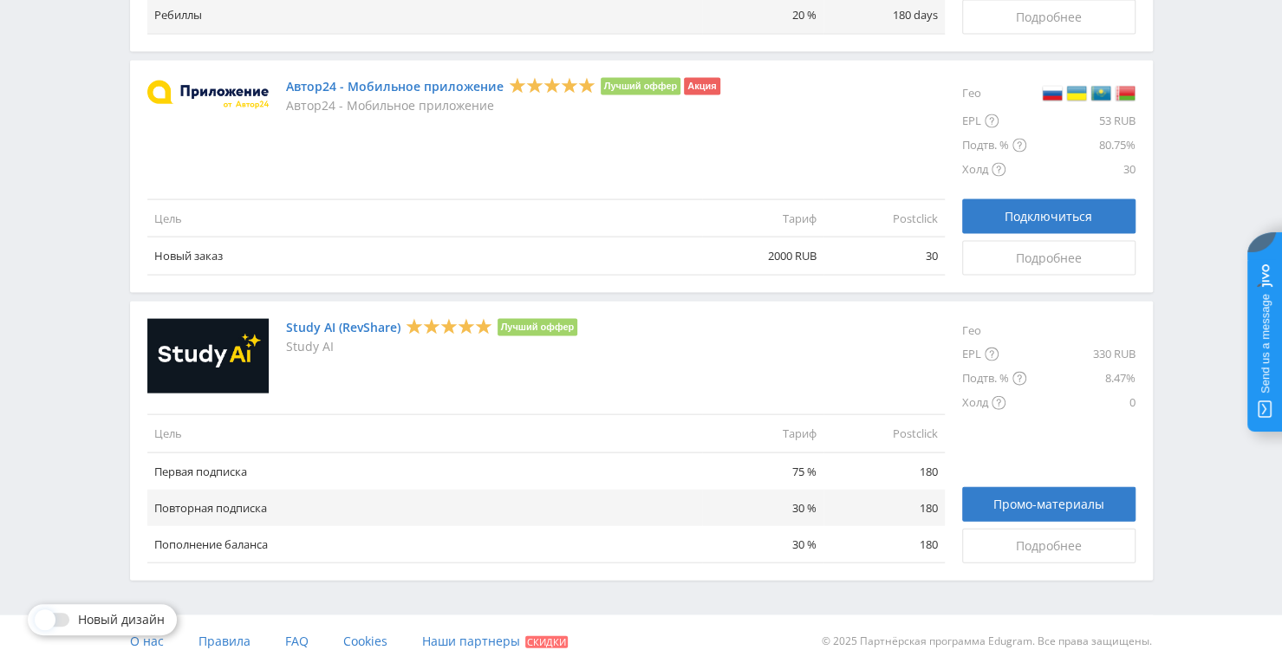
click at [351, 322] on link "Study AI (RevShare)" at bounding box center [343, 328] width 114 height 14
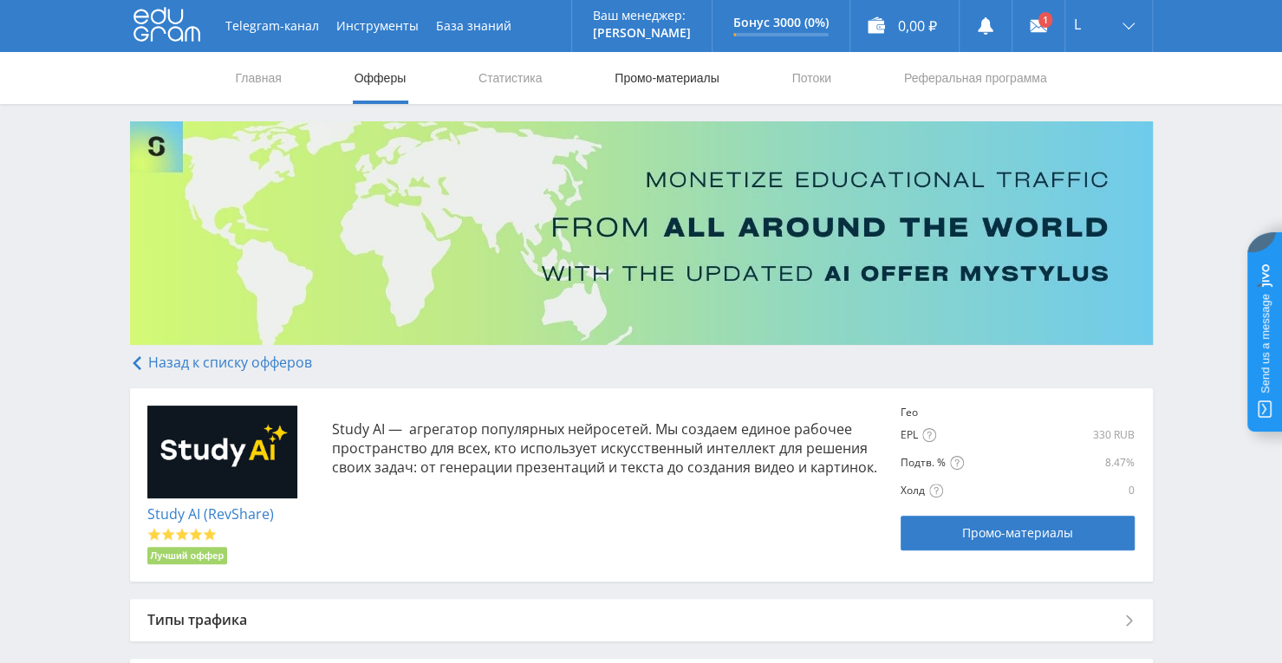
click at [646, 81] on link "Промо-материалы" at bounding box center [666, 78] width 107 height 52
select select "376"
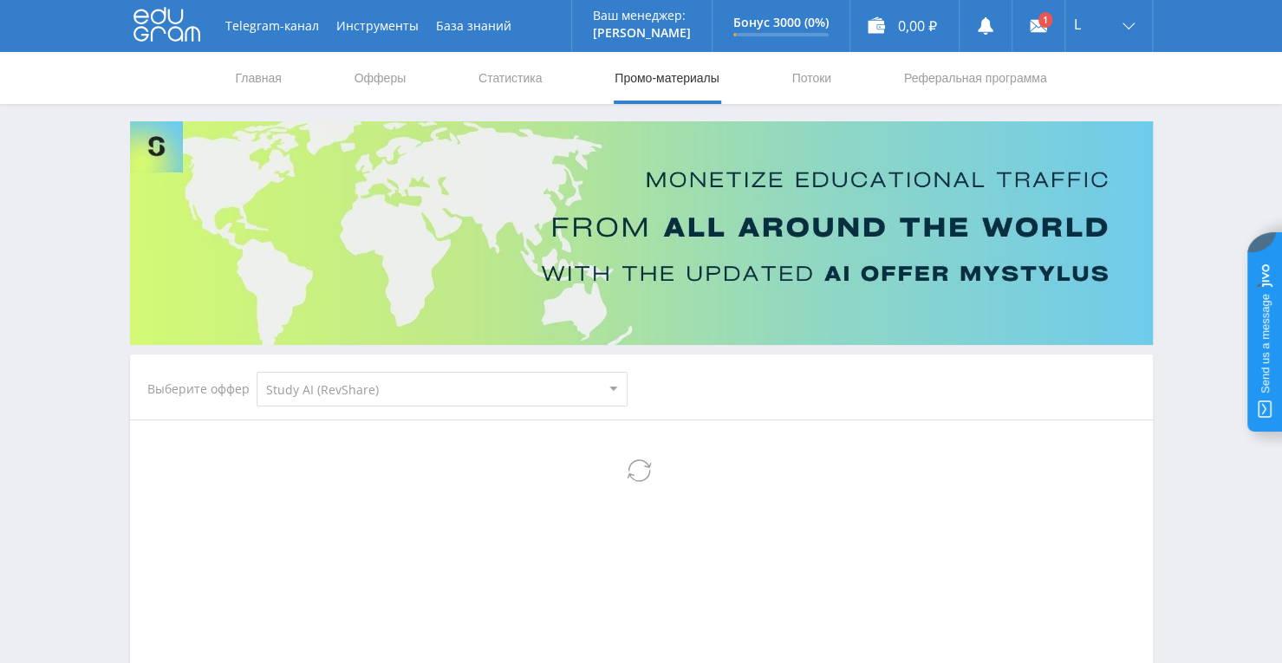
select select "376"
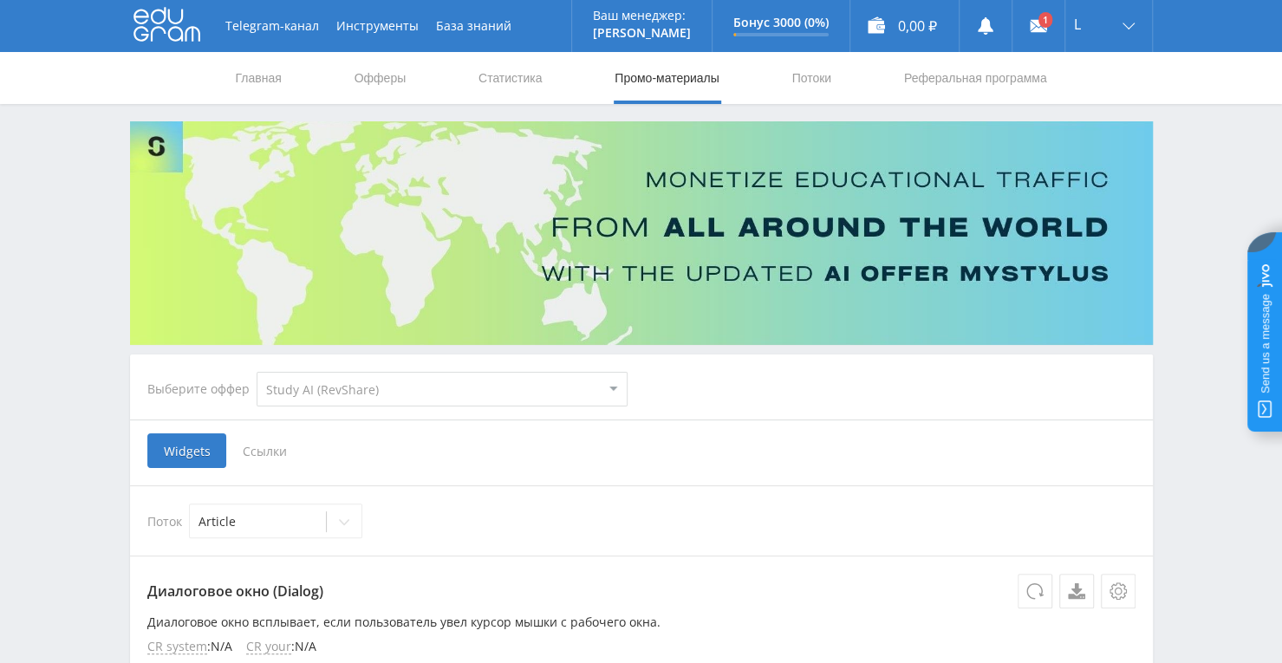
drag, startPoint x: 276, startPoint y: 458, endPoint x: 291, endPoint y: 452, distance: 16.3
click at [276, 460] on span "Ссылки" at bounding box center [264, 450] width 77 height 35
click at [0, 0] on input "Ссылки" at bounding box center [0, 0] width 0 height 0
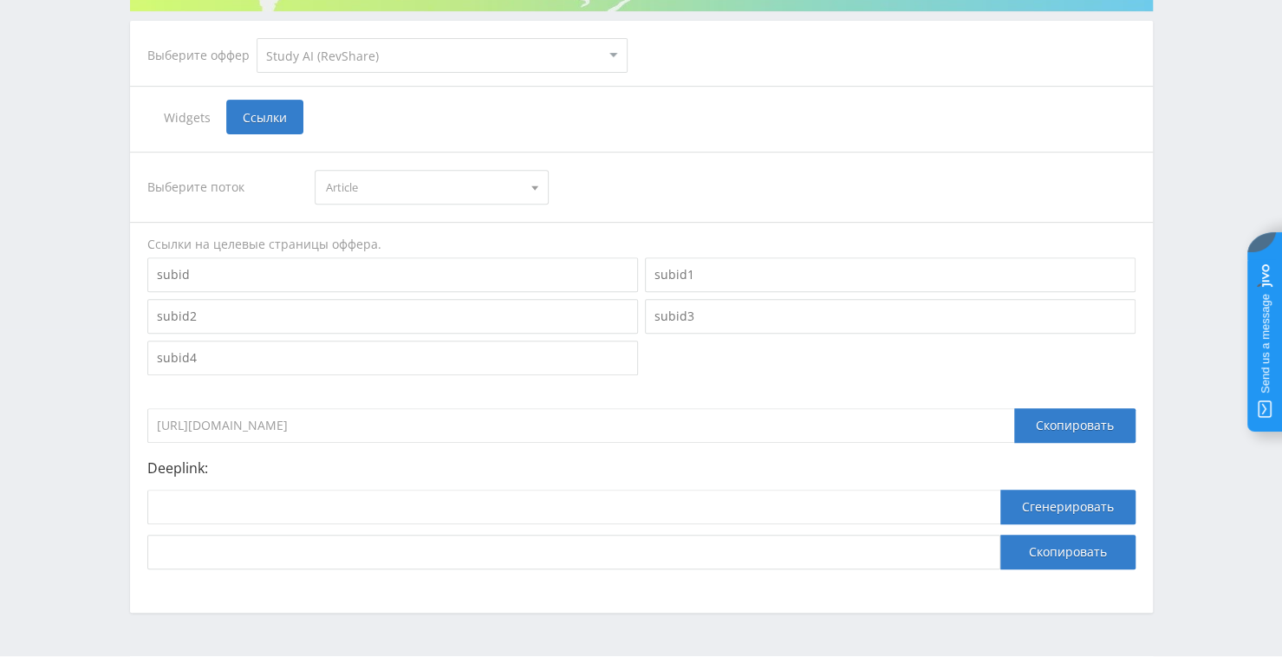
scroll to position [347, 0]
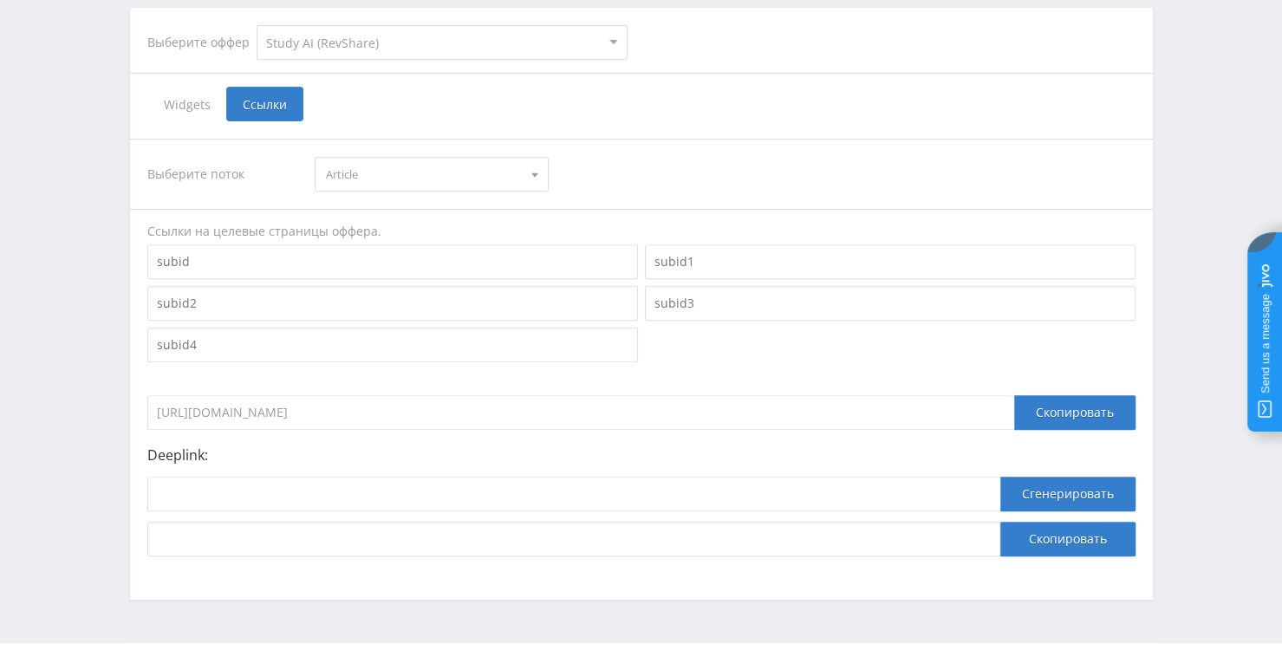
click at [406, 260] on input at bounding box center [392, 261] width 491 height 35
click at [442, 504] on input at bounding box center [573, 494] width 853 height 35
click at [284, 266] on input at bounding box center [392, 261] width 491 height 35
paste input "/chat/open_ai_image_bot"
type input "/chat/open_ai_image_bot"
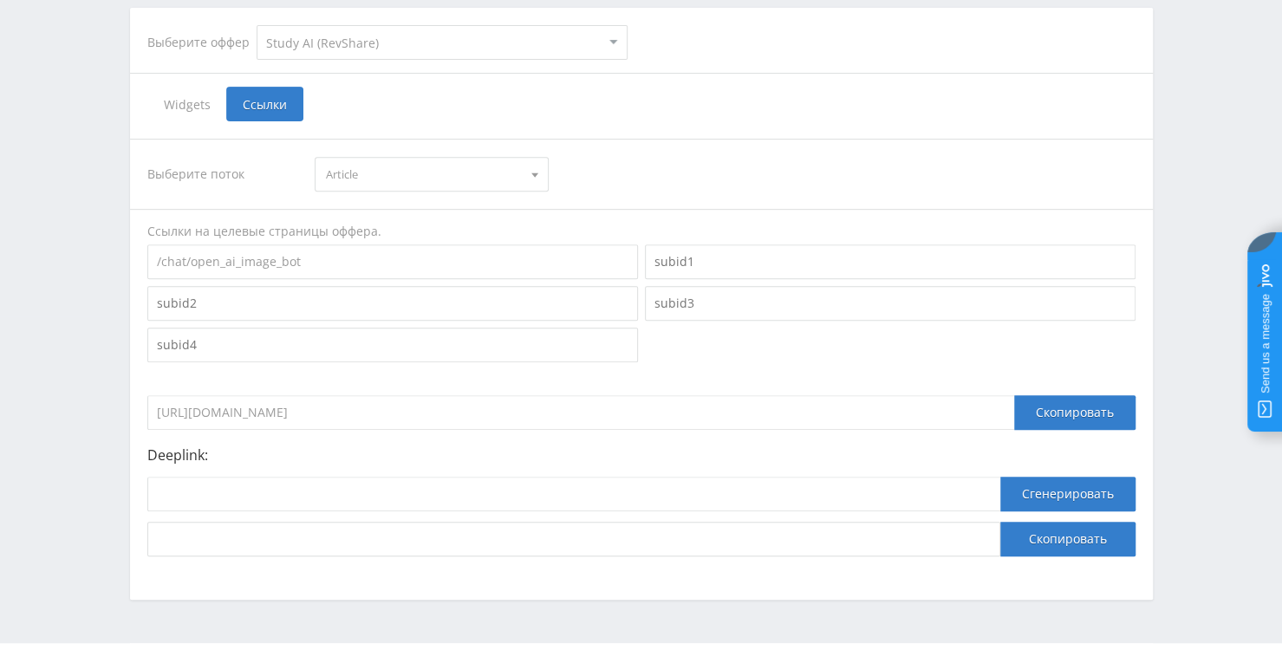
drag, startPoint x: 675, startPoint y: 406, endPoint x: 143, endPoint y: 406, distance: 532.2
click at [143, 406] on div "Выберите поток Article Article default Ссылки на целевые страницы оффера. /chat…" at bounding box center [641, 347] width 1023 height 452
click at [1057, 405] on div "Скопировать" at bounding box center [1074, 412] width 121 height 35
click at [584, 415] on input "[URL][DOMAIN_NAME]" at bounding box center [580, 412] width 867 height 35
drag, startPoint x: 680, startPoint y: 412, endPoint x: 276, endPoint y: 420, distance: 404.0
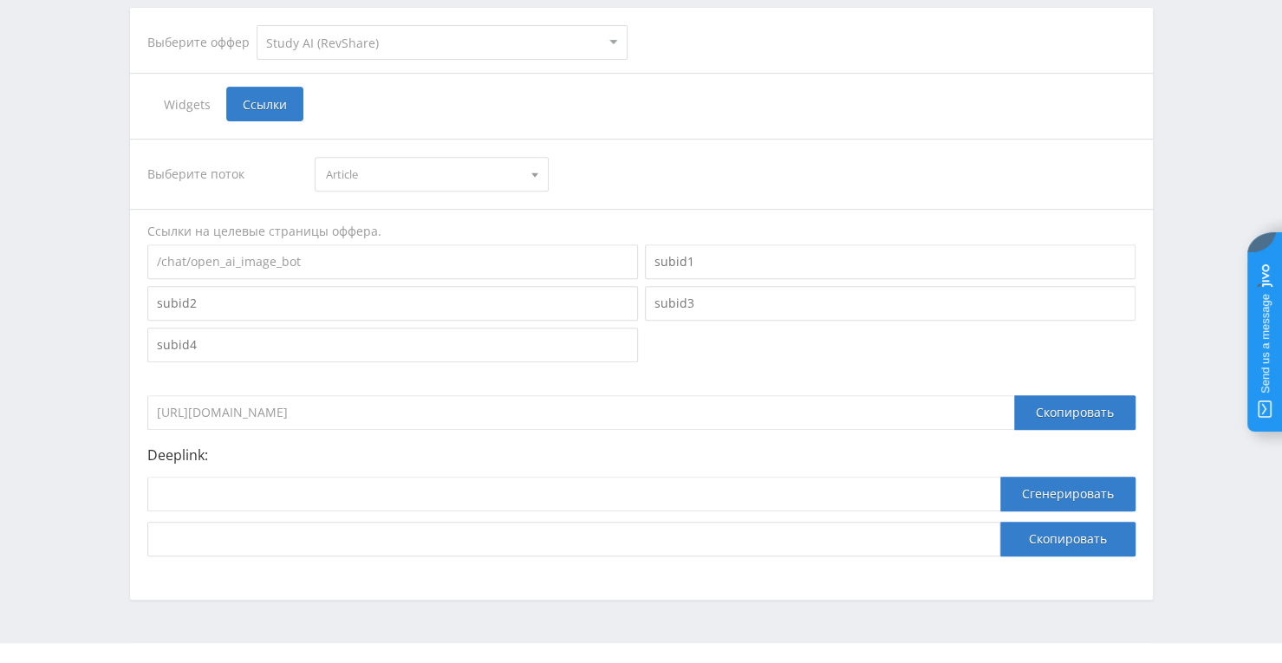
click at [276, 420] on input "[URL][DOMAIN_NAME]" at bounding box center [580, 412] width 867 height 35
click at [406, 427] on input "[URL][DOMAIN_NAME]" at bounding box center [580, 412] width 867 height 35
drag, startPoint x: 277, startPoint y: 410, endPoint x: 550, endPoint y: 405, distance: 273.1
click at [550, 405] on input "[URL][DOMAIN_NAME]" at bounding box center [580, 412] width 867 height 35
click at [395, 399] on input "[URL][DOMAIN_NAME]" at bounding box center [580, 412] width 867 height 35
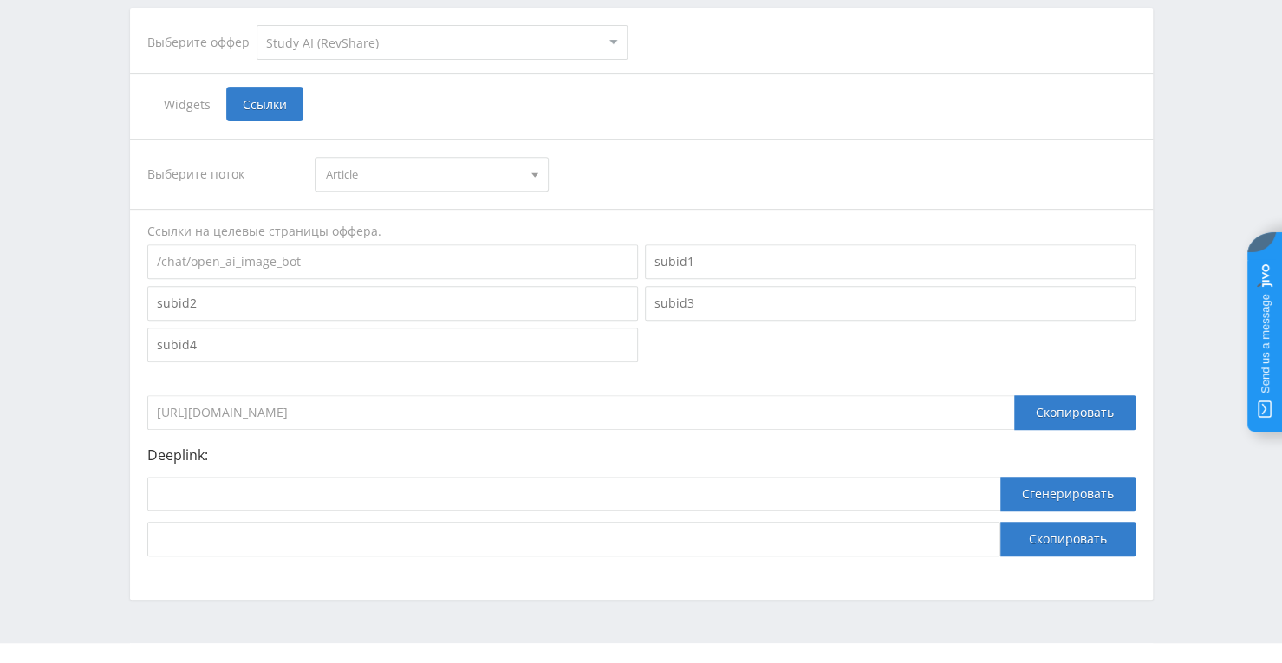
drag, startPoint x: 276, startPoint y: 412, endPoint x: 312, endPoint y: 409, distance: 35.6
click at [312, 409] on input "[URL][DOMAIN_NAME]" at bounding box center [580, 412] width 867 height 35
click at [280, 412] on input "[URL][DOMAIN_NAME]" at bounding box center [580, 412] width 867 height 35
click at [270, 412] on input "[URL][DOMAIN_NAME]" at bounding box center [580, 412] width 867 height 35
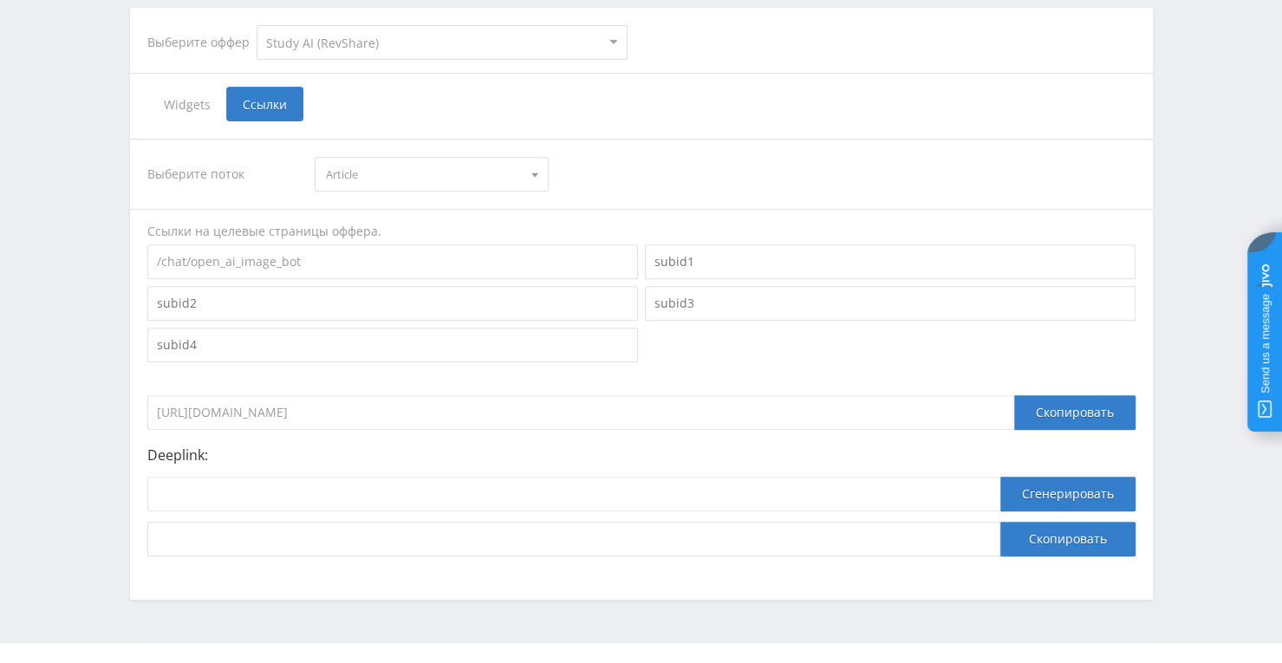
drag, startPoint x: 276, startPoint y: 407, endPoint x: 682, endPoint y: 408, distance: 406.5
click at [682, 408] on input "[URL][DOMAIN_NAME]" at bounding box center [580, 412] width 867 height 35
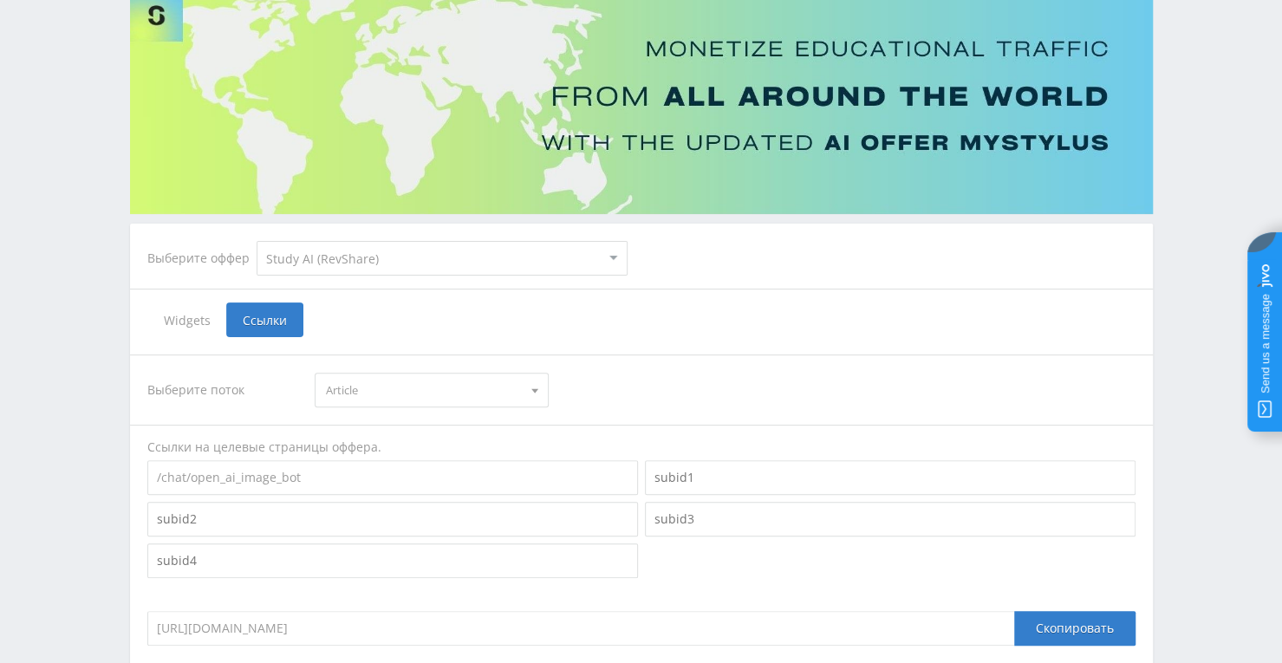
scroll to position [0, 0]
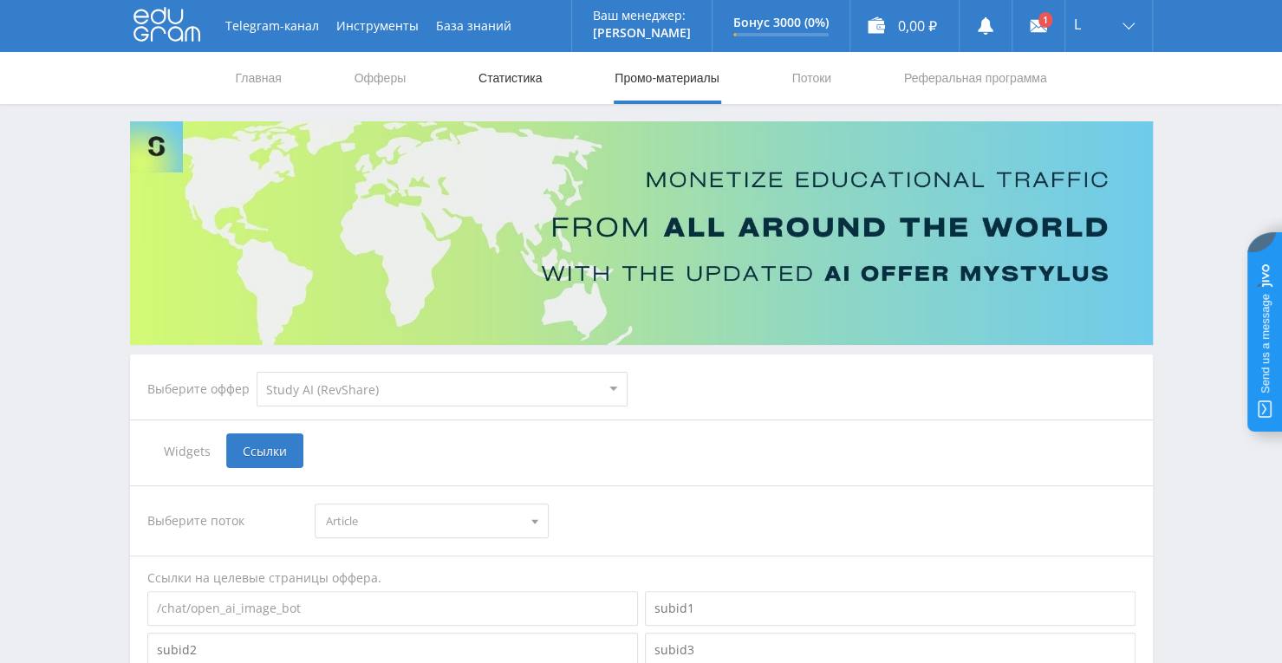
click at [491, 77] on link "Статистика" at bounding box center [511, 78] width 68 height 52
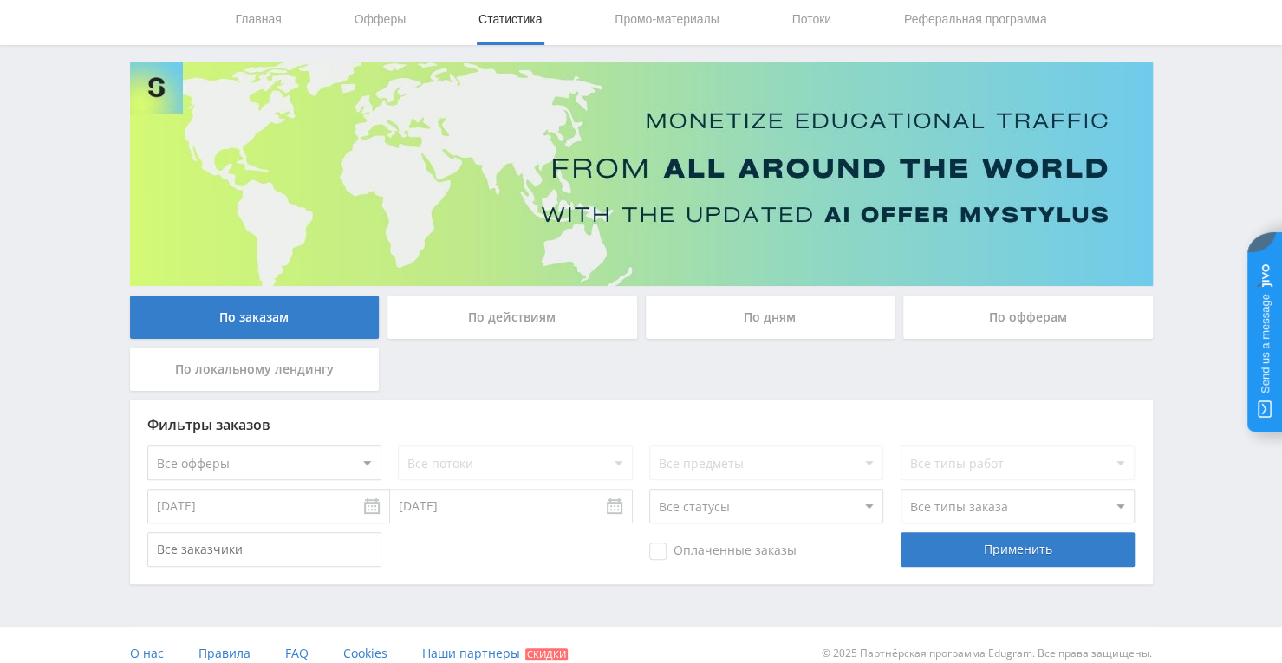
scroll to position [75, 0]
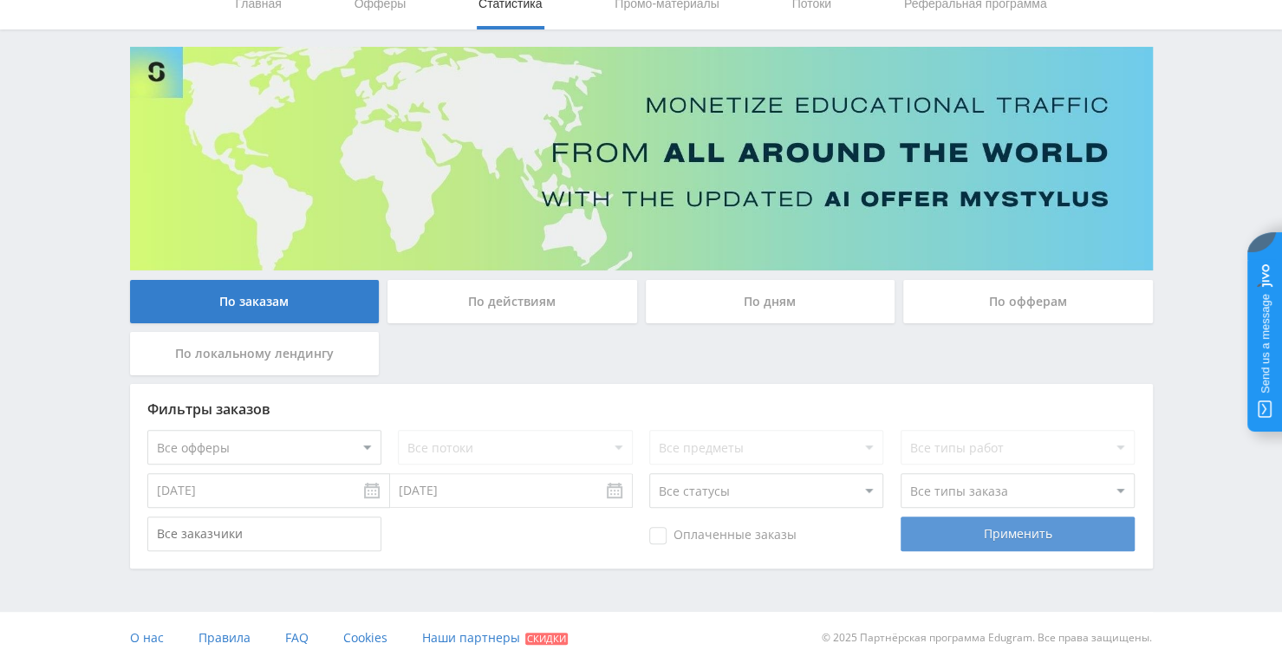
click at [957, 530] on div "Применить" at bounding box center [1018, 534] width 234 height 35
click at [995, 526] on div "Применить" at bounding box center [1018, 534] width 234 height 35
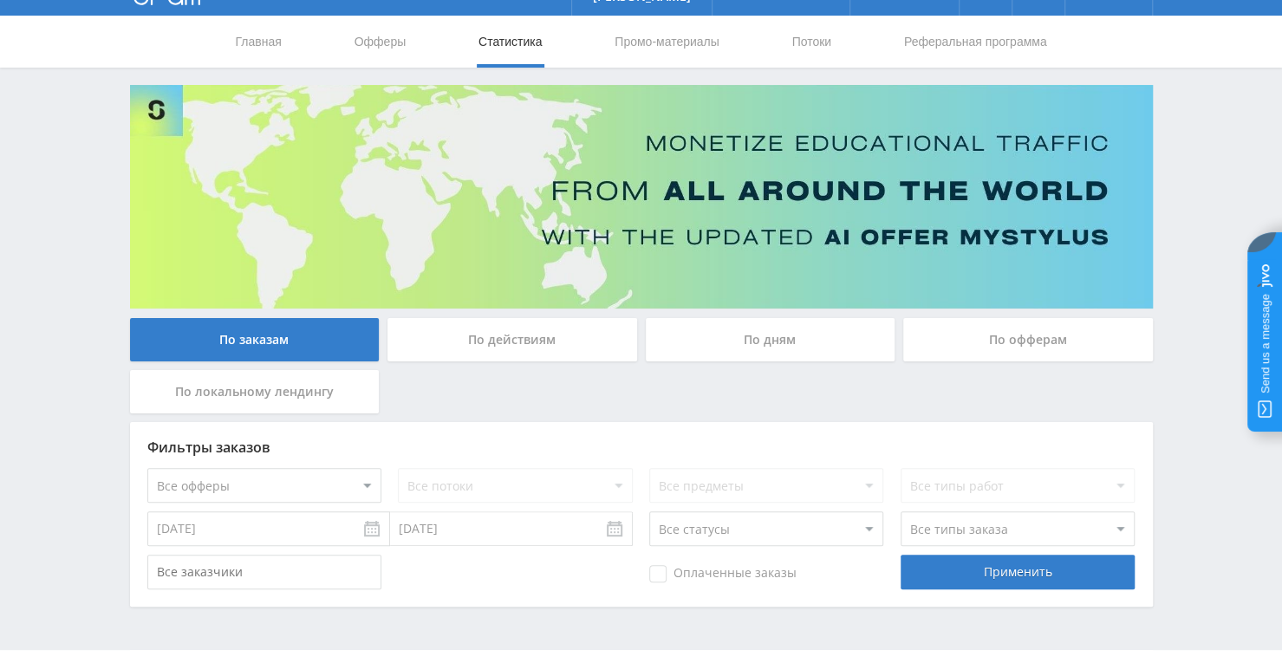
scroll to position [0, 0]
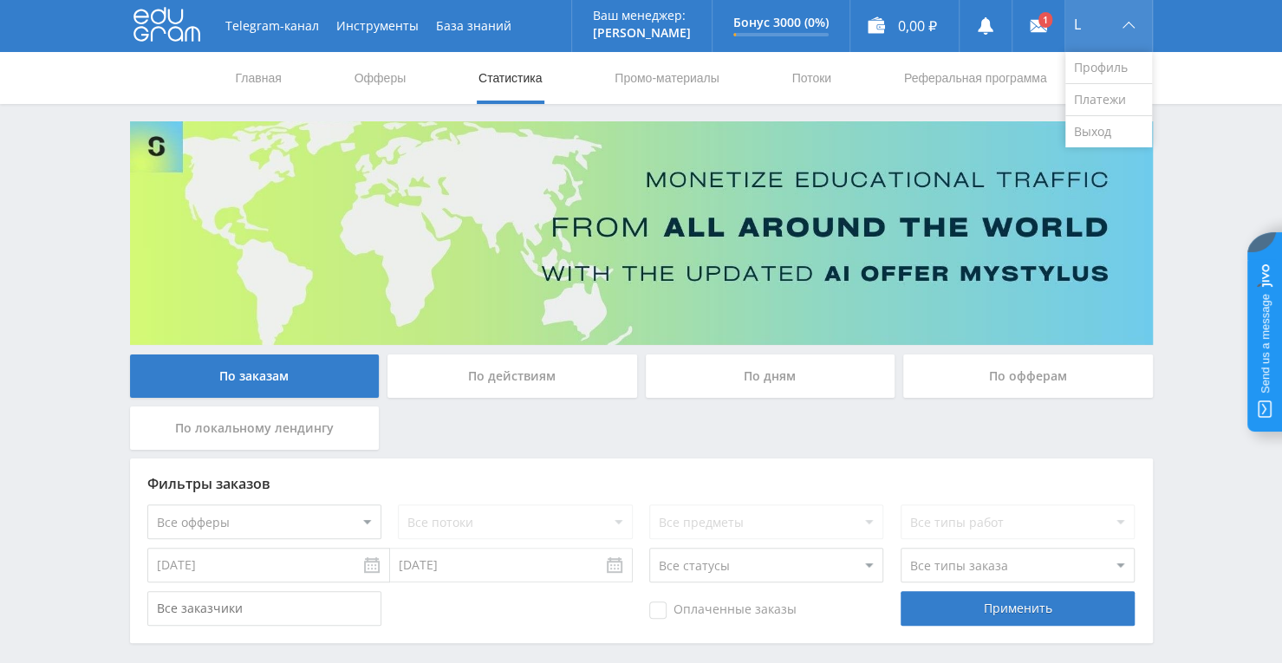
click at [1115, 27] on div "L" at bounding box center [1108, 26] width 87 height 52
click at [1115, 57] on link "Профиль" at bounding box center [1108, 68] width 87 height 32
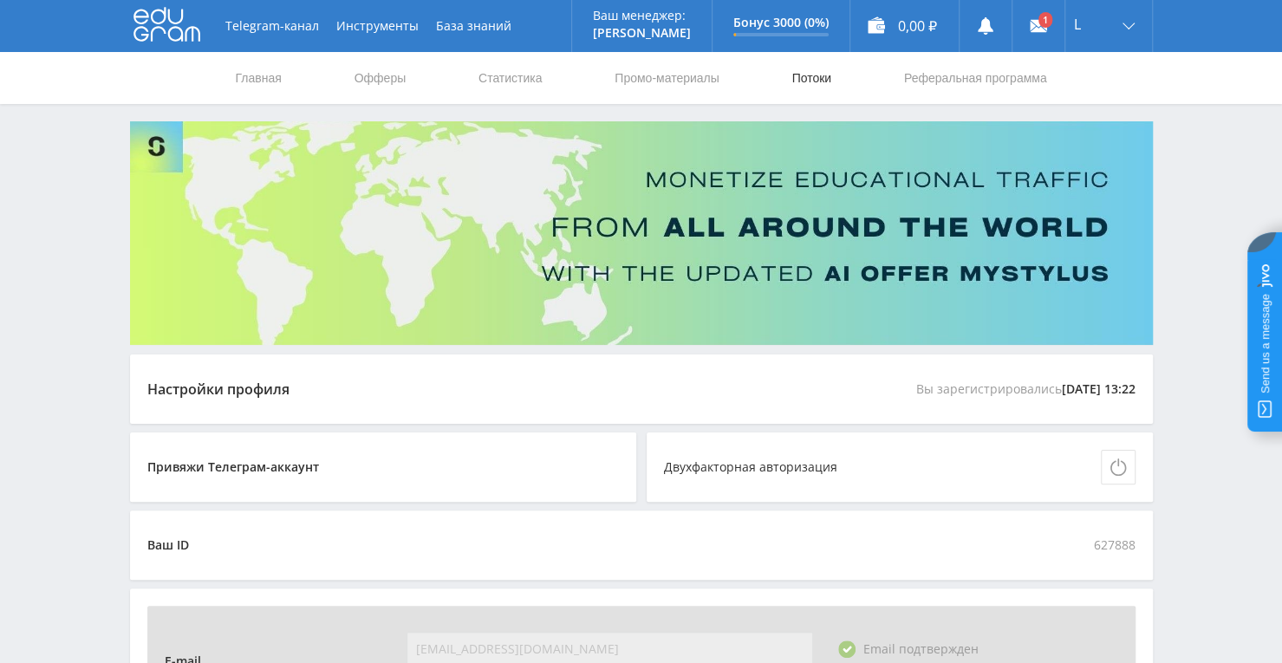
click at [810, 71] on link "Потоки" at bounding box center [811, 78] width 43 height 52
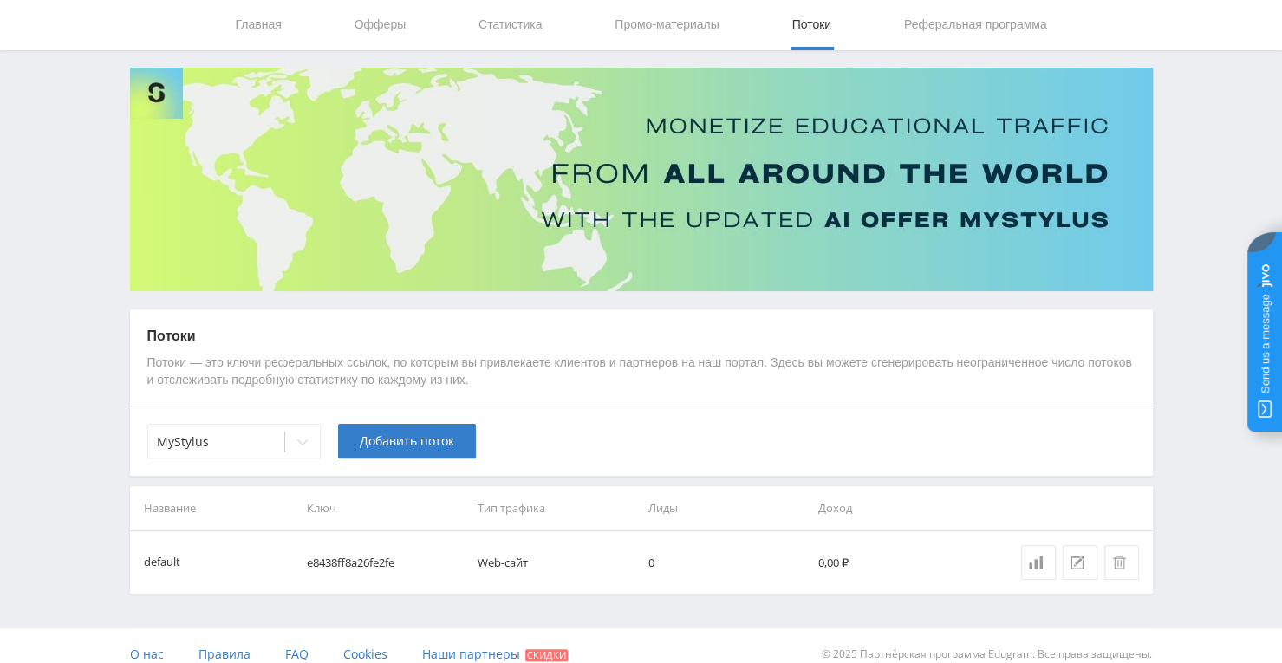
scroll to position [69, 0]
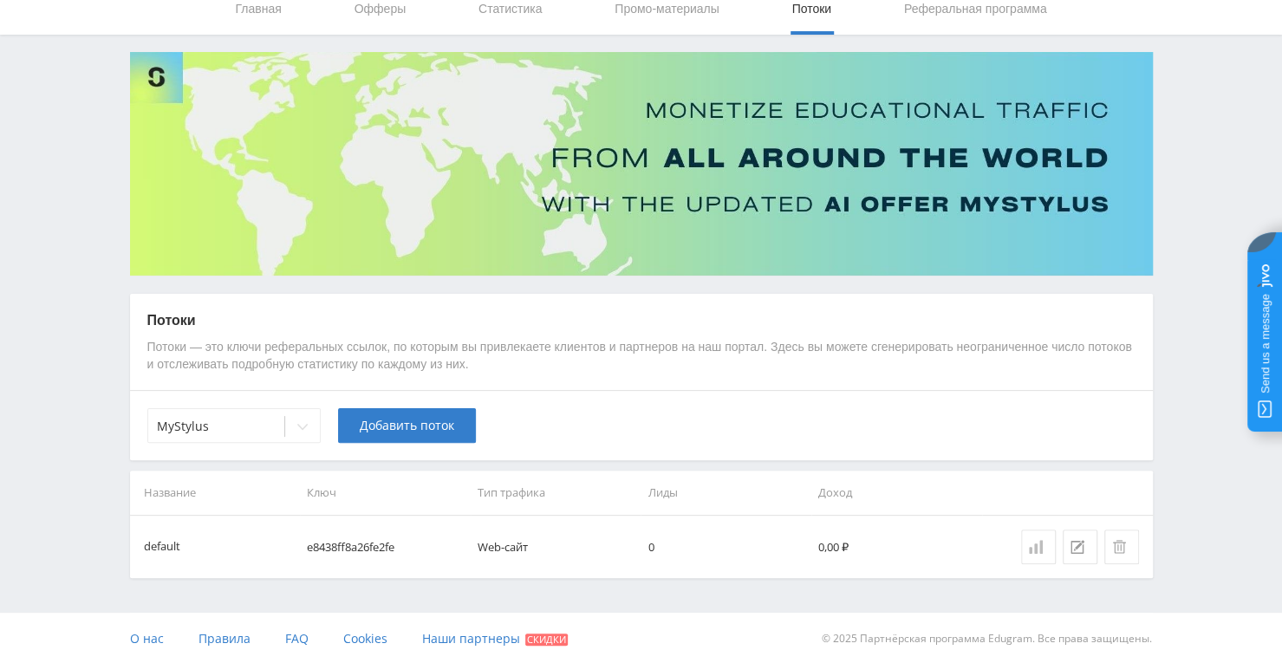
click at [1039, 548] on icon at bounding box center [1036, 547] width 14 height 14
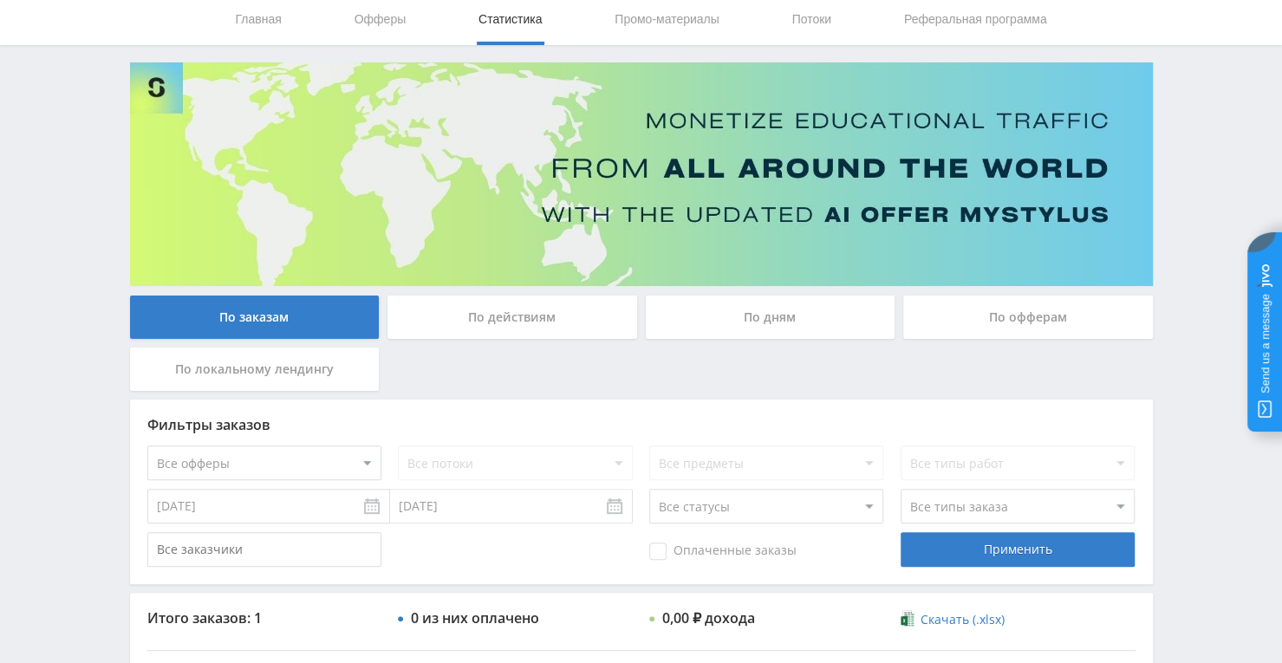
scroll to position [87, 0]
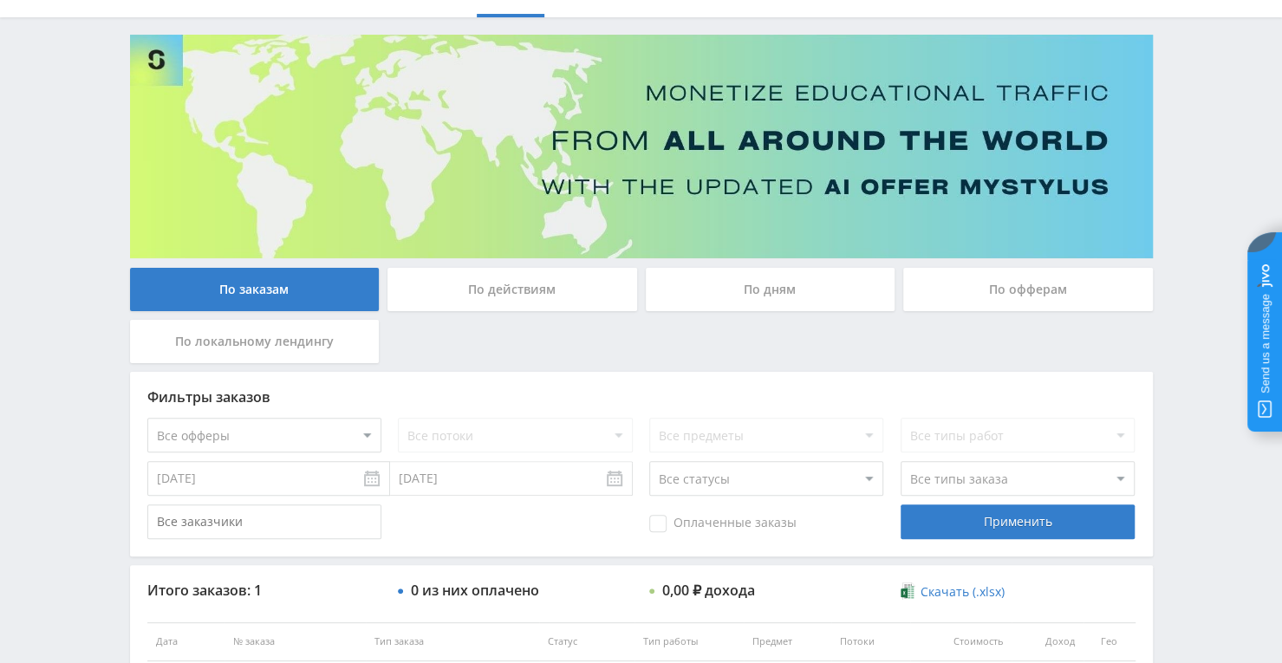
click at [90, 385] on div "Telegram-канал Инструменты База знаний Ваш менеджер: Alex Alex Online @edugram_…" at bounding box center [641, 377] width 1282 height 929
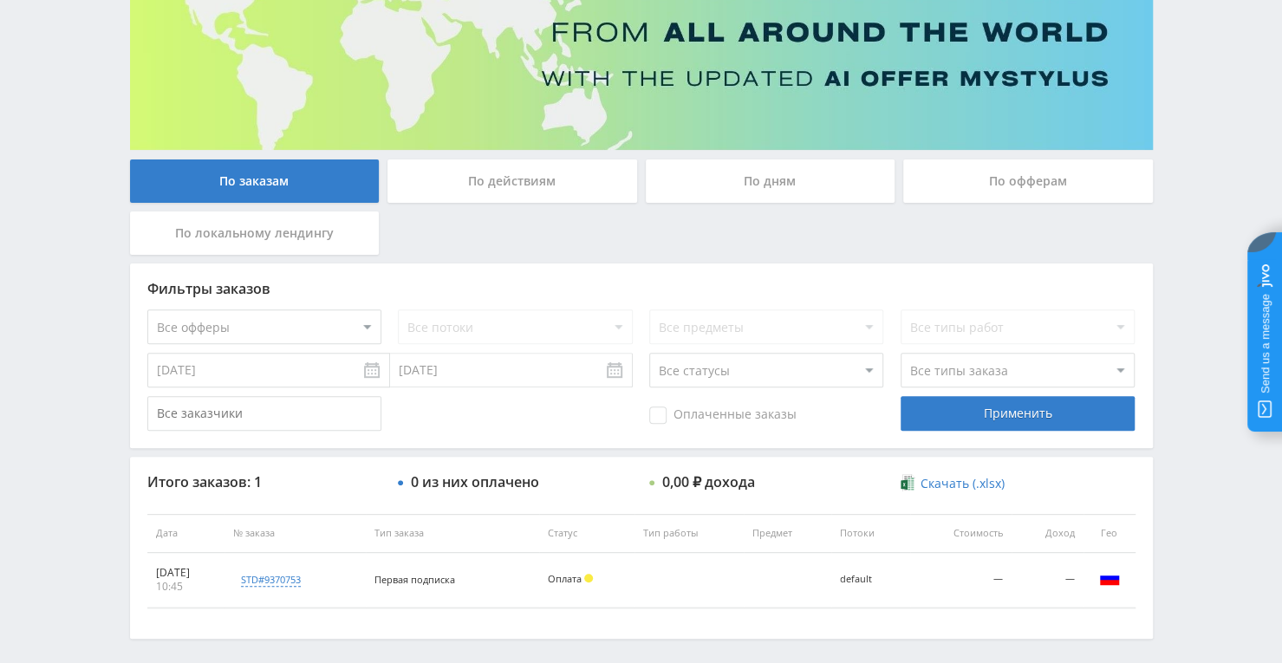
scroll to position [264, 0]
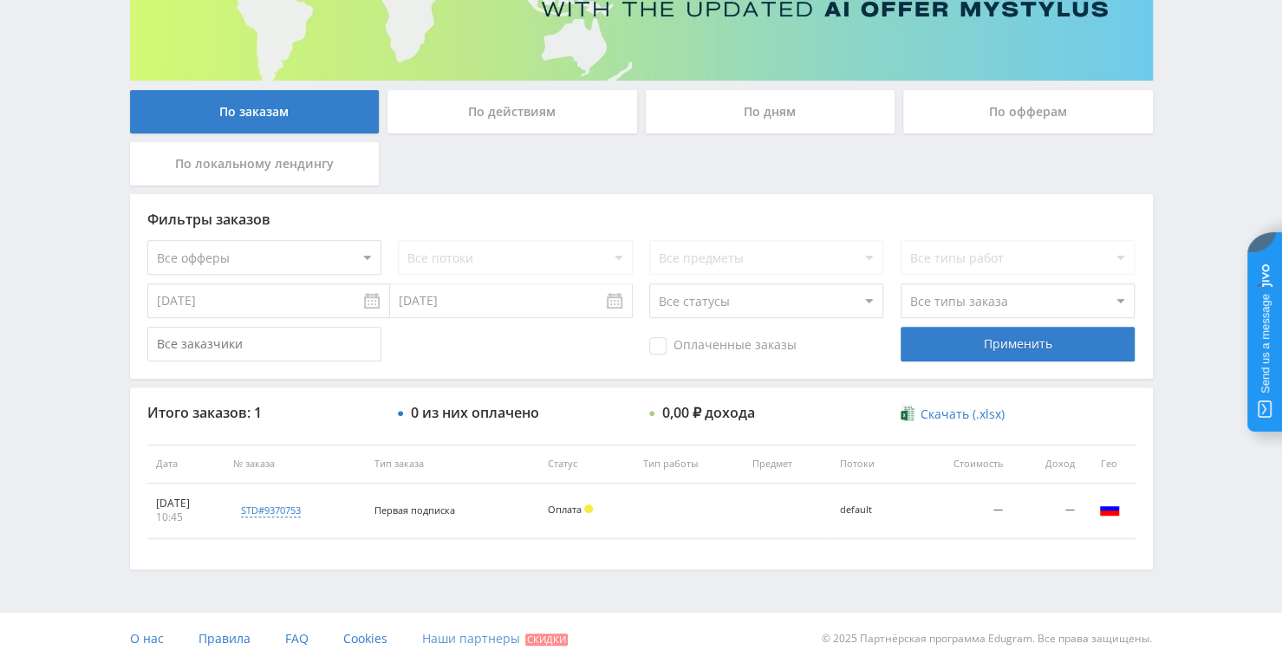
click at [481, 644] on span "Наши партнеры" at bounding box center [471, 638] width 98 height 16
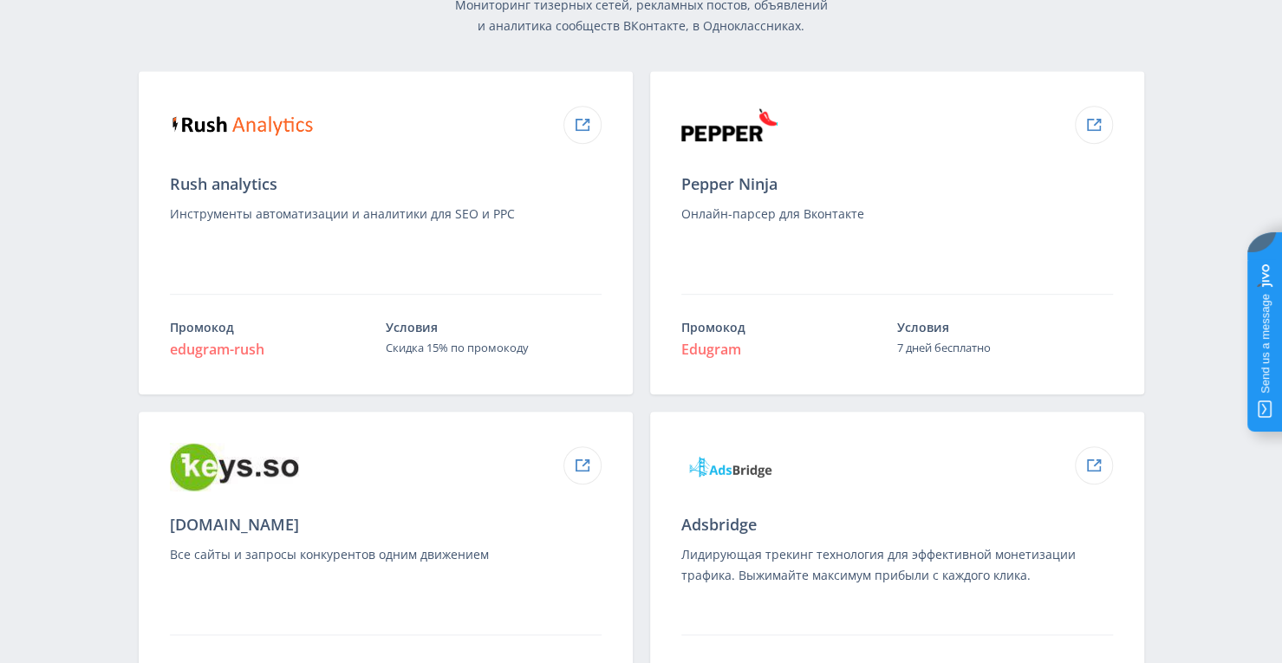
scroll to position [347, 0]
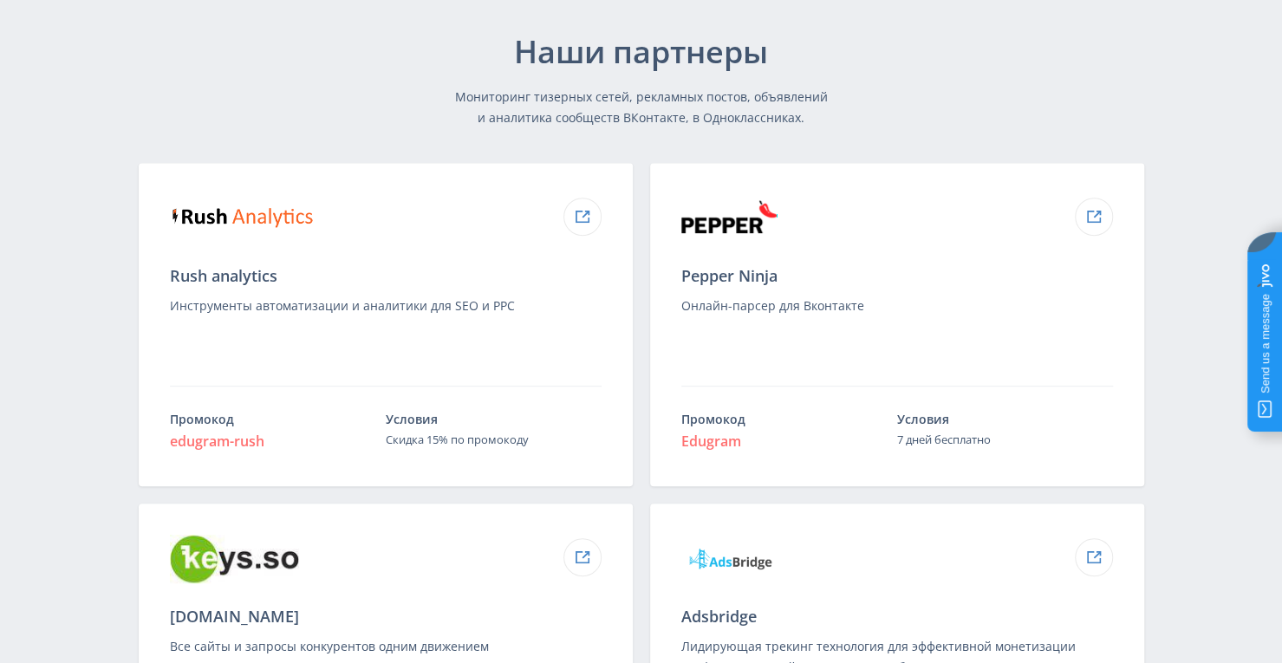
click at [276, 490] on div "Rush analytics Инструменты автоматизации и аналитики для SEO и PPC Промокод edu…" at bounding box center [385, 324] width 511 height 341
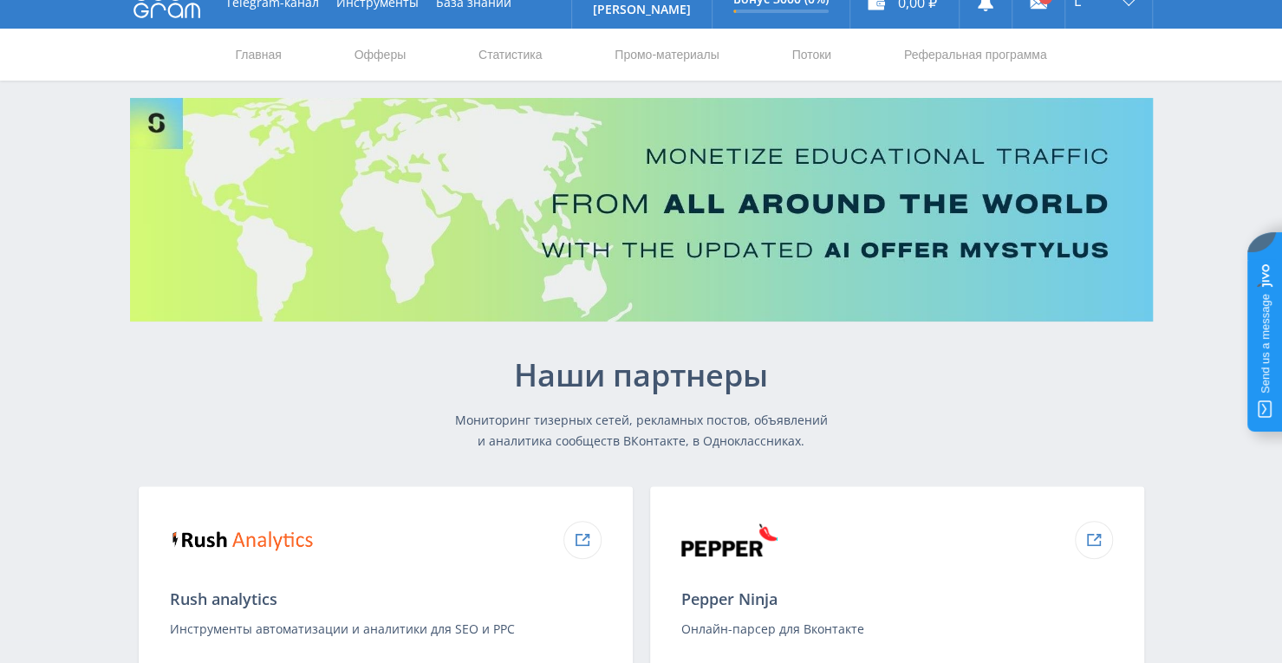
scroll to position [0, 0]
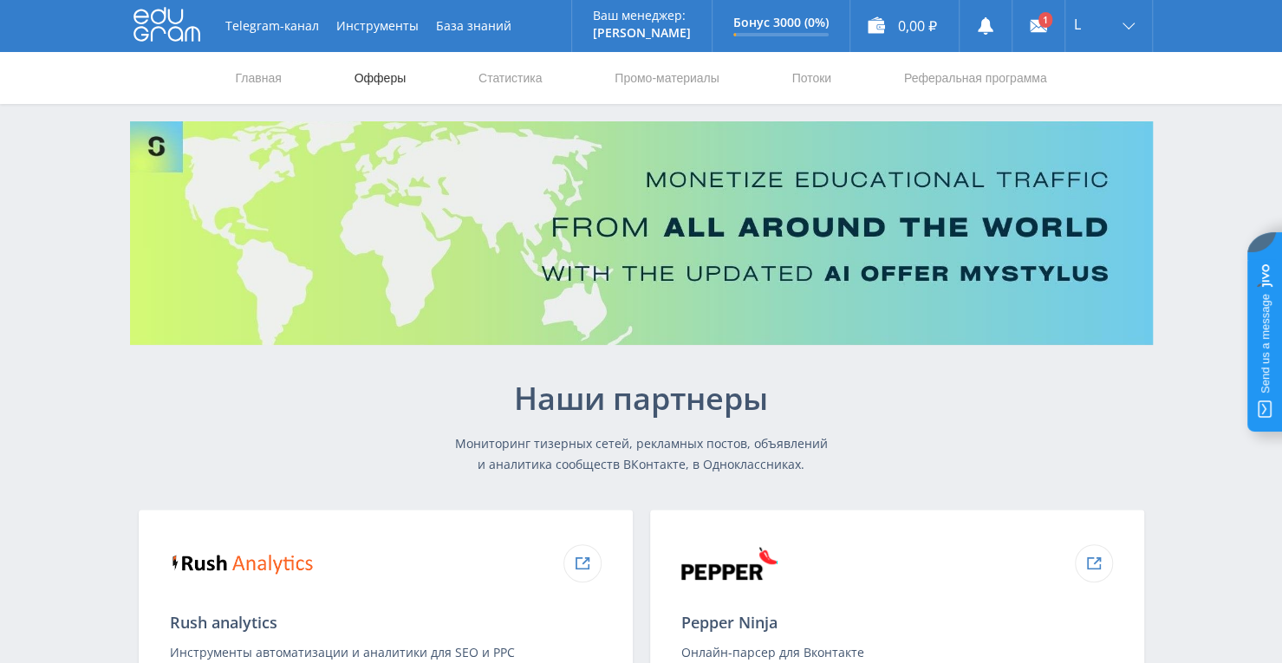
click at [376, 74] on link "Офферы" at bounding box center [380, 78] width 55 height 52
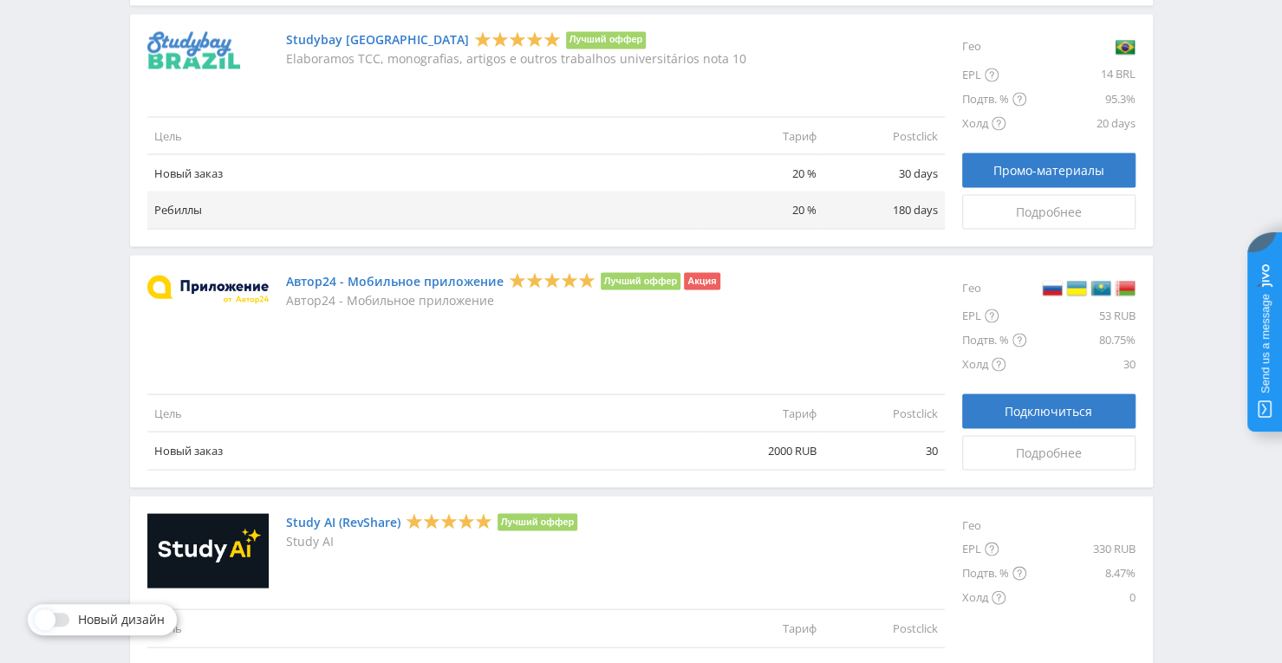
scroll to position [2019, 0]
